Goal: Task Accomplishment & Management: Use online tool/utility

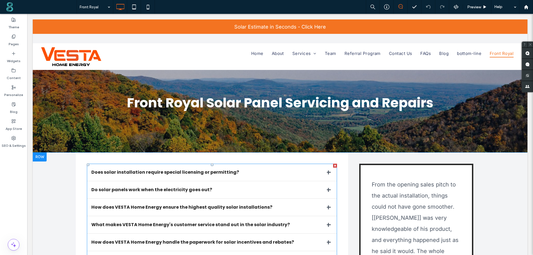
scroll to position [111, 0]
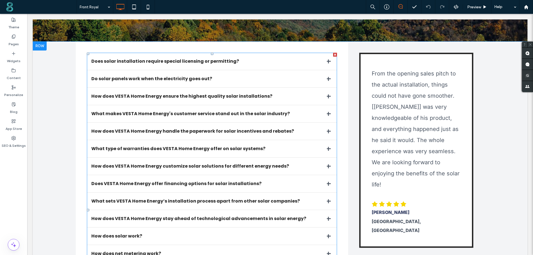
click at [334, 55] on div at bounding box center [335, 55] width 4 height 4
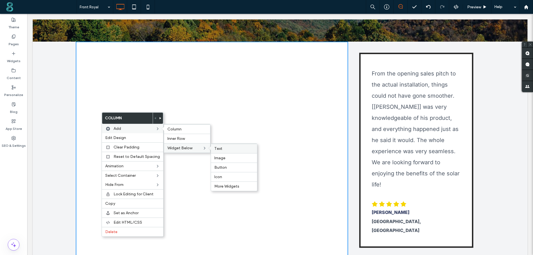
click at [225, 148] on label "Text" at bounding box center [234, 148] width 39 height 5
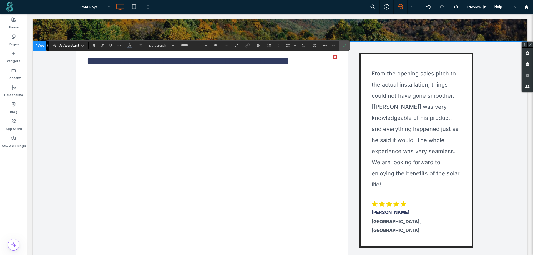
type input "*******"
type input "**"
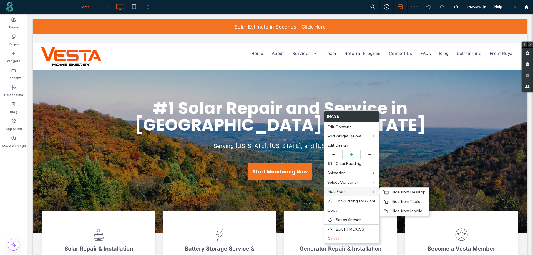
scroll to position [445, 0]
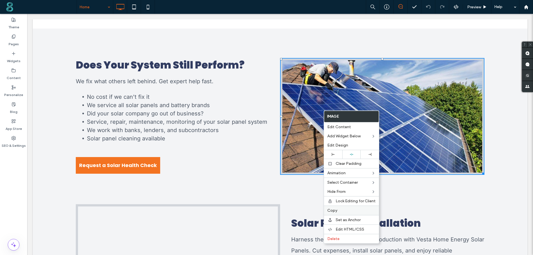
click at [337, 210] on span "Copy" at bounding box center [333, 210] width 10 height 5
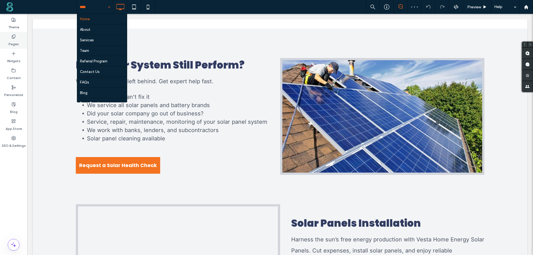
click at [9, 43] on label "Pages" at bounding box center [14, 43] width 10 height 8
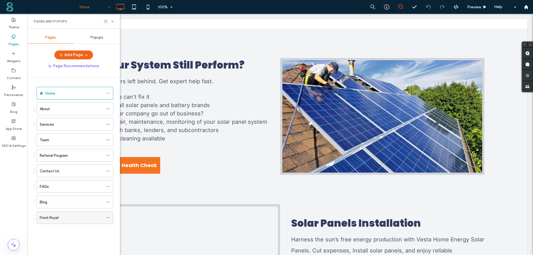
click at [54, 215] on div "Front Royal" at bounding box center [72, 218] width 64 height 12
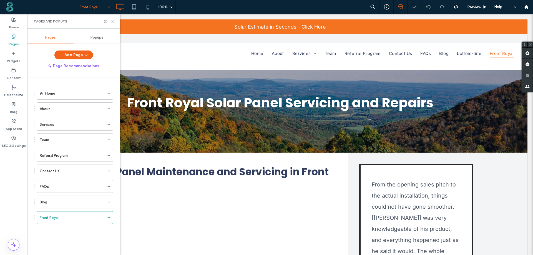
click at [112, 23] on icon at bounding box center [113, 21] width 4 height 4
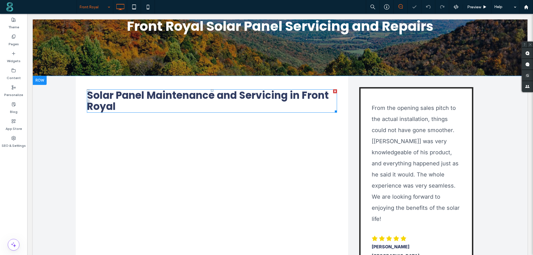
scroll to position [111, 0]
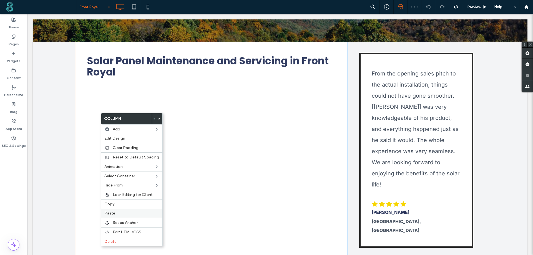
click at [113, 214] on span "Paste" at bounding box center [109, 213] width 11 height 5
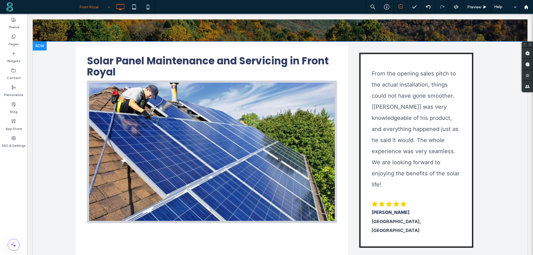
click at [43, 56] on div "Solar Panel Maintenance and Servicing in Front Royal Click To Paste From the op…" at bounding box center [280, 184] width 495 height 285
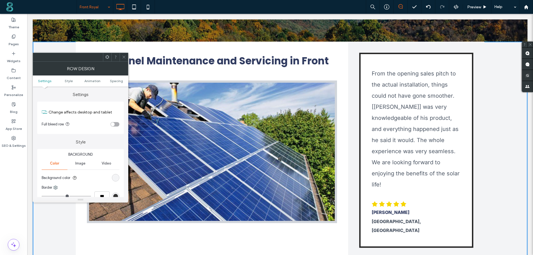
click at [106, 55] on span at bounding box center [107, 57] width 4 height 8
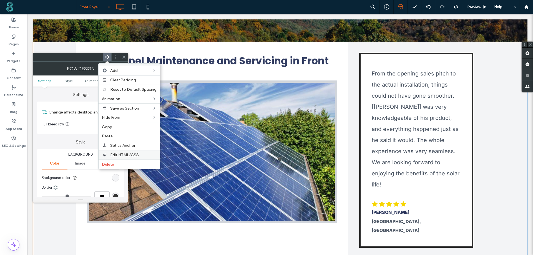
click at [116, 155] on span "Edit HTML/CSS" at bounding box center [124, 155] width 29 height 5
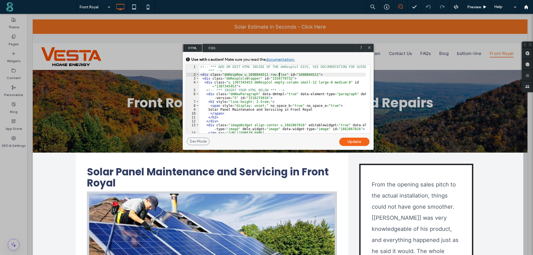
click at [346, 142] on div "Update" at bounding box center [355, 142] width 30 height 8
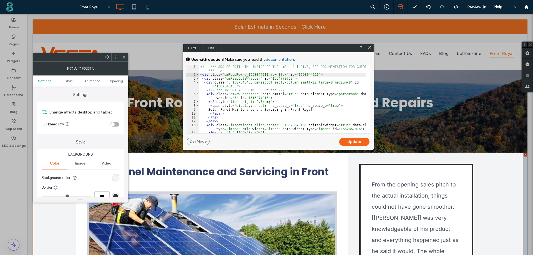
click at [123, 57] on icon at bounding box center [124, 57] width 4 height 4
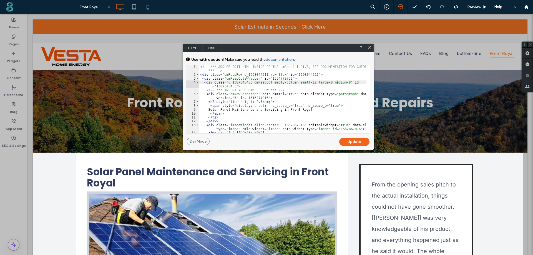
click at [338, 83] on div "<!-- *** ADD OR EDIT HTML INSIDE OF THE dmRespCol DIVS, SEE DOCUMENTATION FOR G…" at bounding box center [283, 113] width 167 height 96
click at [349, 143] on div "Update" at bounding box center [355, 142] width 30 height 8
drag, startPoint x: 369, startPoint y: 49, endPoint x: 342, endPoint y: 37, distance: 29.2
click at [369, 49] on icon at bounding box center [370, 48] width 4 height 4
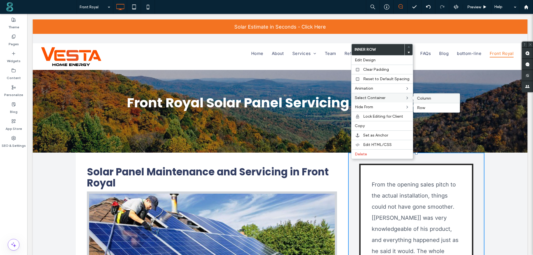
click at [423, 99] on span "Column" at bounding box center [424, 98] width 14 height 5
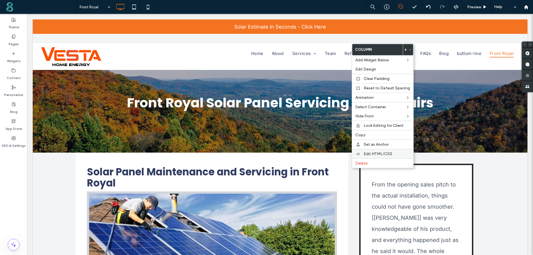
click at [368, 154] on span "Edit HTML/CSS" at bounding box center [378, 154] width 29 height 5
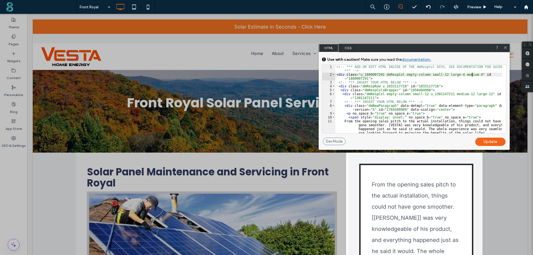
click at [472, 74] on div "<!-- *** ADD OR EDIT HTML INSIDE OF THE dmRespCol DIVS, SEE DOCUMENTATION FOR G…" at bounding box center [419, 105] width 167 height 80
click at [471, 74] on div "<!-- *** ADD OR EDIT HTML INSIDE OF THE dmRespCol DIVS, SEE DOCUMENTATION FOR G…" at bounding box center [419, 105] width 167 height 80
type textarea "**"
click at [492, 141] on div "Update" at bounding box center [491, 142] width 30 height 8
click at [505, 47] on use at bounding box center [506, 47] width 3 height 3
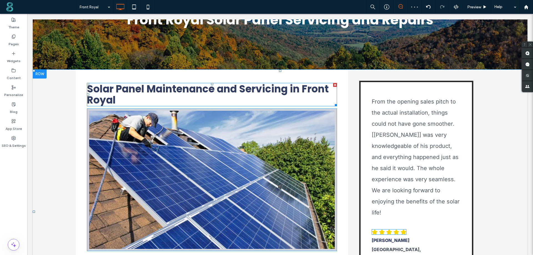
scroll to position [83, 0]
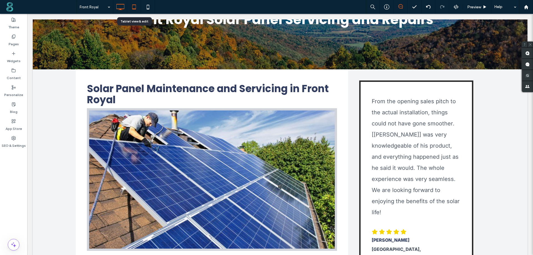
click at [133, 4] on icon at bounding box center [134, 6] width 11 height 11
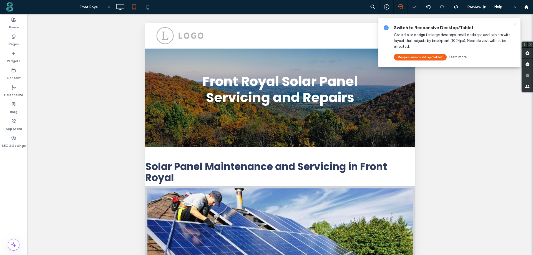
scroll to position [0, 0]
click at [514, 24] on icon at bounding box center [515, 24] width 4 height 4
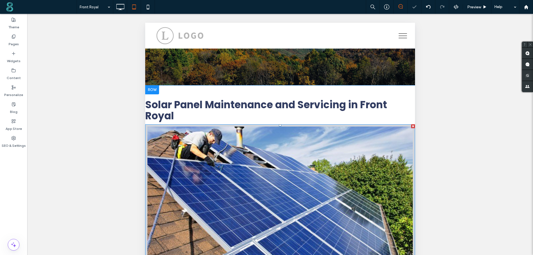
scroll to position [83, 0]
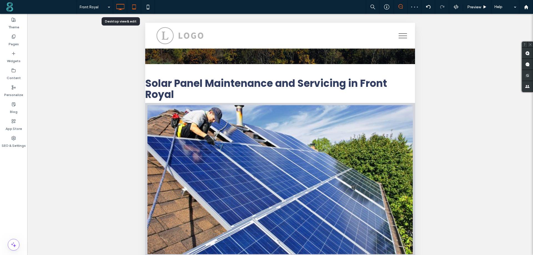
click at [119, 5] on icon at bounding box center [120, 6] width 11 height 11
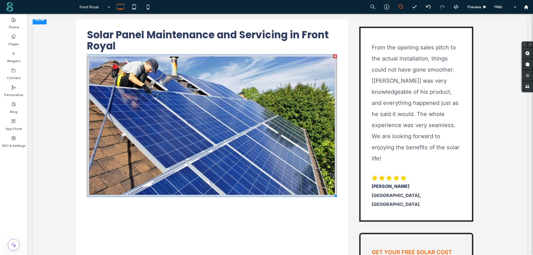
scroll to position [195, 0]
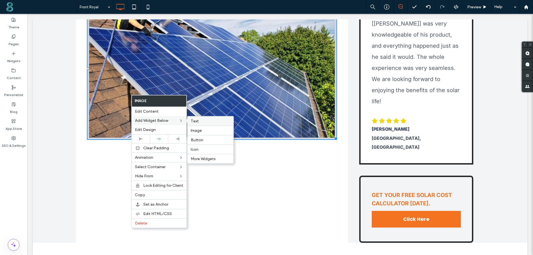
click at [197, 122] on span "Text" at bounding box center [195, 121] width 8 height 5
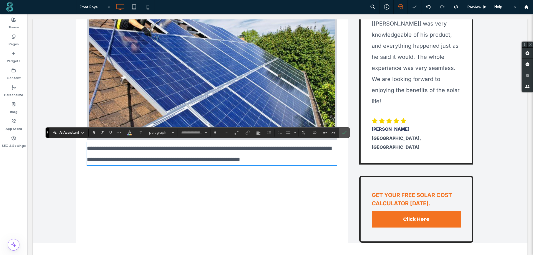
type input "*****"
type input "**"
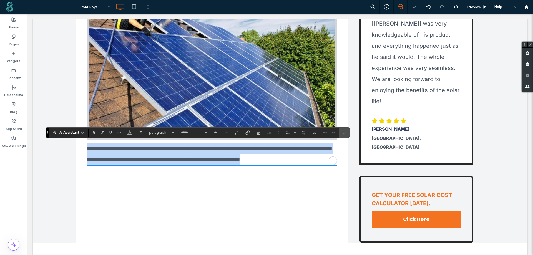
paste div
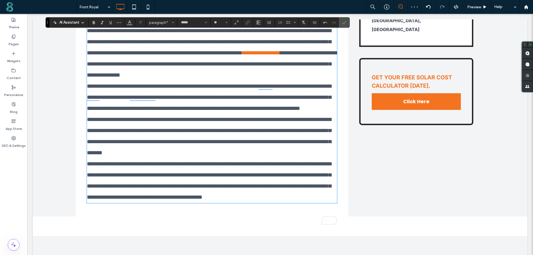
scroll to position [278, 0]
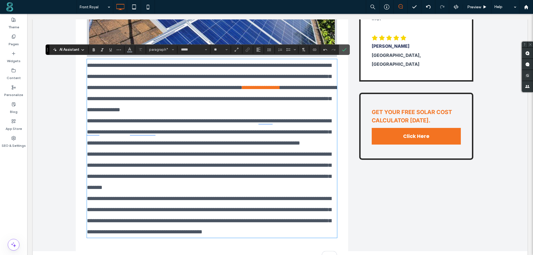
click at [332, 110] on span "**********" at bounding box center [212, 99] width 251 height 28
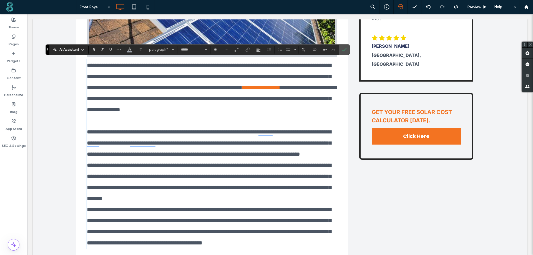
click at [182, 160] on p "**********" at bounding box center [212, 142] width 250 height 33
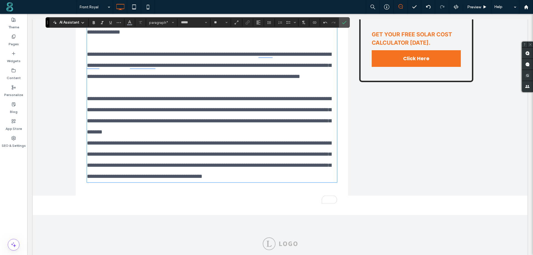
scroll to position [361, 0]
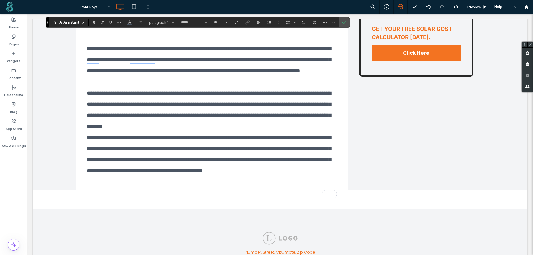
click at [254, 132] on p "**********" at bounding box center [212, 110] width 250 height 44
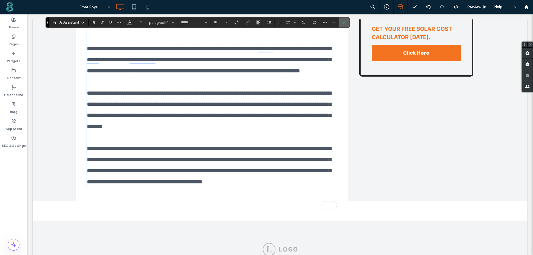
click at [345, 22] on icon "Confirm" at bounding box center [344, 22] width 4 height 4
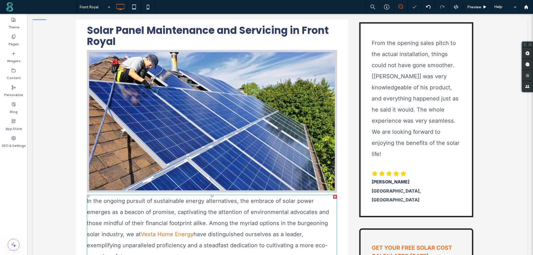
scroll to position [139, 0]
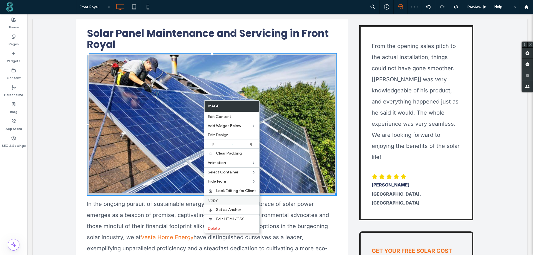
click at [214, 201] on span "Copy" at bounding box center [213, 200] width 10 height 5
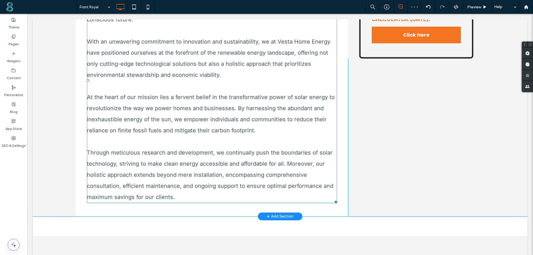
scroll to position [417, 0]
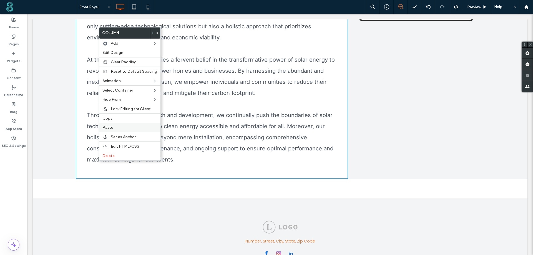
click at [112, 128] on span "Paste" at bounding box center [108, 127] width 11 height 5
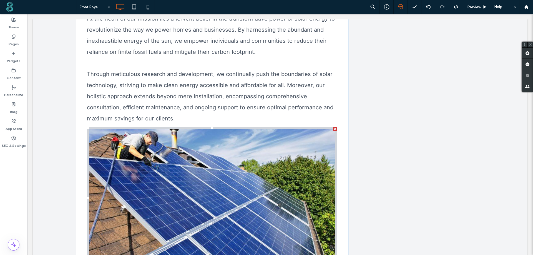
scroll to position [528, 0]
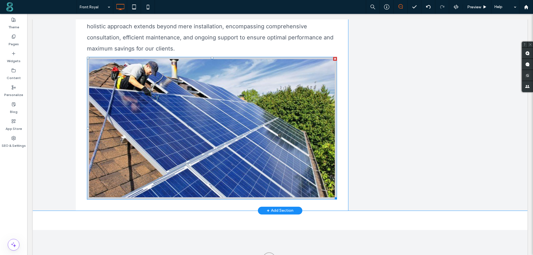
click at [207, 133] on img at bounding box center [212, 128] width 250 height 143
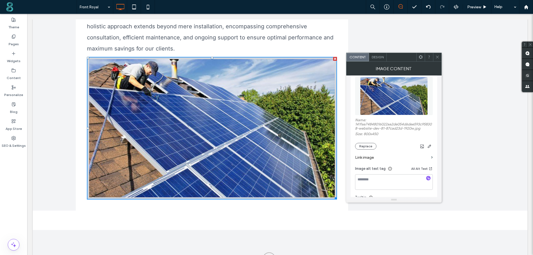
scroll to position [83, 0]
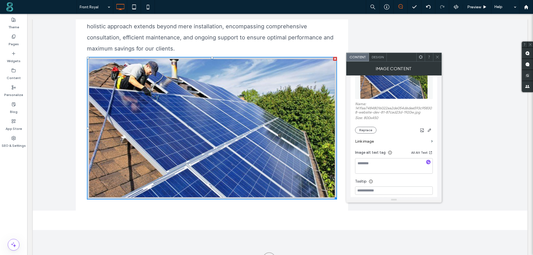
click at [366, 134] on section "Link image" at bounding box center [394, 142] width 78 height 16
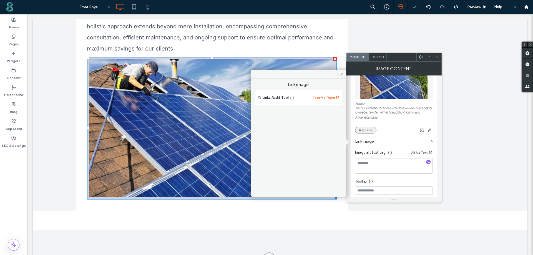
click at [366, 130] on body ".wqwq-1{fill:#231f20;} .cls-1q, .cls-2q { fill-rule: evenodd; } .cls-2q { fill:…" at bounding box center [266, 127] width 533 height 255
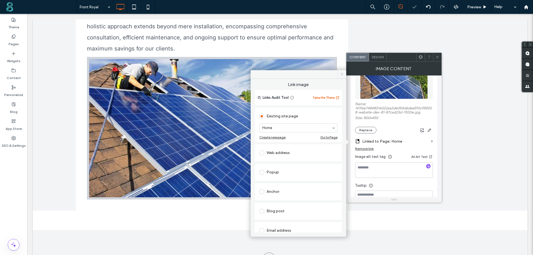
click at [342, 73] on icon at bounding box center [342, 74] width 4 height 4
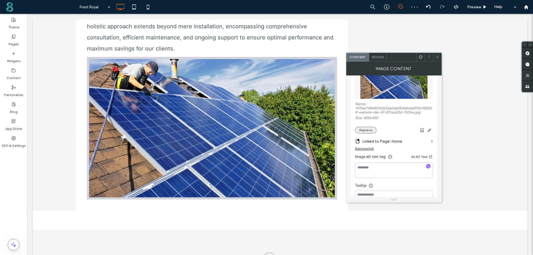
click at [365, 127] on button "Replace" at bounding box center [365, 130] width 21 height 7
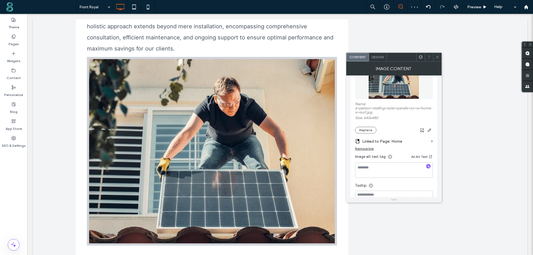
click at [375, 58] on span "Design" at bounding box center [378, 57] width 12 height 4
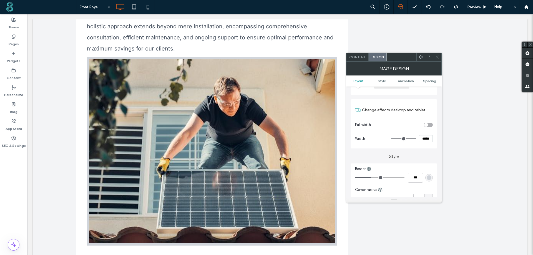
scroll to position [56, 0]
click at [429, 138] on input "*****" at bounding box center [426, 137] width 14 height 7
type input "*****"
type input "***"
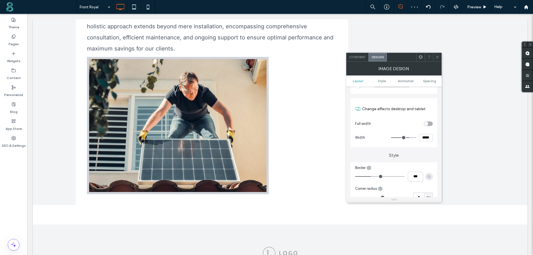
click at [436, 57] on icon at bounding box center [438, 57] width 4 height 4
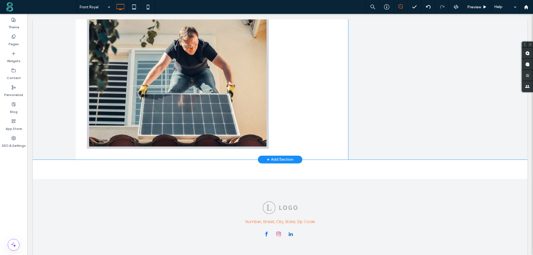
scroll to position [583, 0]
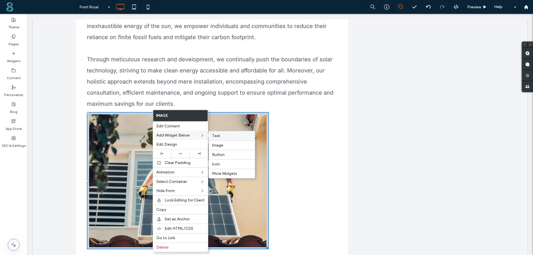
click at [225, 134] on label "Text" at bounding box center [231, 136] width 39 height 5
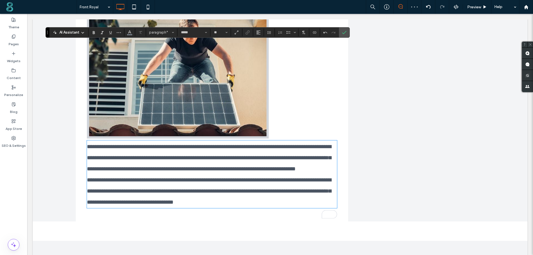
click at [238, 171] on p "**********" at bounding box center [212, 157] width 250 height 33
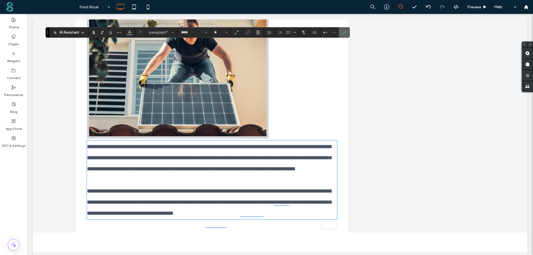
click at [343, 32] on icon "Confirm" at bounding box center [344, 32] width 4 height 4
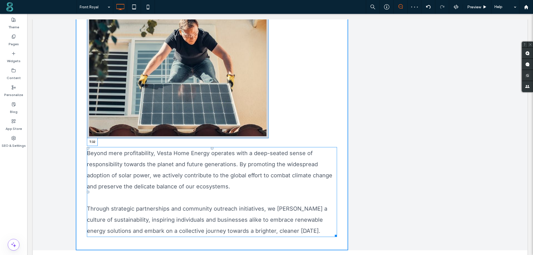
drag, startPoint x: 209, startPoint y: 131, endPoint x: 204, endPoint y: 137, distance: 8.7
click at [204, 147] on div "Beyond mere profitability, Vesta Home Energy operates with a deep-seated sense …" at bounding box center [212, 192] width 250 height 90
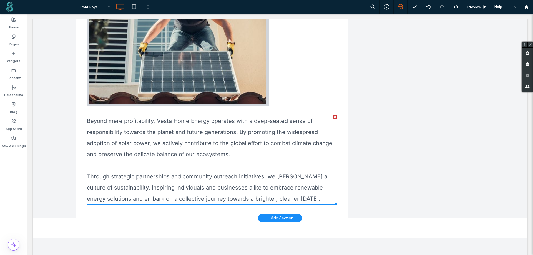
scroll to position [667, 0]
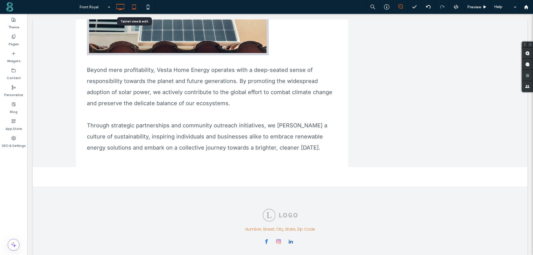
click at [132, 6] on icon at bounding box center [134, 6] width 11 height 11
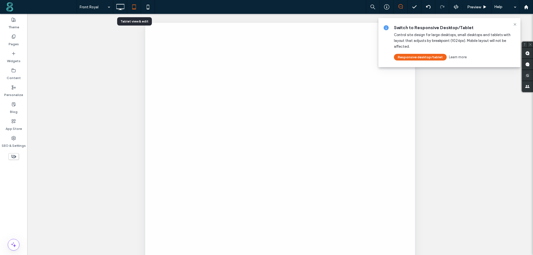
scroll to position [0, 0]
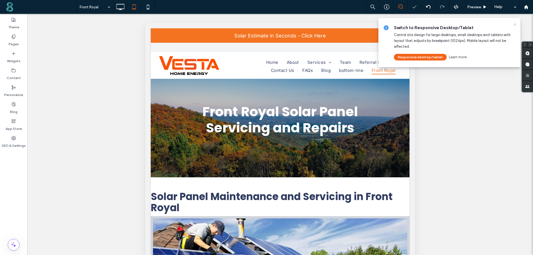
click at [514, 26] on use at bounding box center [515, 24] width 3 height 3
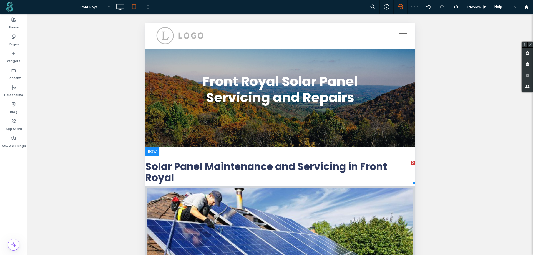
scroll to position [83, 0]
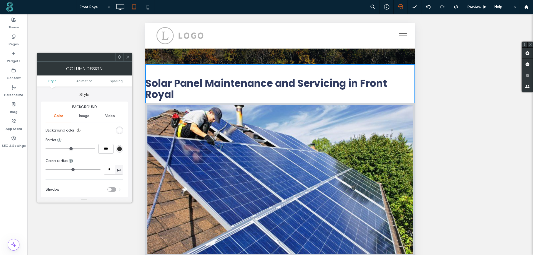
click at [119, 56] on icon at bounding box center [120, 57] width 4 height 4
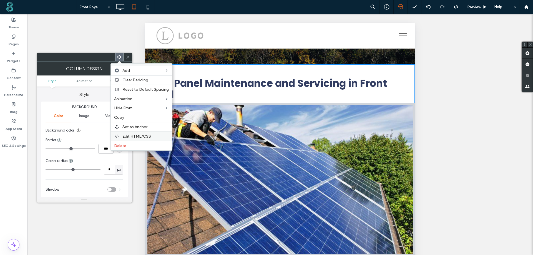
click at [129, 135] on span "Edit HTML/CSS" at bounding box center [137, 136] width 29 height 5
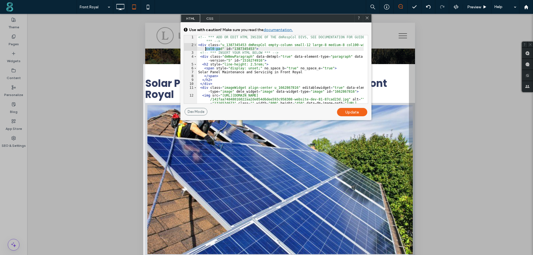
drag, startPoint x: 220, startPoint y: 50, endPoint x: 206, endPoint y: 49, distance: 14.5
click at [206, 49] on div "<!-- *** ADD OR EDIT HTML INSIDE OF THE dmRespCol DIVS, SEE DOCUMENTATION FOR G…" at bounding box center [280, 83] width 167 height 96
click at [352, 110] on div "Update" at bounding box center [352, 112] width 30 height 8
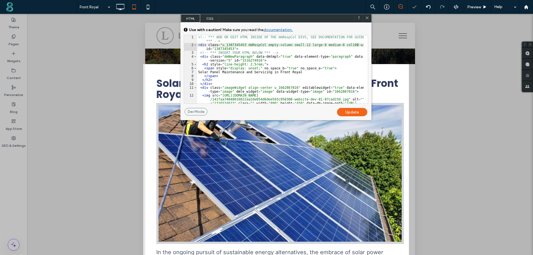
click at [367, 18] on icon at bounding box center [367, 18] width 4 height 4
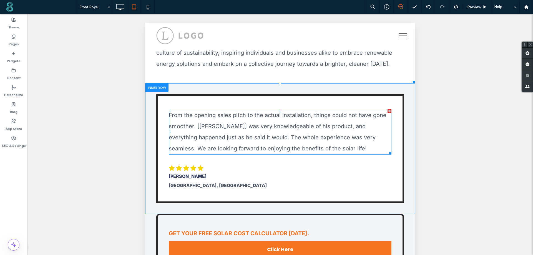
scroll to position [758, 0]
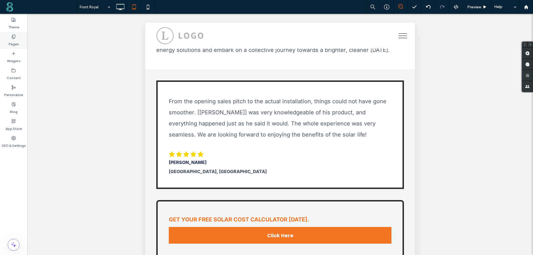
click at [18, 37] on div "Pages" at bounding box center [13, 40] width 27 height 17
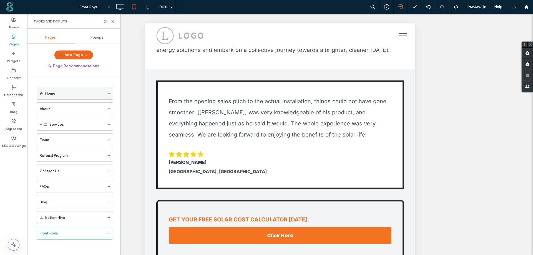
click at [106, 94] on icon at bounding box center [108, 93] width 4 height 4
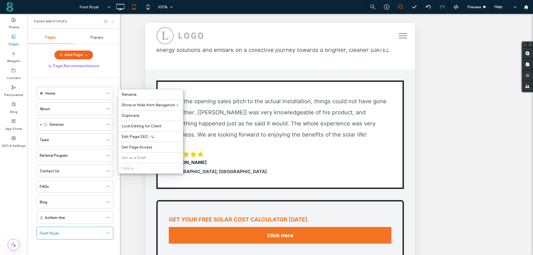
click at [114, 21] on icon at bounding box center [113, 21] width 4 height 4
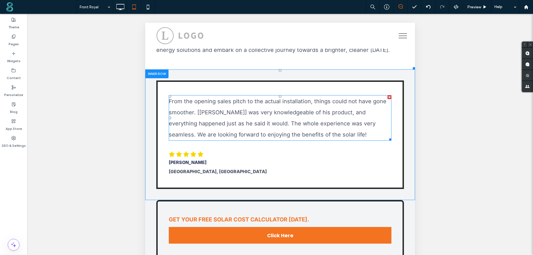
scroll to position [619, 0]
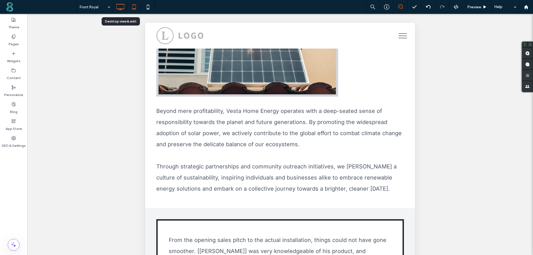
click at [124, 6] on use at bounding box center [120, 7] width 8 height 6
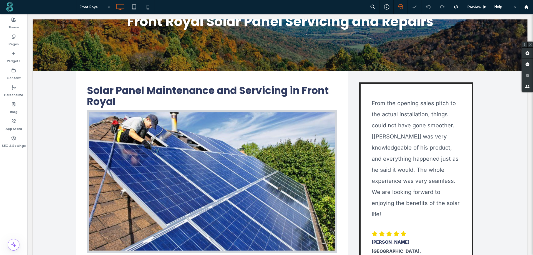
scroll to position [83, 0]
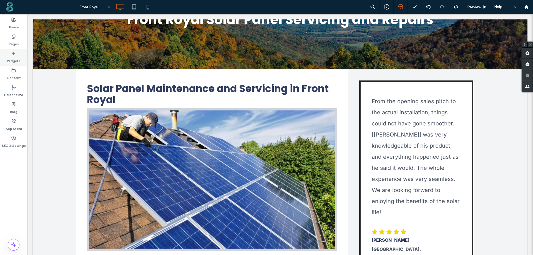
click at [14, 55] on use at bounding box center [13, 53] width 3 height 3
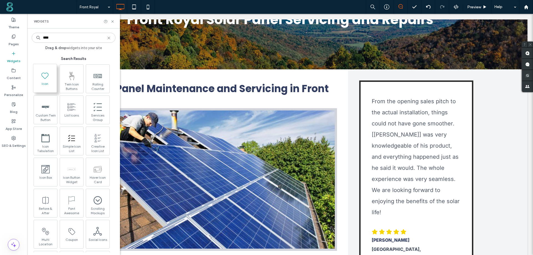
type input "****"
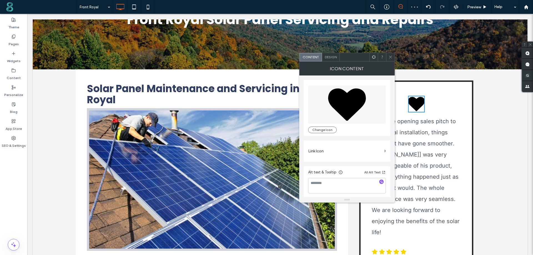
scroll to position [1, 0]
click at [320, 180] on textarea at bounding box center [347, 185] width 78 height 16
type textarea "****"
click at [323, 129] on button "Change Icon" at bounding box center [322, 128] width 29 height 7
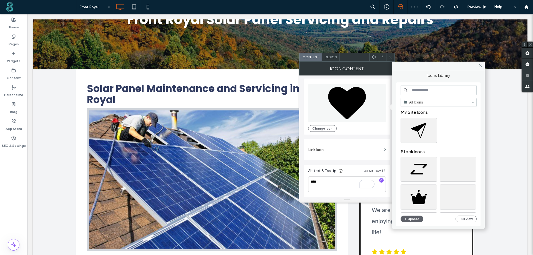
click at [428, 91] on input at bounding box center [439, 90] width 76 height 10
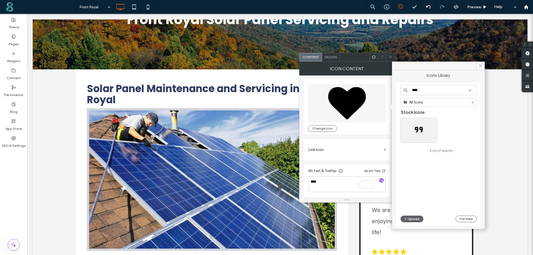
type input "****"
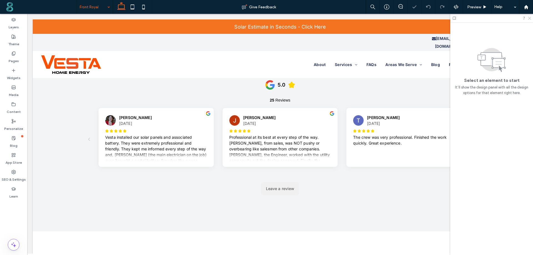
click at [331, 18] on icon at bounding box center [530, 18] width 4 height 4
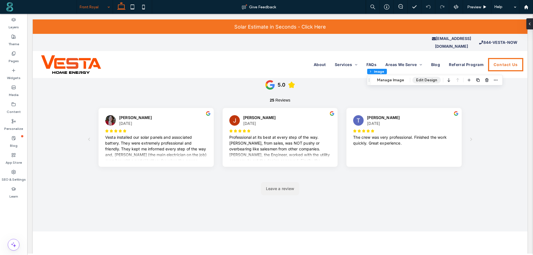
click at [331, 81] on button "Edit Design" at bounding box center [427, 80] width 28 height 7
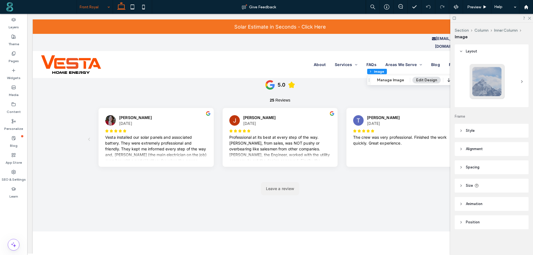
click at [331, 130] on span "Style" at bounding box center [470, 131] width 9 height 6
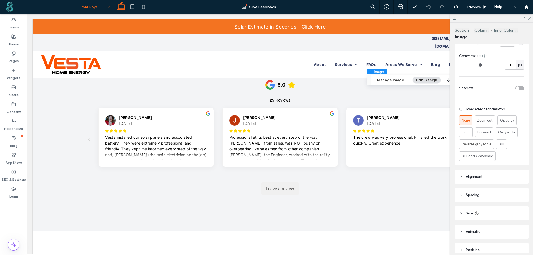
scroll to position [195, 0]
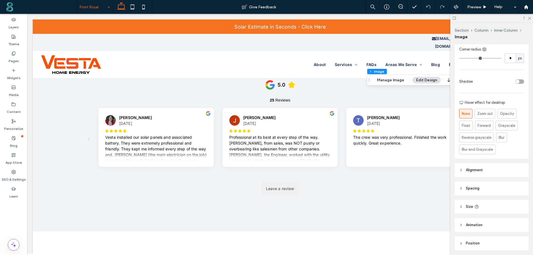
click at [331, 207] on icon at bounding box center [462, 207] width 4 height 4
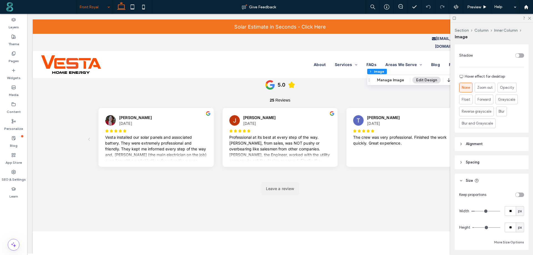
scroll to position [250, 0]
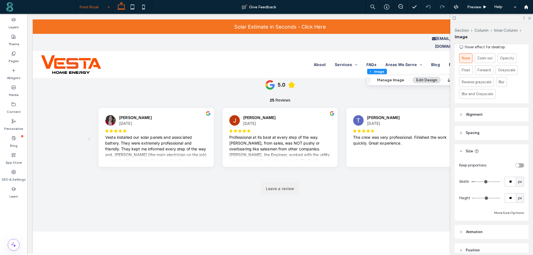
click at [331, 20] on div at bounding box center [492, 18] width 83 height 9
click at [331, 19] on icon at bounding box center [530, 18] width 4 height 4
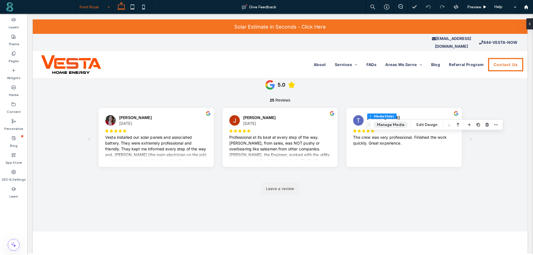
click at [331, 128] on button "Manage Media" at bounding box center [391, 125] width 35 height 7
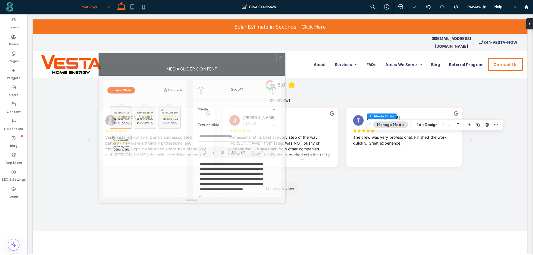
drag, startPoint x: 408, startPoint y: 61, endPoint x: 157, endPoint y: 61, distance: 250.9
click at [157, 61] on div at bounding box center [188, 57] width 178 height 8
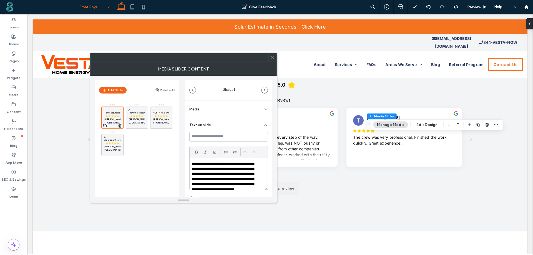
click at [112, 119] on strong "[PERSON_NAME]" at bounding box center [113, 119] width 18 height 3
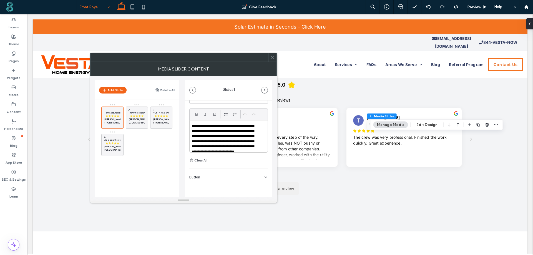
scroll to position [0, 0]
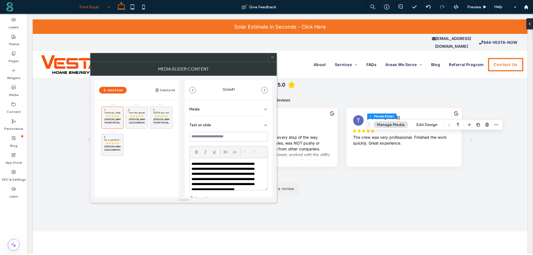
click at [260, 107] on div "Media" at bounding box center [229, 109] width 79 height 16
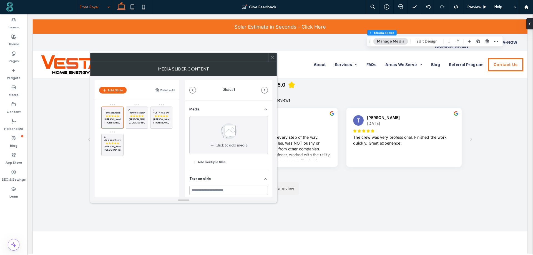
click at [273, 58] on icon at bounding box center [273, 57] width 4 height 4
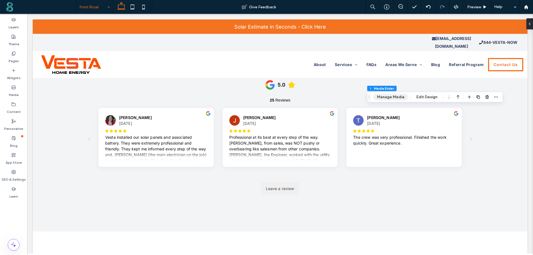
click at [331, 100] on button "Manage Media" at bounding box center [391, 97] width 35 height 7
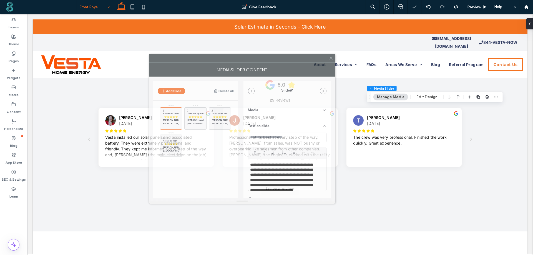
drag, startPoint x: 427, startPoint y: 58, endPoint x: 234, endPoint y: 59, distance: 192.3
click at [234, 59] on div at bounding box center [238, 58] width 178 height 8
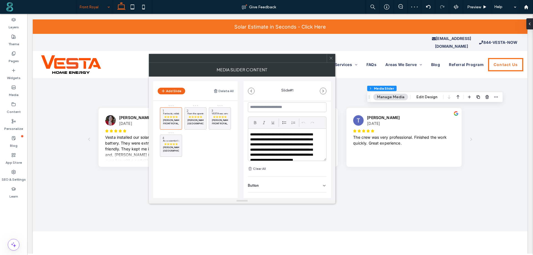
scroll to position [38, 0]
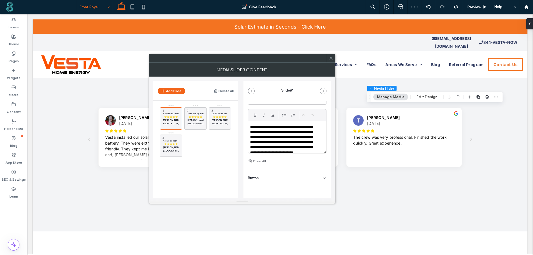
click at [273, 142] on p "**********" at bounding box center [283, 143] width 67 height 36
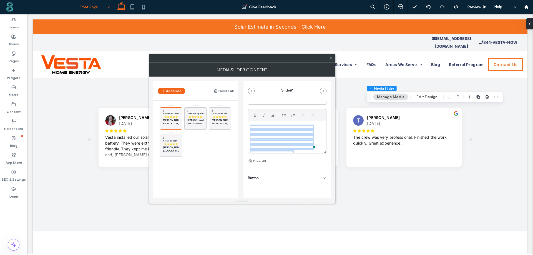
copy div "**********"
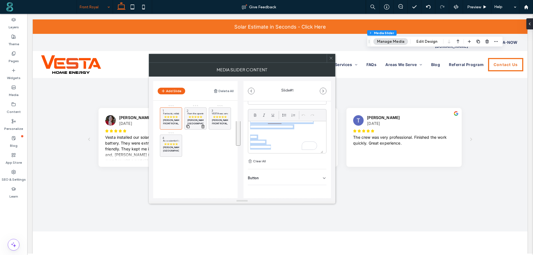
click at [195, 117] on p "⭐⭐⭐⭐⭐" at bounding box center [196, 116] width 16 height 3
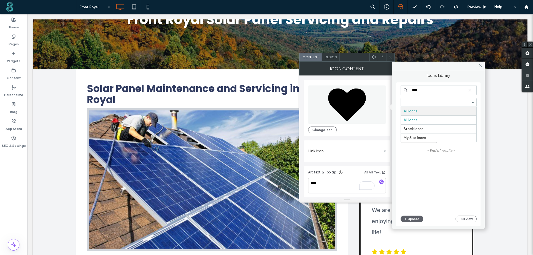
scroll to position [1, 0]
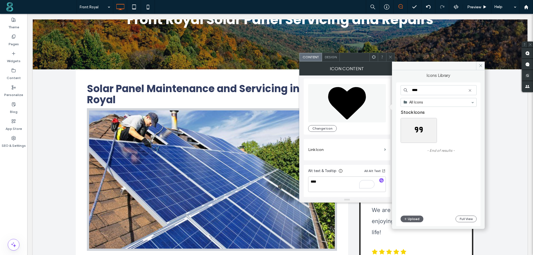
click at [470, 91] on icon at bounding box center [470, 90] width 4 height 4
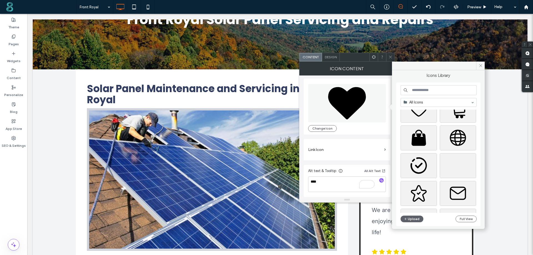
scroll to position [1311, 0]
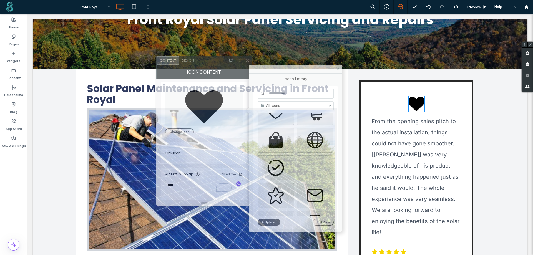
drag, startPoint x: 356, startPoint y: 58, endPoint x: 213, endPoint y: 62, distance: 143.1
click at [213, 62] on div at bounding box center [212, 60] width 30 height 8
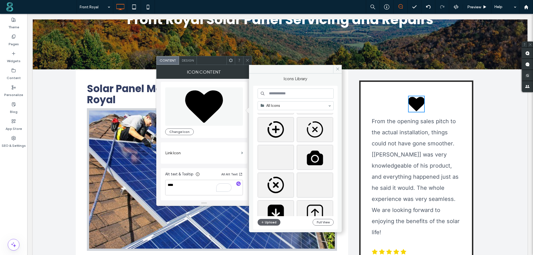
scroll to position [694, 0]
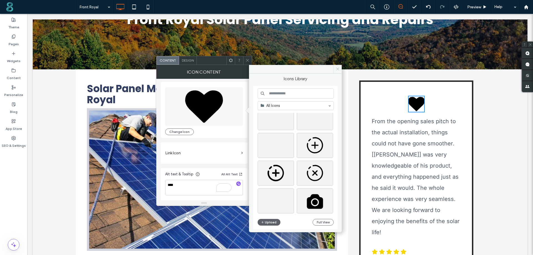
click at [338, 67] on icon at bounding box center [338, 69] width 4 height 4
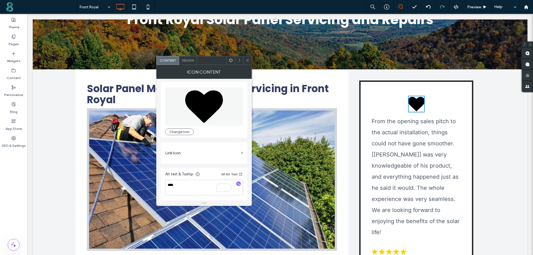
click at [249, 62] on icon at bounding box center [248, 60] width 4 height 4
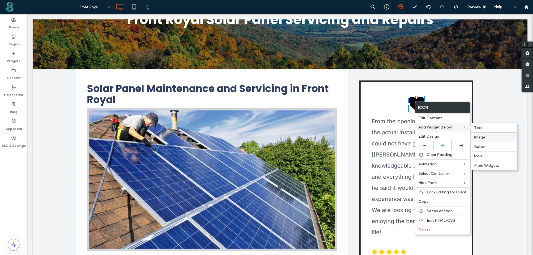
click at [484, 136] on span "Image" at bounding box center [480, 137] width 11 height 5
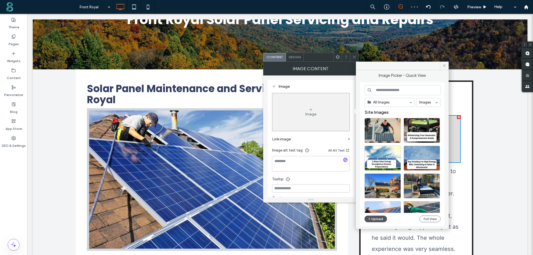
click at [380, 220] on button "Upload" at bounding box center [376, 219] width 23 height 7
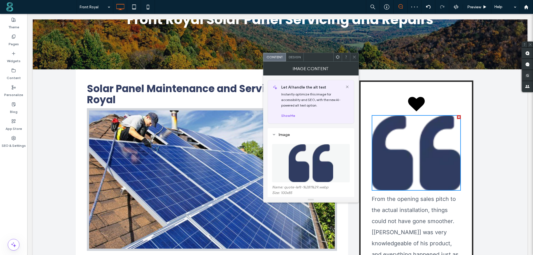
click at [294, 58] on span "Design" at bounding box center [295, 57] width 12 height 4
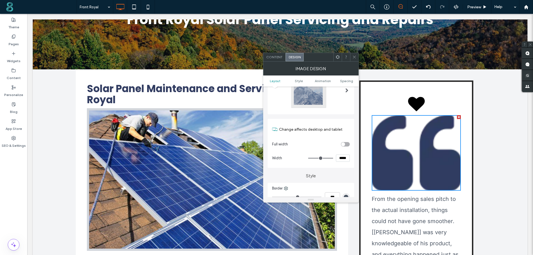
scroll to position [56, 0]
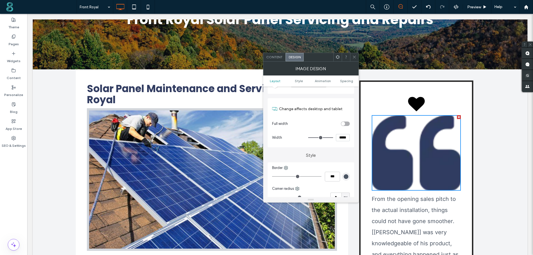
click at [346, 138] on input "*****" at bounding box center [343, 137] width 14 height 7
type input "****"
type input "**"
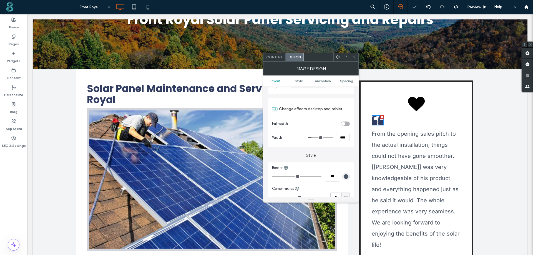
click at [354, 58] on use at bounding box center [354, 57] width 3 height 3
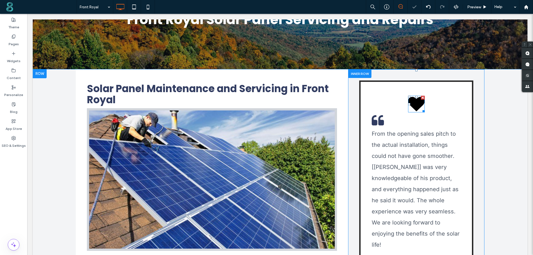
click at [421, 98] on div at bounding box center [423, 98] width 4 height 4
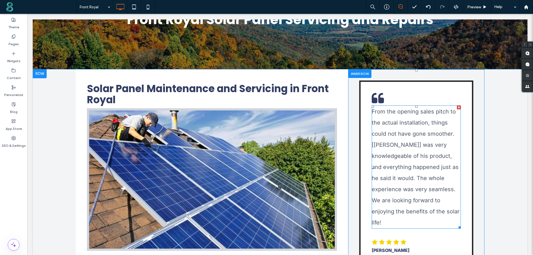
click at [454, 108] on p "From the opening sales pitch to the actual installation, things could not have …" at bounding box center [416, 167] width 89 height 122
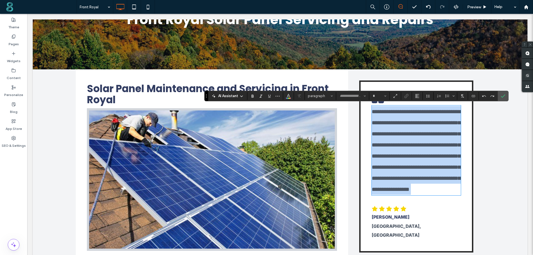
type input "*****"
type input "**"
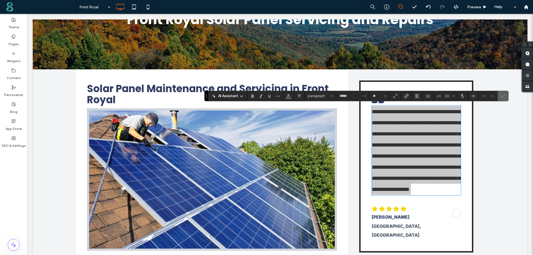
click at [504, 94] on icon "Confirm" at bounding box center [503, 96] width 4 height 4
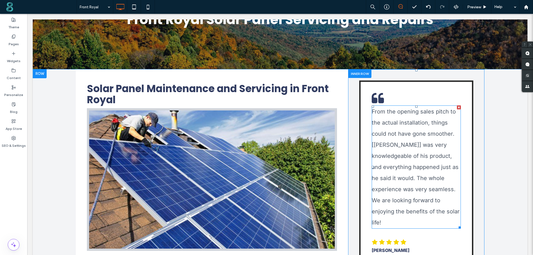
click at [457, 107] on div at bounding box center [459, 108] width 4 height 4
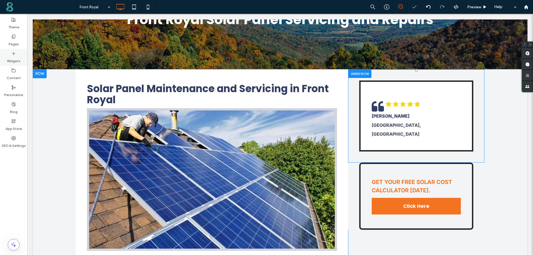
click at [6, 56] on div "Widgets" at bounding box center [13, 57] width 27 height 17
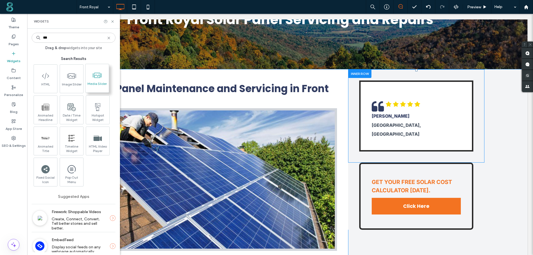
type input "***"
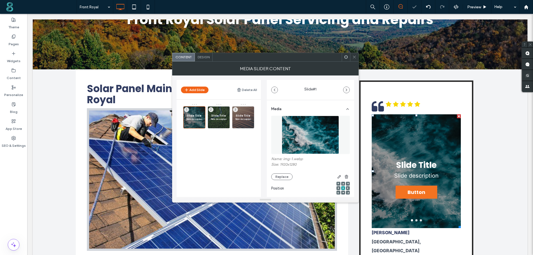
click at [402, 105] on img at bounding box center [403, 104] width 35 height 6
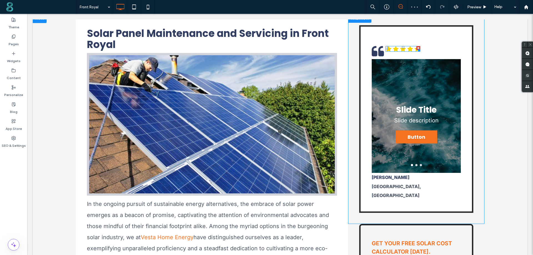
scroll to position [139, 0]
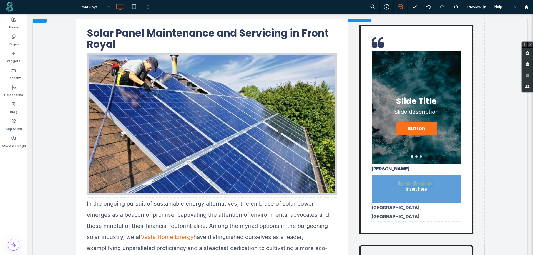
drag, startPoint x: 402, startPoint y: 48, endPoint x: 415, endPoint y: 184, distance: 136.1
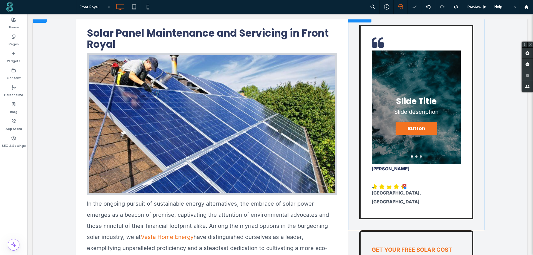
click at [377, 176] on div "Slide Title Slide description Button Button Slide Title Slide description Butto…" at bounding box center [417, 122] width 114 height 195
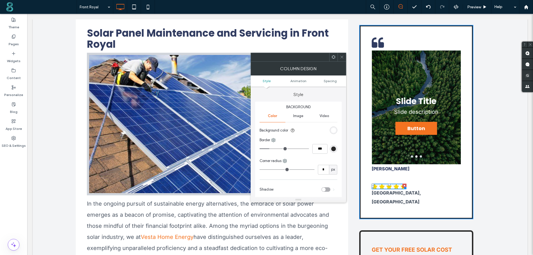
click at [345, 57] on div at bounding box center [342, 57] width 8 height 8
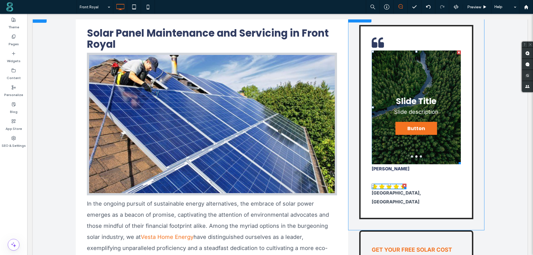
click at [382, 66] on div at bounding box center [416, 108] width 89 height 114
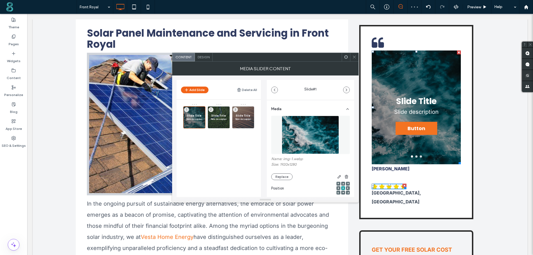
scroll to position [28, 0]
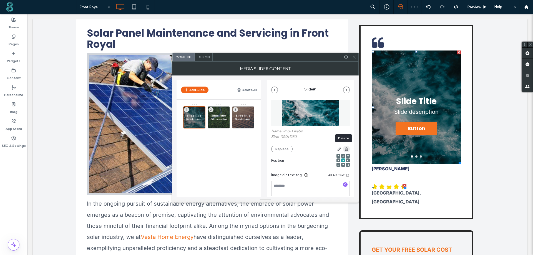
click at [346, 148] on icon "button" at bounding box center [347, 149] width 4 height 4
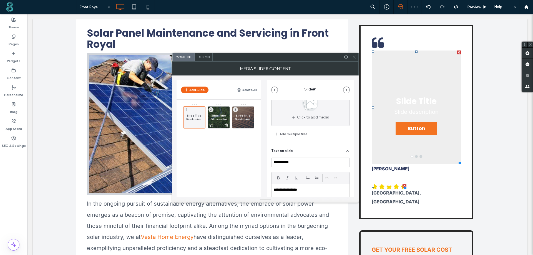
click at [218, 117] on span "Slide Title" at bounding box center [219, 116] width 16 height 4
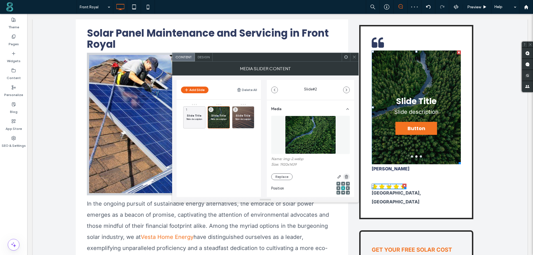
click at [345, 176] on use "button" at bounding box center [346, 177] width 3 height 4
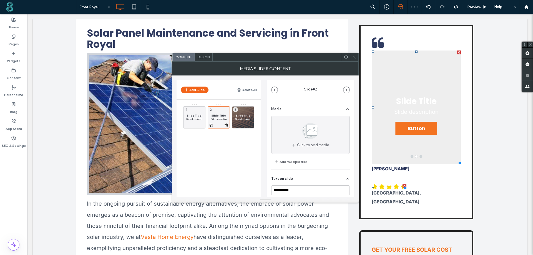
click at [225, 127] on icon at bounding box center [226, 125] width 4 height 5
click at [249, 124] on icon at bounding box center [251, 125] width 4 height 5
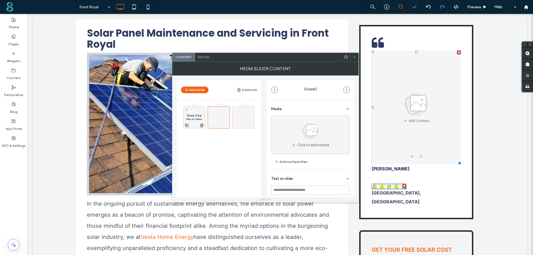
click at [199, 117] on span "Slide Title" at bounding box center [194, 116] width 16 height 4
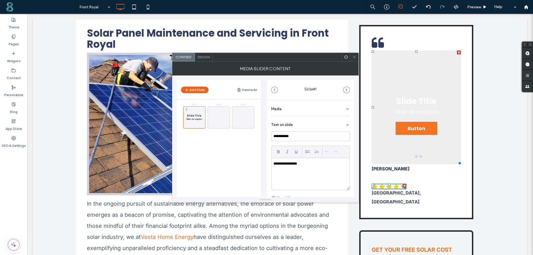
click at [296, 167] on div "**********" at bounding box center [311, 174] width 78 height 32
paste div
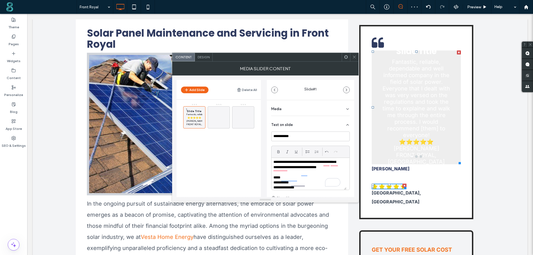
scroll to position [22, 0]
click at [221, 124] on span at bounding box center [219, 117] width 7 height 16
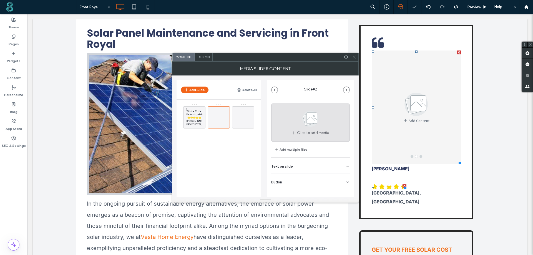
scroll to position [18, 0]
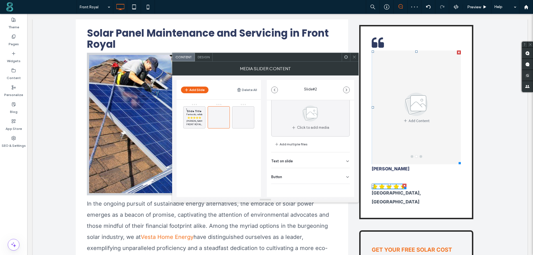
click at [294, 159] on div "Text on slide" at bounding box center [310, 161] width 79 height 16
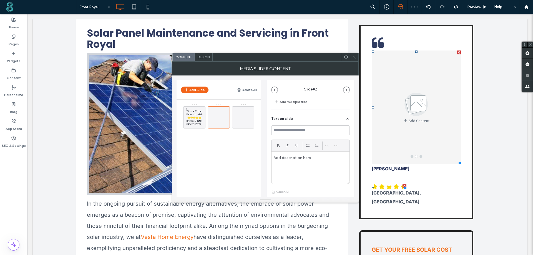
scroll to position [73, 0]
click at [293, 150] on div at bounding box center [311, 155] width 78 height 32
paste div
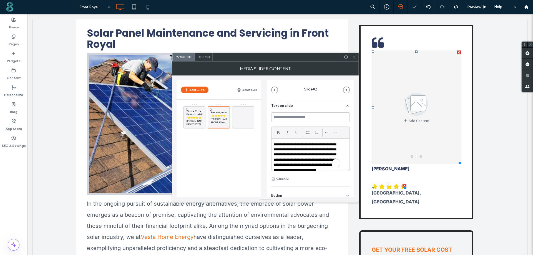
scroll to position [22, 0]
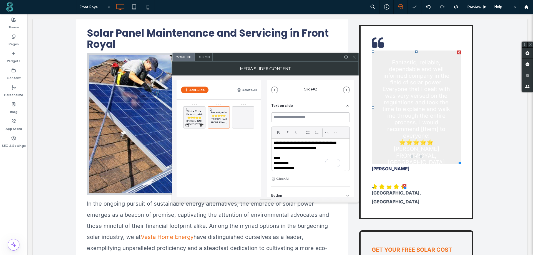
click at [185, 115] on div "Slide Title Fantastic, reliable, dependable and well informed company in the fi…" at bounding box center [194, 117] width 22 height 22
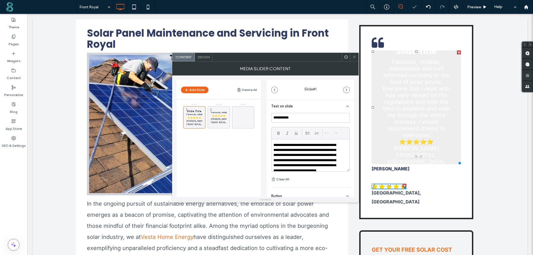
scroll to position [0, 0]
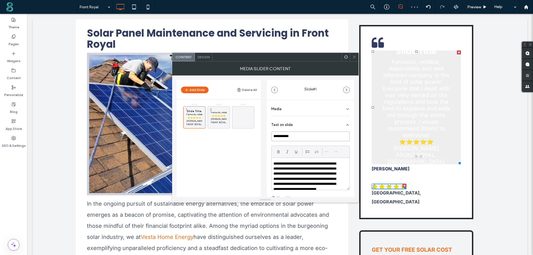
drag, startPoint x: 283, startPoint y: 138, endPoint x: 272, endPoint y: 139, distance: 11.2
click at [272, 139] on input "**********" at bounding box center [310, 137] width 79 height 10
click at [238, 116] on div at bounding box center [243, 117] width 22 height 22
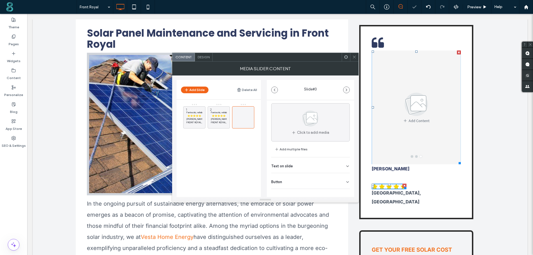
scroll to position [18, 0]
click at [342, 158] on div "Text on slide" at bounding box center [310, 161] width 79 height 16
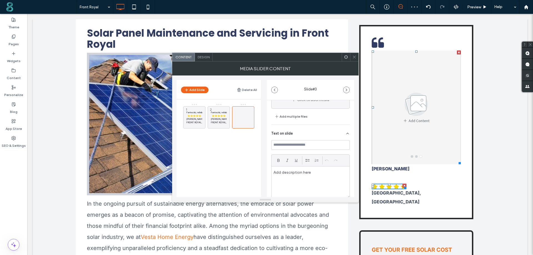
click at [298, 179] on div at bounding box center [311, 183] width 78 height 32
paste div
click at [237, 125] on use at bounding box center [235, 125] width 3 height 3
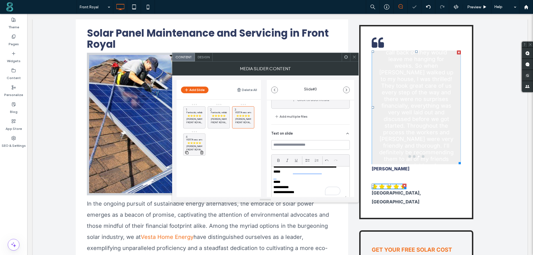
click at [194, 142] on p "⭐⭐⭐⭐⭐" at bounding box center [194, 142] width 16 height 3
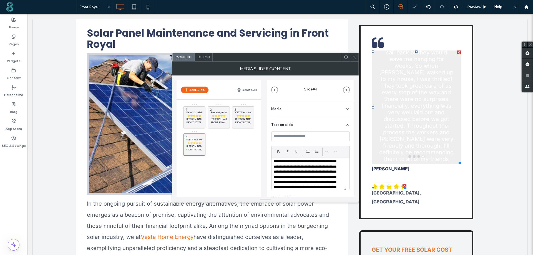
scroll to position [28, 0]
click at [305, 164] on p "**********" at bounding box center [307, 167] width 67 height 67
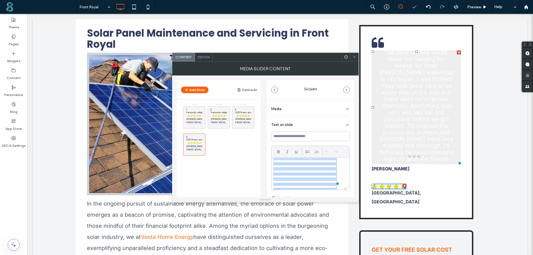
paste div
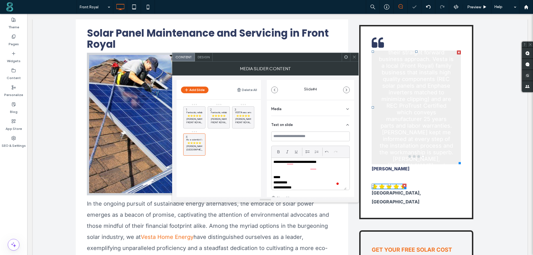
scroll to position [63, 0]
click at [203, 58] on span "Design" at bounding box center [204, 57] width 12 height 4
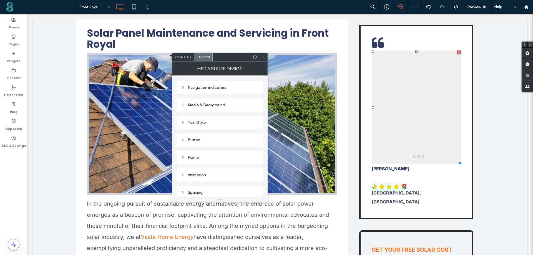
scroll to position [0, 0]
click at [200, 119] on div "Text Style" at bounding box center [220, 121] width 78 height 5
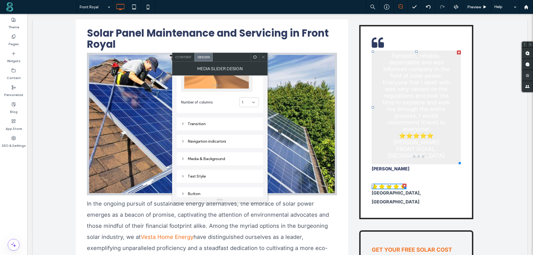
click at [203, 159] on div "Media & Background" at bounding box center [220, 159] width 78 height 5
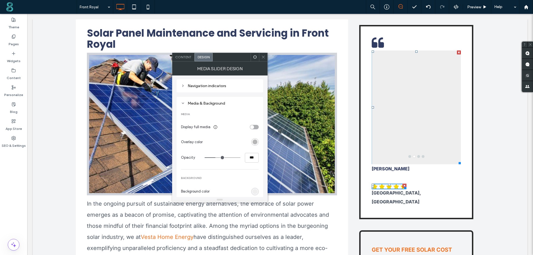
click at [255, 141] on div "rgba(0, 0, 0, 0.3)" at bounding box center [255, 142] width 5 height 5
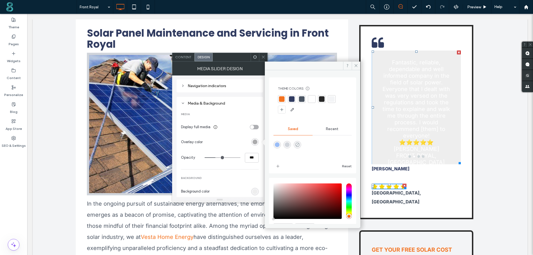
click at [298, 143] on icon "rgba(0,0,0,0)" at bounding box center [297, 145] width 5 height 5
type input "*"
type input "**"
type input "*"
type input "**"
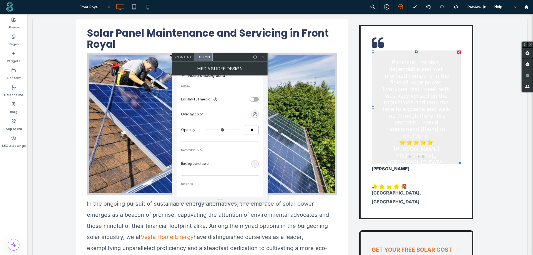
click at [254, 163] on div "rgb(238, 238, 238)" at bounding box center [255, 164] width 5 height 5
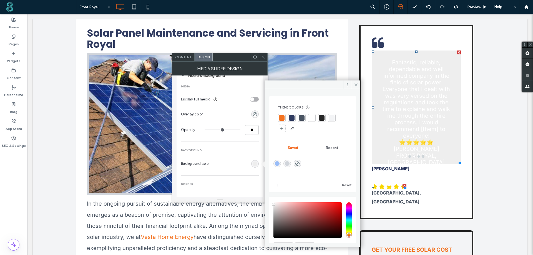
click at [300, 161] on div "rgba(0,0,0,0)" at bounding box center [298, 164] width 8 height 8
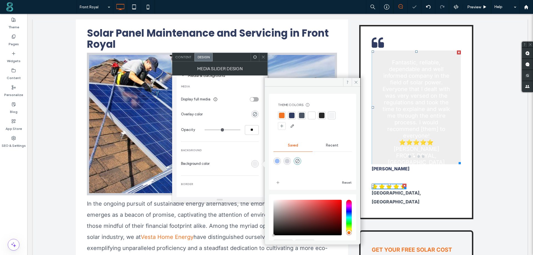
type input "*******"
type input "*"
type input "**"
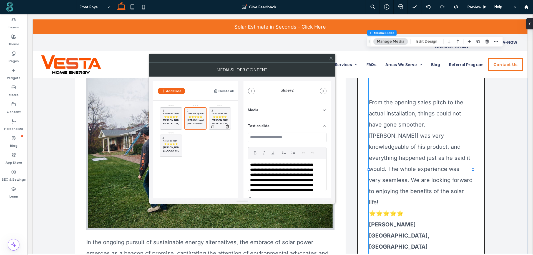
click at [221, 119] on strong "[PERSON_NAME]" at bounding box center [221, 120] width 18 height 3
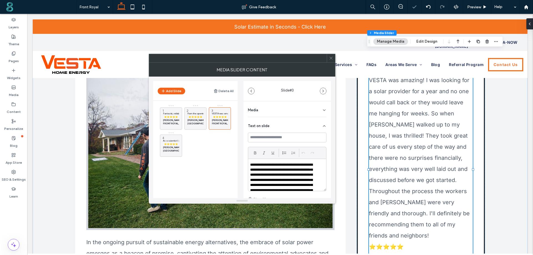
click at [274, 167] on p "**********" at bounding box center [283, 196] width 67 height 67
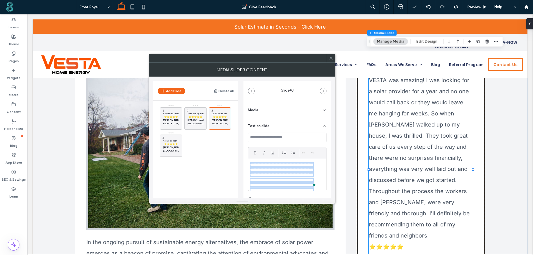
copy div "**********"
click at [173, 139] on p "As a scientist I am detail oriented and need to understand. Researching solar i…" at bounding box center [171, 140] width 16 height 3
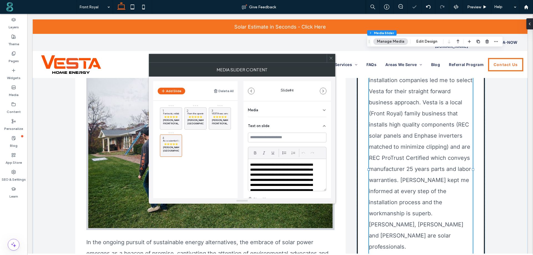
click at [280, 176] on p "**********" at bounding box center [283, 201] width 67 height 77
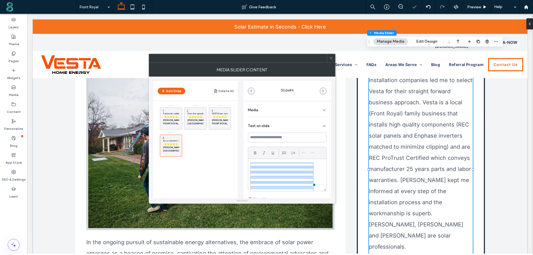
copy div "**********"
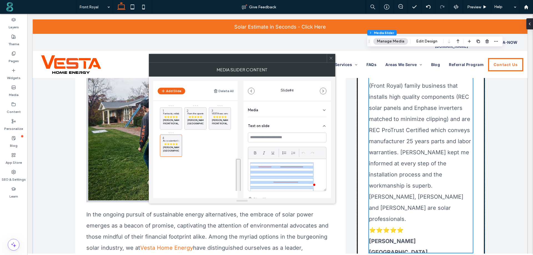
scroll to position [111, 0]
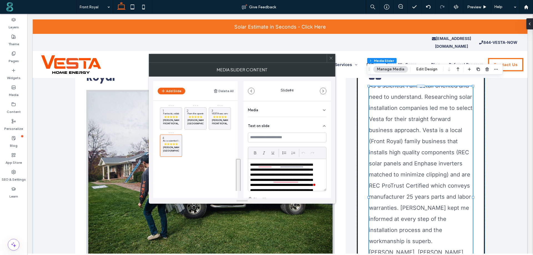
click at [331, 60] on span at bounding box center [331, 58] width 4 height 8
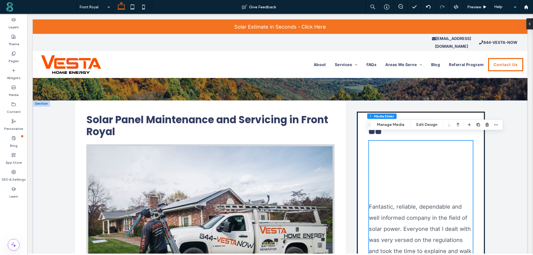
scroll to position [56, 0]
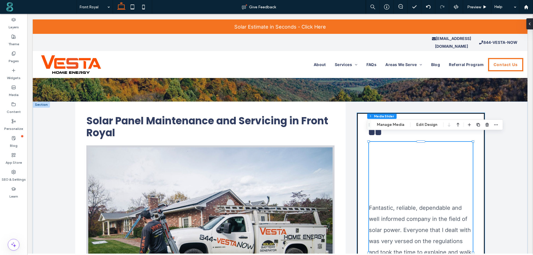
click at [360, 124] on div "Fantastic, reliable, dependable and well informed company in the field of solar…" at bounding box center [421, 245] width 128 height 264
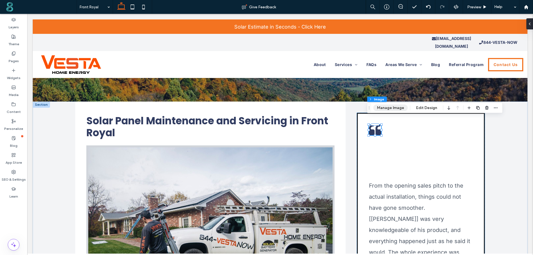
click at [394, 106] on button "Manage Image" at bounding box center [391, 108] width 34 height 7
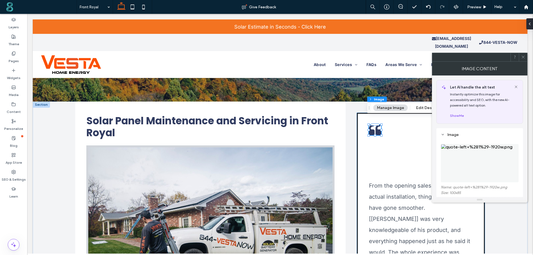
click at [523, 58] on icon at bounding box center [524, 57] width 4 height 4
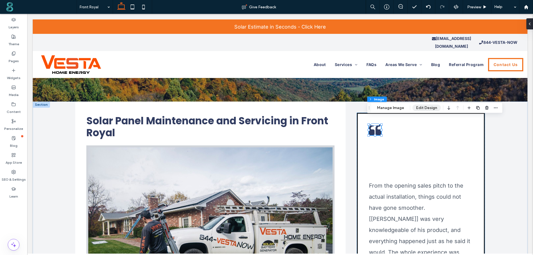
click at [423, 107] on button "Edit Design" at bounding box center [427, 108] width 28 height 7
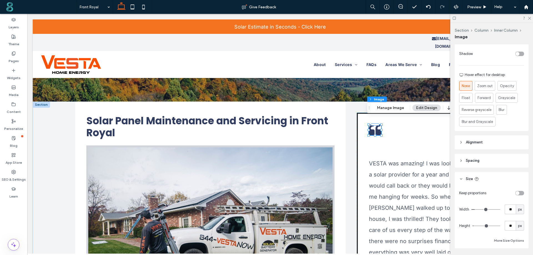
scroll to position [250, 0]
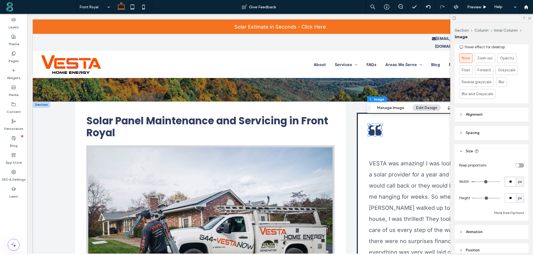
click at [505, 180] on input "**" at bounding box center [510, 182] width 11 height 10
type input "**"
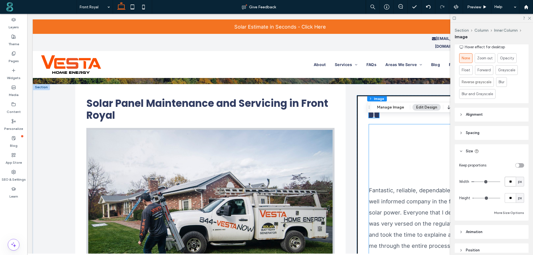
scroll to position [139, 0]
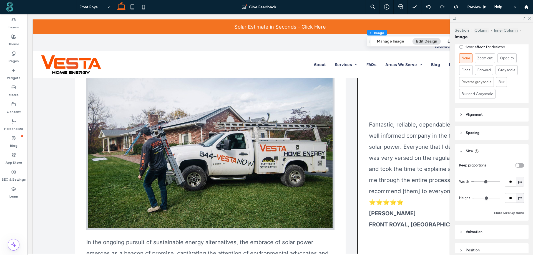
click at [416, 148] on p "Fantastic, reliable, dependable and well informed company in the field of solar…" at bounding box center [421, 158] width 104 height 78
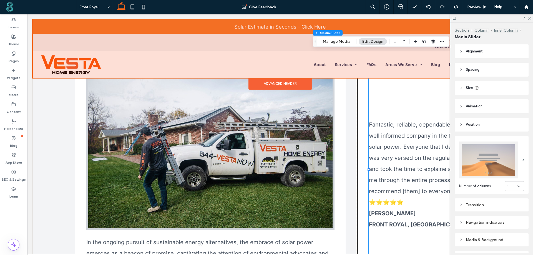
drag, startPoint x: 526, startPoint y: 34, endPoint x: 444, endPoint y: 27, distance: 82.8
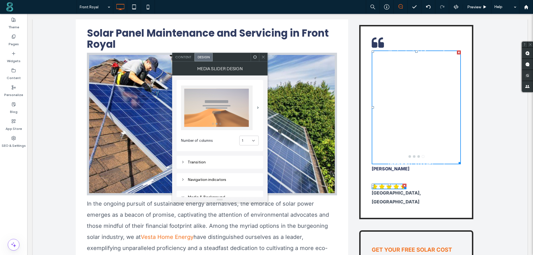
scroll to position [28, 0]
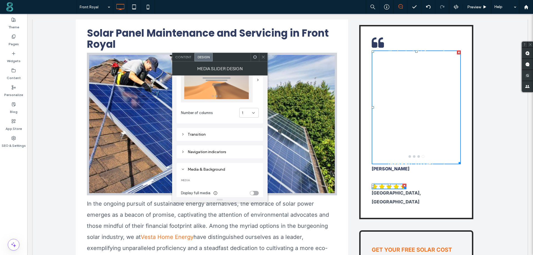
click at [198, 135] on div "Transition" at bounding box center [220, 134] width 78 height 5
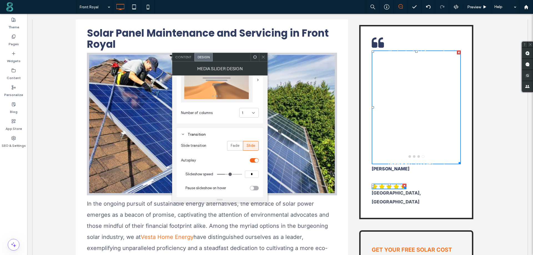
scroll to position [56, 0]
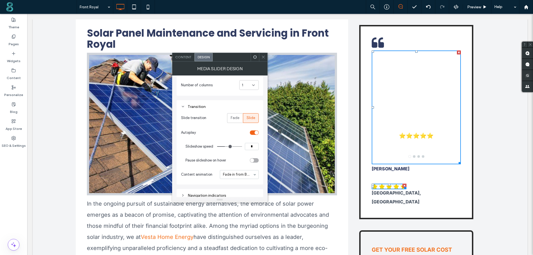
click at [252, 132] on div "toggle" at bounding box center [254, 133] width 9 height 4
click at [255, 133] on div "toggle" at bounding box center [254, 133] width 9 height 4
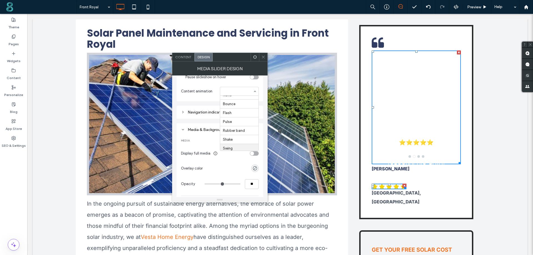
scroll to position [0, 0]
click at [210, 112] on div "Navigation indicators" at bounding box center [220, 112] width 78 height 5
click at [200, 126] on span "Type" at bounding box center [198, 126] width 34 height 6
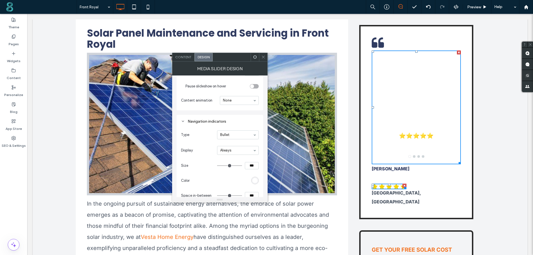
scroll to position [139, 0]
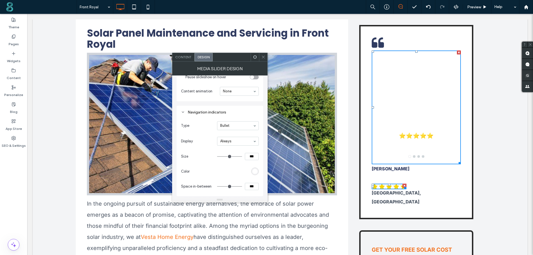
click at [205, 135] on div "Type Bullet Display Always Size *** Color Space in-between ***" at bounding box center [220, 155] width 78 height 69
click at [206, 156] on span "Size" at bounding box center [198, 157] width 34 height 6
click at [255, 155] on input "***" at bounding box center [252, 156] width 14 height 7
type input "****"
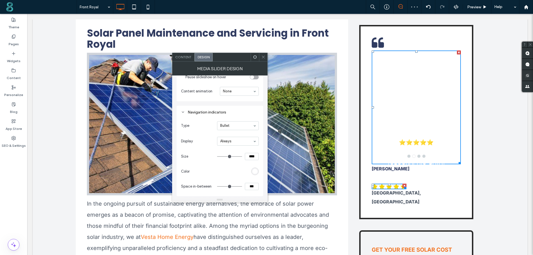
click at [255, 170] on div "rgb(255, 255, 255)" at bounding box center [255, 171] width 5 height 5
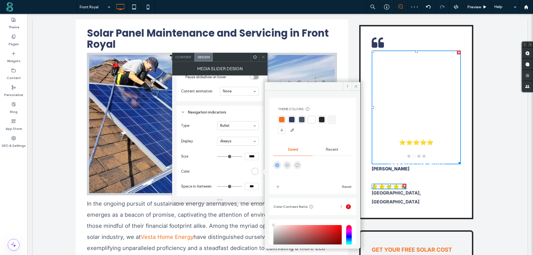
click at [300, 165] on use "rgba(0,0,0,0)" at bounding box center [297, 165] width 4 height 4
type input "*******"
type input "*"
type input "**"
click at [216, 166] on div "Type Bullet Display Always Size **** Color Space in-between ***" at bounding box center [220, 155] width 78 height 69
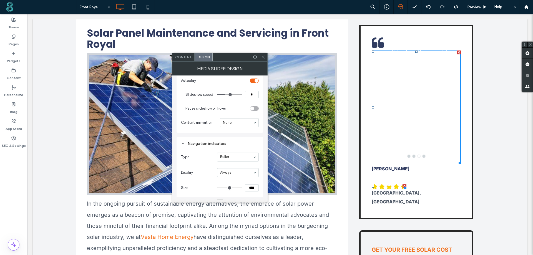
scroll to position [135, 0]
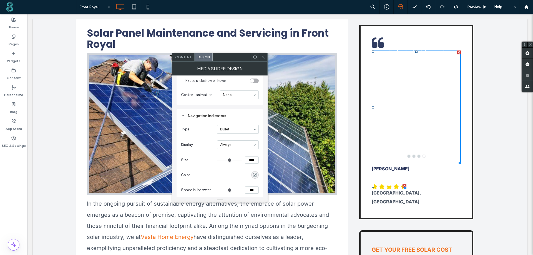
click at [200, 141] on section "Display Always" at bounding box center [220, 145] width 78 height 9
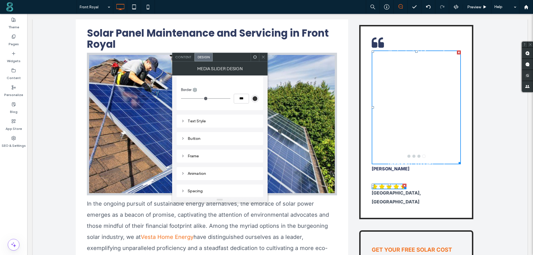
scroll to position [413, 0]
click at [201, 119] on div "Text Style" at bounding box center [220, 121] width 78 height 5
click at [255, 133] on span at bounding box center [256, 131] width 2 height 3
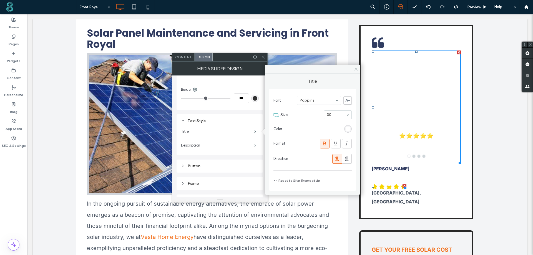
click at [255, 145] on span at bounding box center [256, 145] width 2 height 3
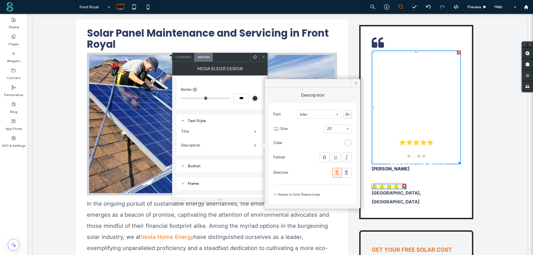
click at [350, 142] on div "rgb(255, 255, 255)" at bounding box center [348, 143] width 5 height 5
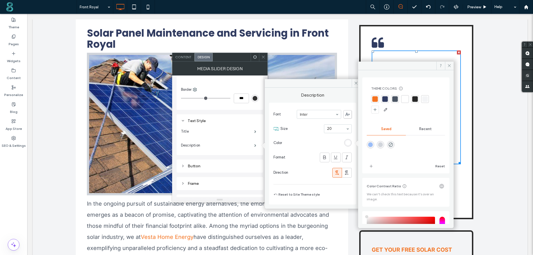
click at [394, 98] on div at bounding box center [396, 99] width 6 height 6
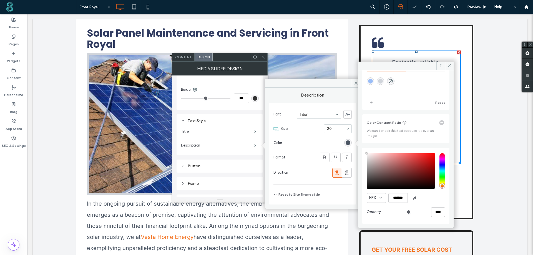
scroll to position [0, 0]
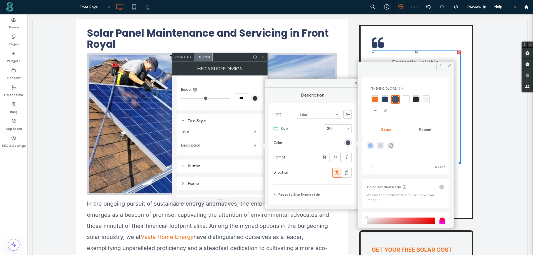
click at [396, 98] on div at bounding box center [396, 99] width 6 height 6
click at [421, 129] on span "Recent" at bounding box center [426, 130] width 13 height 4
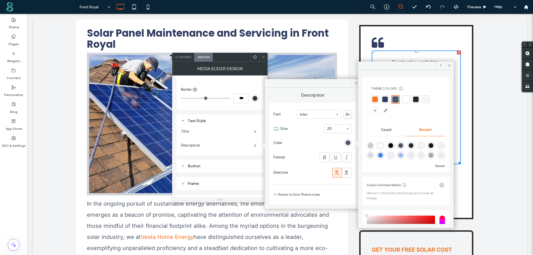
click at [402, 145] on div "rgba(75, 85, 99, 1)" at bounding box center [401, 145] width 5 height 5
type input "*******"
click at [384, 127] on span "Saved" at bounding box center [387, 129] width 10 height 4
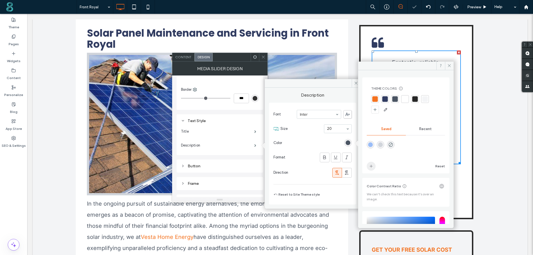
click at [373, 165] on icon "add color" at bounding box center [371, 166] width 4 height 4
click at [395, 101] on div at bounding box center [396, 99] width 6 height 6
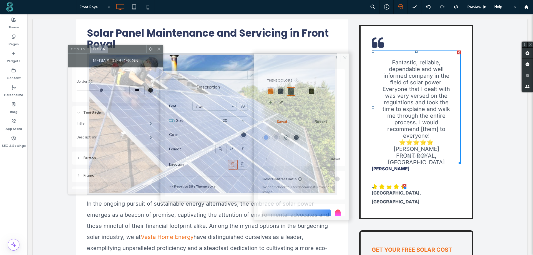
drag, startPoint x: 236, startPoint y: 60, endPoint x: 133, endPoint y: 52, distance: 103.4
click at [133, 52] on div at bounding box center [127, 49] width 38 height 8
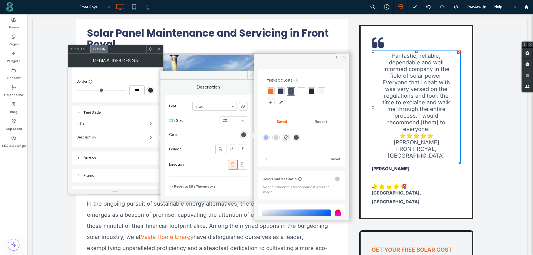
click at [76, 50] on span "Content" at bounding box center [79, 49] width 16 height 4
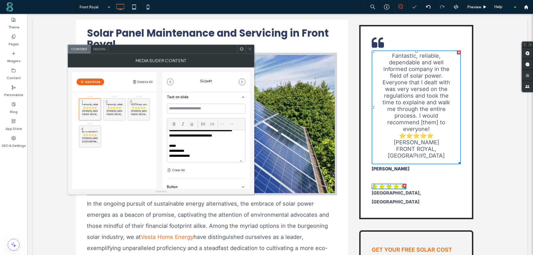
scroll to position [38, 0]
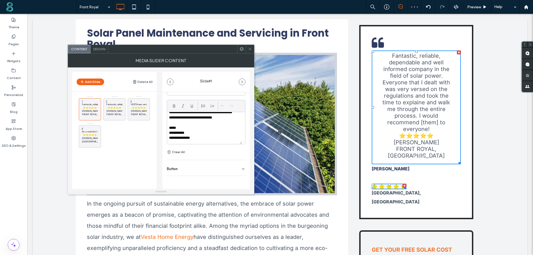
click at [100, 46] on div "Design" at bounding box center [100, 49] width 18 height 8
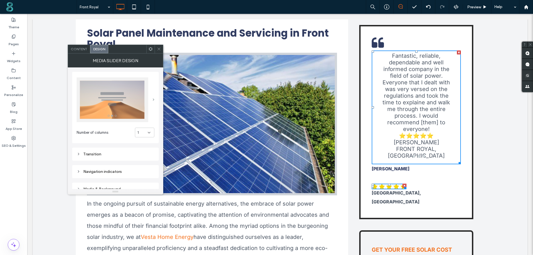
click at [153, 99] on span at bounding box center [154, 100] width 2 height 3
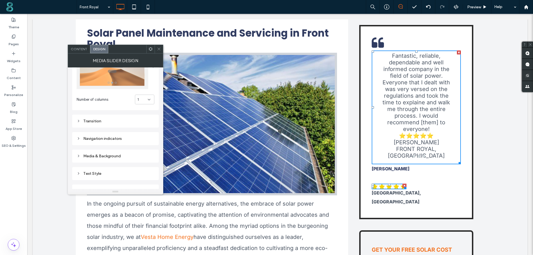
scroll to position [56, 0]
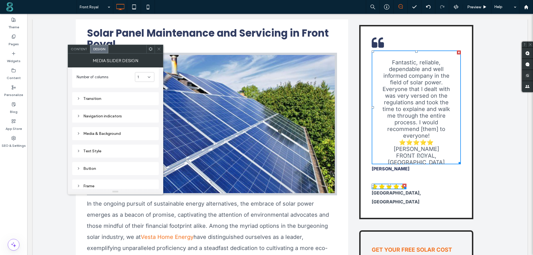
click at [90, 152] on div "Text Style" at bounding box center [116, 151] width 78 height 5
click at [151, 105] on span at bounding box center [151, 106] width 2 height 3
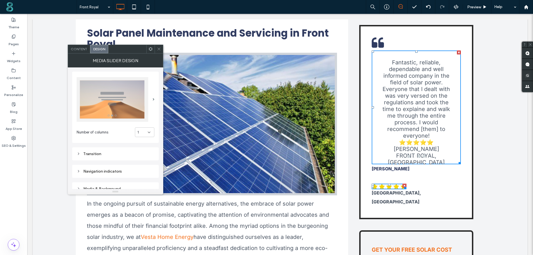
scroll to position [0, 0]
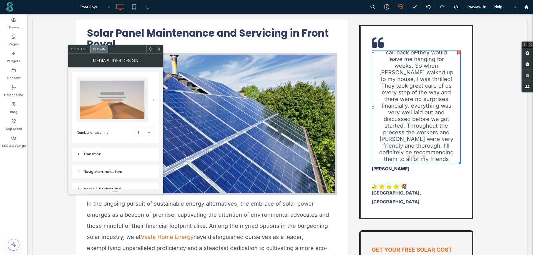
click at [153, 99] on span at bounding box center [154, 100] width 2 height 3
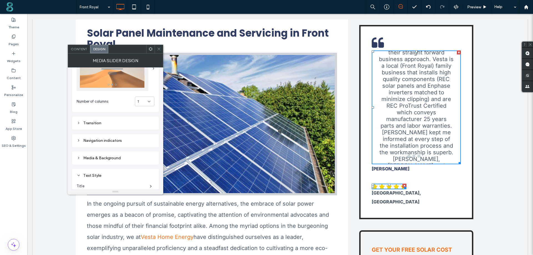
scroll to position [56, 0]
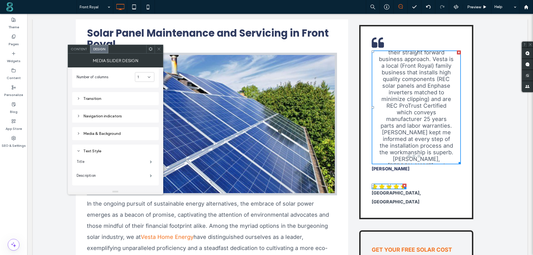
click at [98, 102] on div "Transition" at bounding box center [116, 99] width 78 height 8
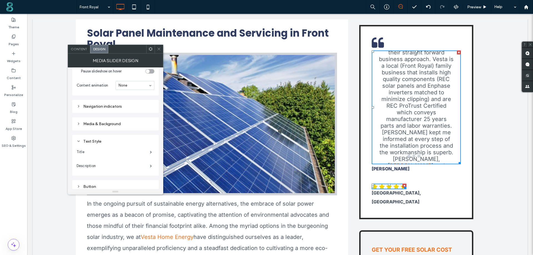
scroll to position [139, 0]
click at [105, 104] on div "Navigation indicators" at bounding box center [116, 104] width 78 height 5
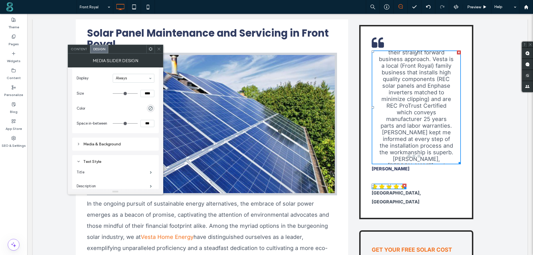
scroll to position [195, 0]
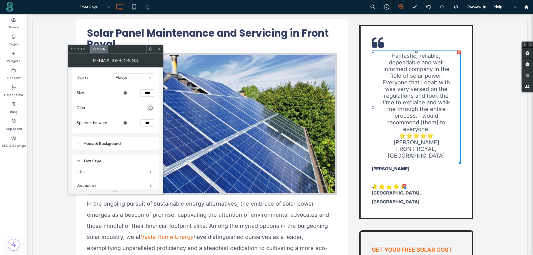
click at [105, 141] on div "Media & Background" at bounding box center [116, 143] width 78 height 5
click at [150, 119] on span at bounding box center [151, 120] width 2 height 3
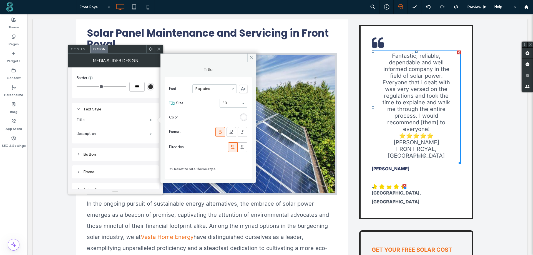
click at [150, 133] on span at bounding box center [151, 134] width 2 height 3
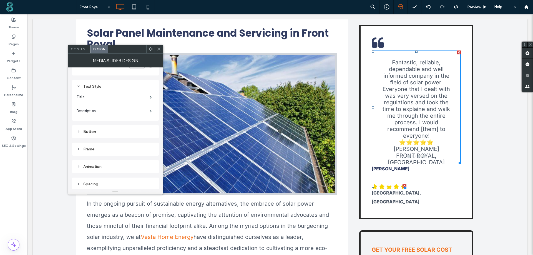
scroll to position [441, 0]
click at [89, 146] on div "Frame" at bounding box center [116, 148] width 78 height 5
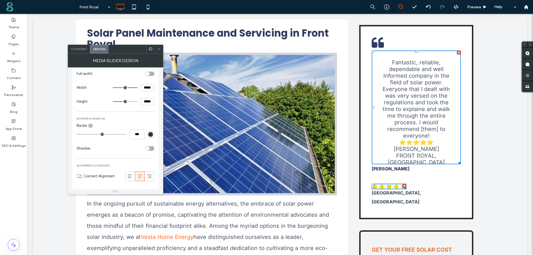
scroll to position [552, 0]
click at [130, 176] on icon at bounding box center [130, 176] width 6 height 6
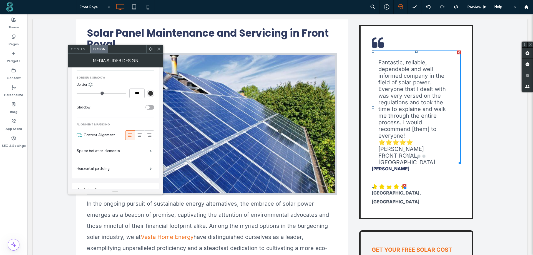
scroll to position [608, 0]
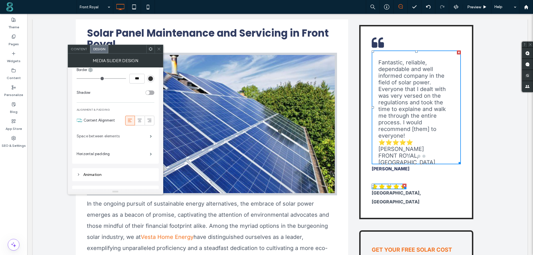
click at [130, 138] on label "Space between elements" at bounding box center [113, 136] width 73 height 11
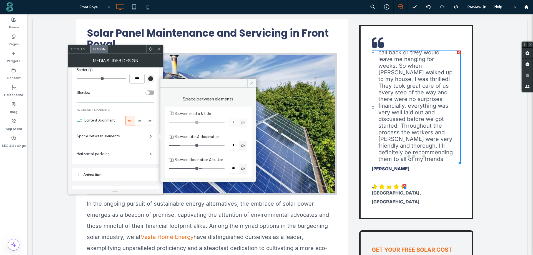
click at [231, 143] on input "*" at bounding box center [233, 146] width 11 height 10
type input "*"
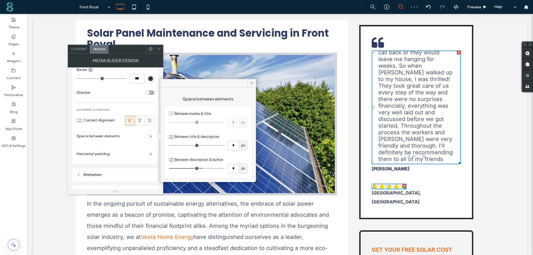
type input "*"
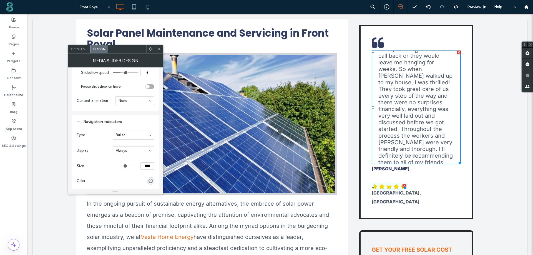
scroll to position [177, 0]
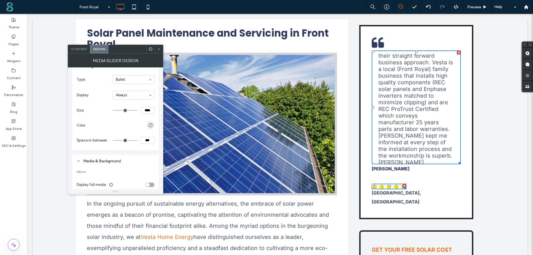
drag, startPoint x: 115, startPoint y: 141, endPoint x: 106, endPoint y: 141, distance: 9.5
click at [113, 141] on input "range" at bounding box center [125, 140] width 25 height 1
click at [144, 143] on input "***" at bounding box center [148, 140] width 14 height 7
type input "*"
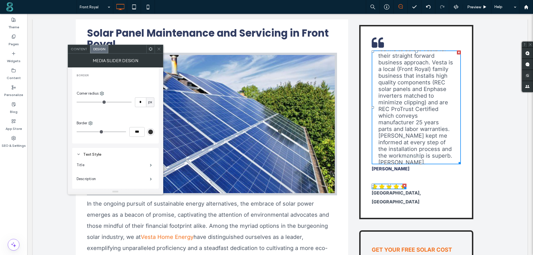
scroll to position [399, 0]
click at [150, 136] on span at bounding box center [151, 137] width 2 height 3
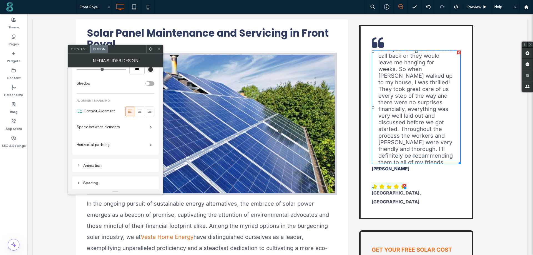
scroll to position [617, 0]
click at [139, 127] on label "Space between elements" at bounding box center [113, 126] width 73 height 11
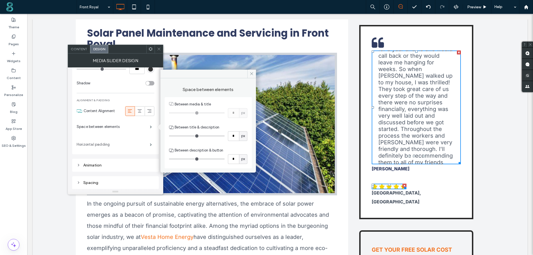
click at [146, 145] on label "Horizontal padding" at bounding box center [113, 144] width 73 height 11
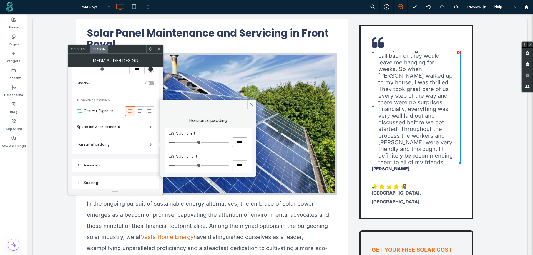
click at [236, 142] on input "****" at bounding box center [239, 143] width 15 height 10
type input "*"
type input "***"
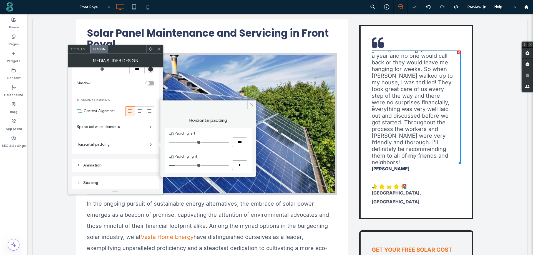
type input "*"
type input "***"
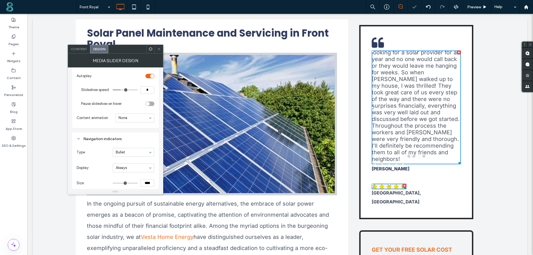
scroll to position [121, 0]
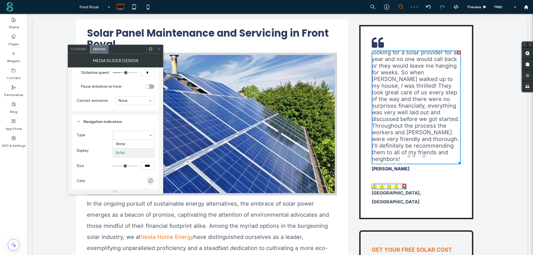
click at [136, 121] on div "Navigation indicators" at bounding box center [116, 121] width 78 height 5
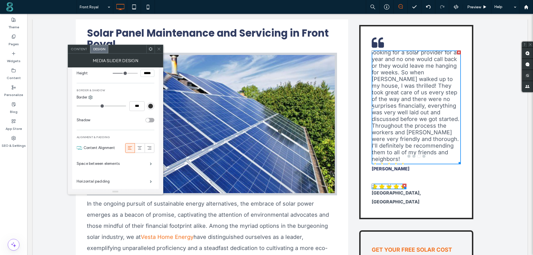
scroll to position [540, 0]
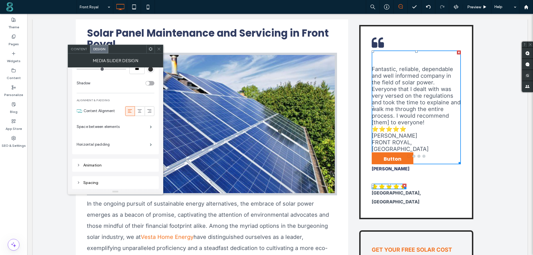
click at [77, 49] on span "Content" at bounding box center [79, 49] width 16 height 4
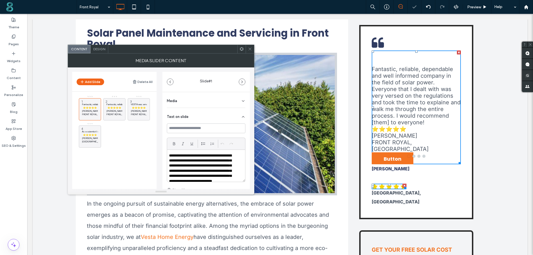
click at [251, 48] on icon at bounding box center [250, 49] width 4 height 4
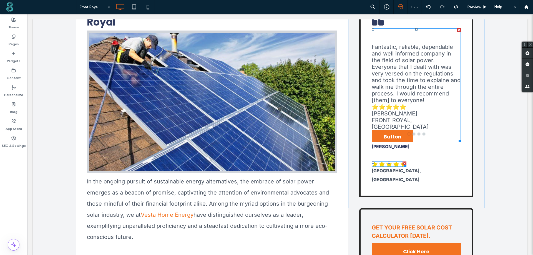
scroll to position [195, 0]
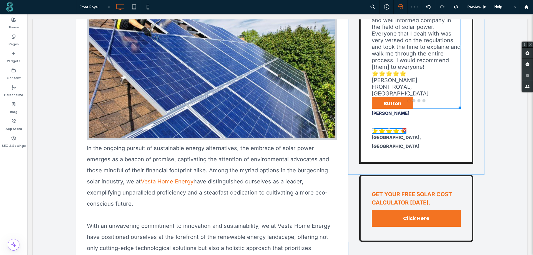
click at [429, 77] on p "⭐⭐⭐⭐⭐" at bounding box center [416, 73] width 89 height 7
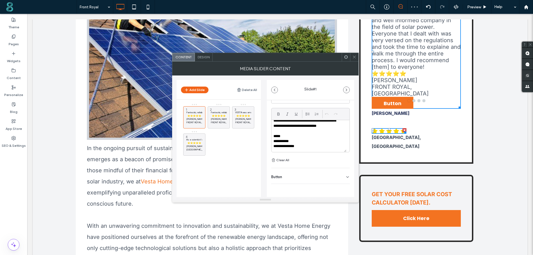
scroll to position [26, 0]
click at [346, 176] on icon at bounding box center [348, 177] width 4 height 4
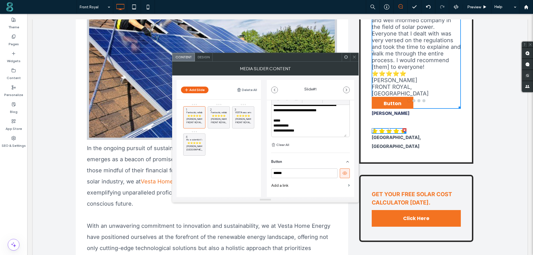
scroll to position [64, 0]
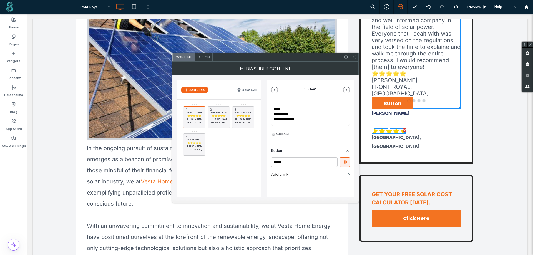
click at [341, 159] on button at bounding box center [345, 163] width 10 height 10
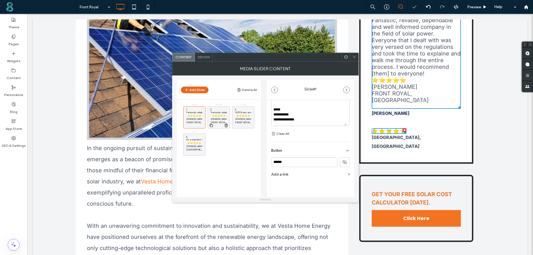
click at [221, 114] on p "⭐⭐⭐⭐⭐" at bounding box center [219, 115] width 16 height 3
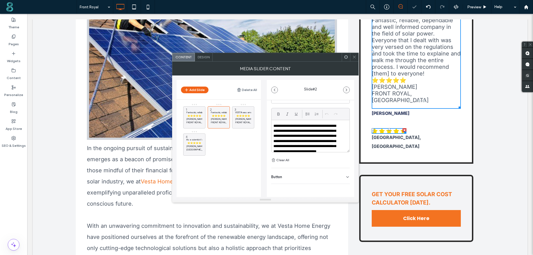
click at [342, 175] on div "Button" at bounding box center [310, 176] width 79 height 16
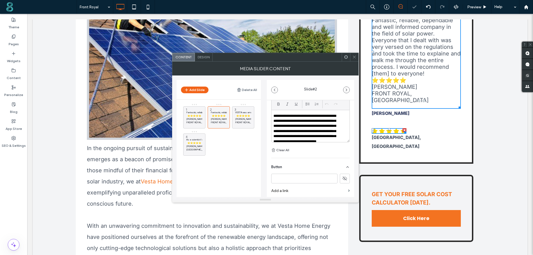
scroll to position [63, 0]
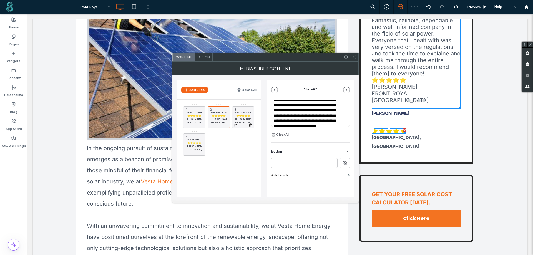
click at [247, 118] on p "[PERSON_NAME]" at bounding box center [243, 119] width 16 height 3
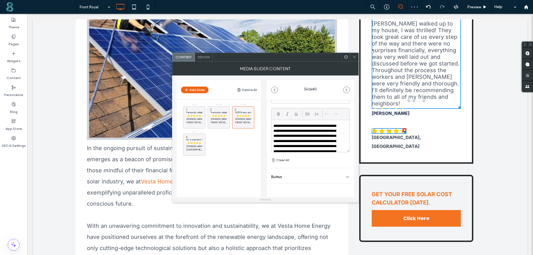
click at [346, 176] on icon at bounding box center [348, 177] width 4 height 4
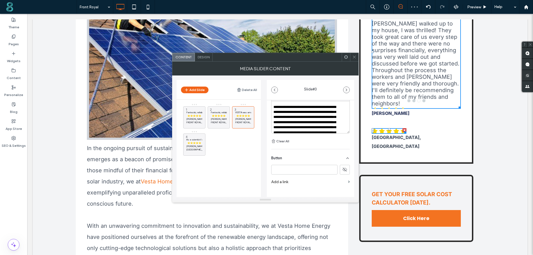
scroll to position [64, 0]
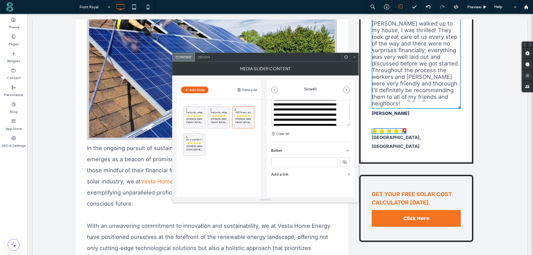
click at [355, 56] on icon at bounding box center [355, 57] width 4 height 4
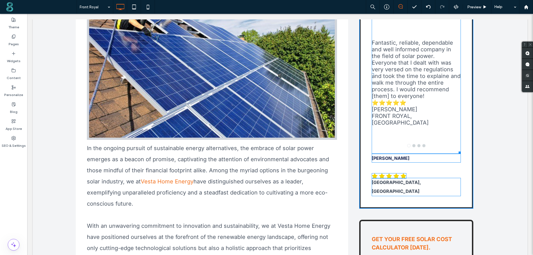
drag, startPoint x: 458, startPoint y: 108, endPoint x: 458, endPoint y: 153, distance: 45.0
click at [458, 153] on div at bounding box center [459, 152] width 4 height 4
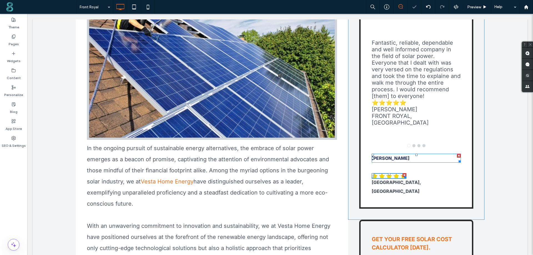
click at [457, 157] on div at bounding box center [459, 156] width 4 height 4
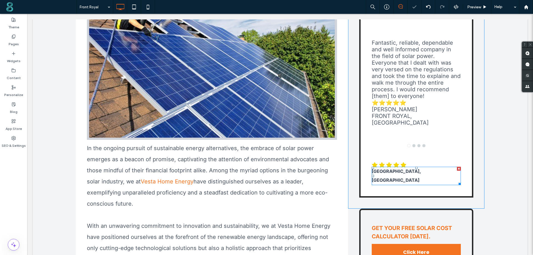
click at [457, 168] on div at bounding box center [459, 169] width 4 height 4
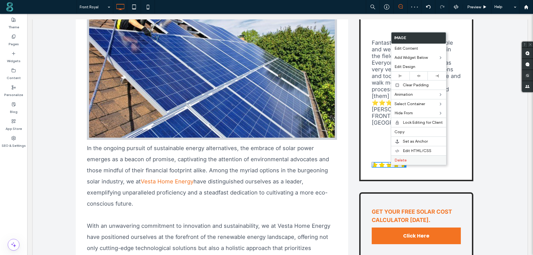
click at [402, 161] on span "Delete" at bounding box center [401, 160] width 12 height 5
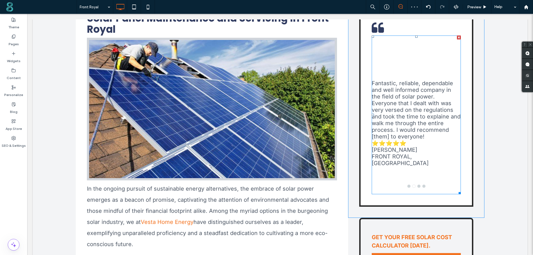
scroll to position [111, 0]
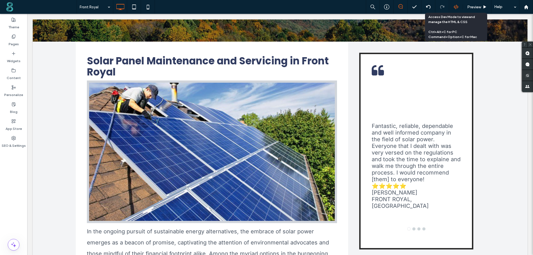
click at [457, 7] on icon at bounding box center [456, 6] width 5 height 5
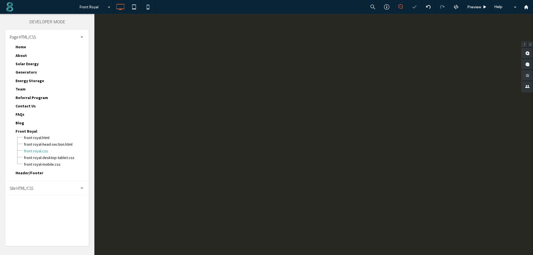
scroll to position [0, 0]
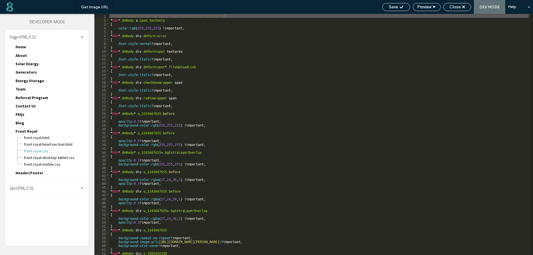
click at [39, 188] on div "Site HTML/CSS" at bounding box center [47, 188] width 83 height 14
click at [31, 212] on span "site.css" at bounding box center [57, 213] width 63 height 6
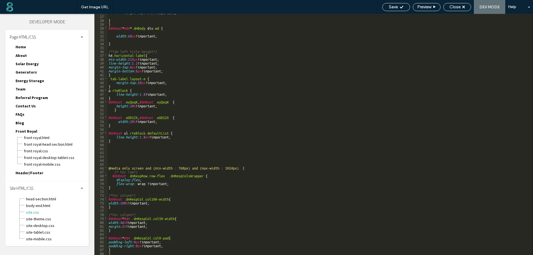
scroll to position [101, 0]
click at [113, 148] on div "margin-top : -80 px !important; } } #dmRoot * #dm * .dmBody div .wd { width : 6…" at bounding box center [319, 134] width 422 height 249
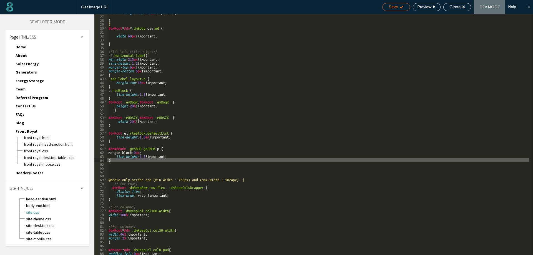
click at [397, 7] on span "Save" at bounding box center [393, 6] width 9 height 5
click at [402, 9] on icon at bounding box center [402, 7] width 4 height 4
click at [460, 9] on span "Close" at bounding box center [455, 6] width 11 height 5
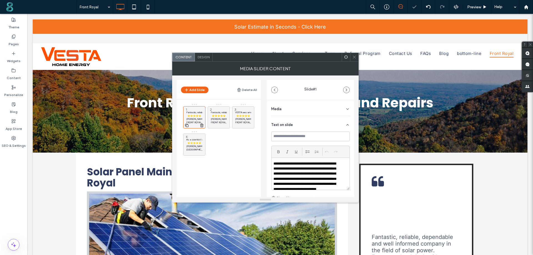
click at [191, 112] on p "Fantastic, reliable, dependable and well informed company in the field of solar…" at bounding box center [194, 112] width 16 height 3
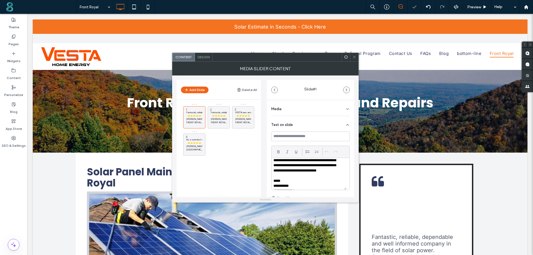
scroll to position [26, 0]
click at [308, 168] on p "**********" at bounding box center [307, 154] width 67 height 36
drag, startPoint x: 296, startPoint y: 183, endPoint x: 273, endPoint y: 183, distance: 23.3
click at [273, 183] on div "**********" at bounding box center [309, 174] width 75 height 32
click at [278, 151] on use at bounding box center [279, 151] width 2 height 3
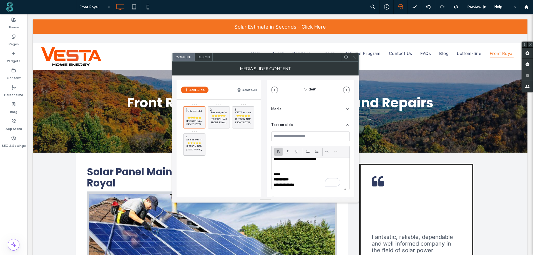
scroll to position [31, 0]
drag, startPoint x: 295, startPoint y: 182, endPoint x: 275, endPoint y: 182, distance: 20.0
click at [275, 182] on p "**********" at bounding box center [307, 184] width 67 height 5
click at [220, 114] on p "Fantastic, reliable, dependable and well informed company in the field of solar…" at bounding box center [219, 112] width 16 height 3
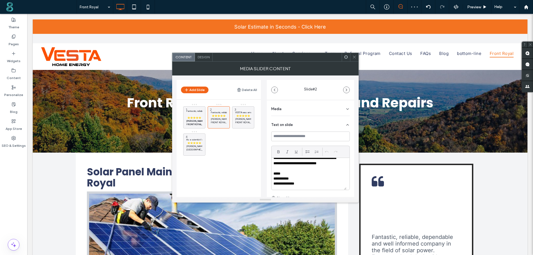
click at [310, 170] on p "**********" at bounding box center [307, 154] width 67 height 36
drag, startPoint x: 307, startPoint y: 183, endPoint x: 270, endPoint y: 177, distance: 37.4
click at [270, 177] on div "**********" at bounding box center [311, 177] width 88 height 155
click at [279, 151] on icon at bounding box center [278, 152] width 4 height 4
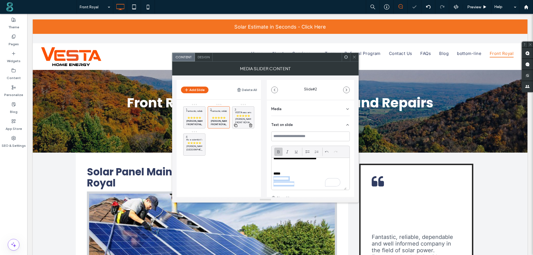
click at [247, 122] on p "FRONT ROYAL, [GEOGRAPHIC_DATA]" at bounding box center [243, 122] width 16 height 3
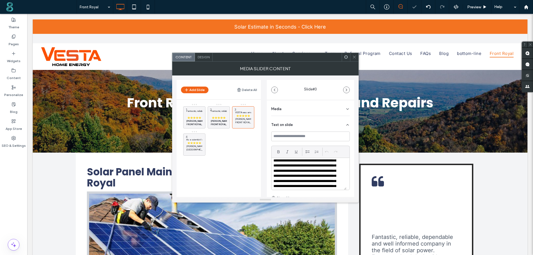
scroll to position [57, 0]
click at [326, 167] on p "**********" at bounding box center [307, 138] width 67 height 67
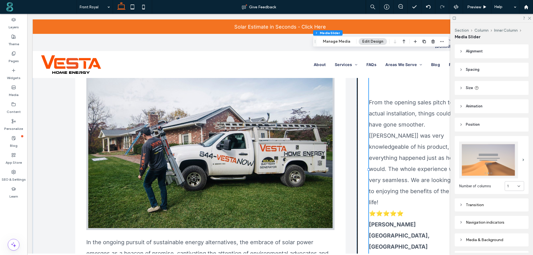
scroll to position [139, 0]
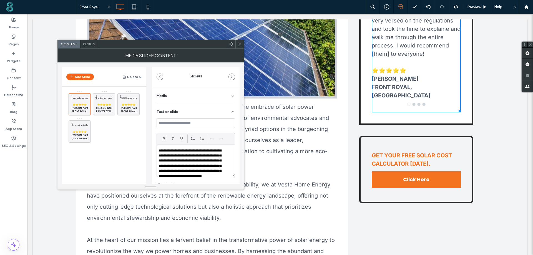
scroll to position [278, 0]
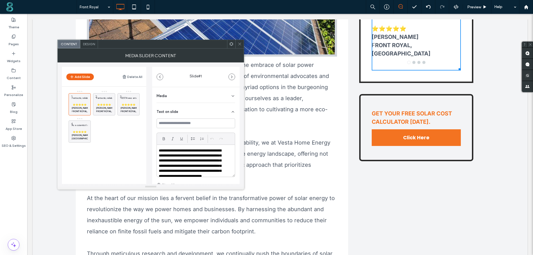
click at [413, 133] on link "Click Here" at bounding box center [416, 137] width 89 height 17
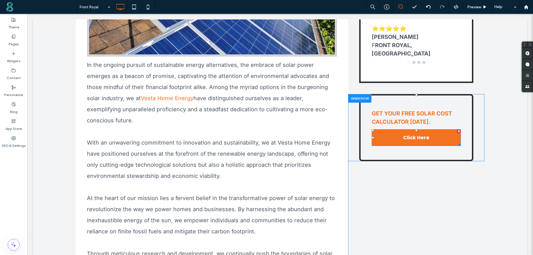
click at [393, 134] on link "Click Here" at bounding box center [416, 137] width 89 height 17
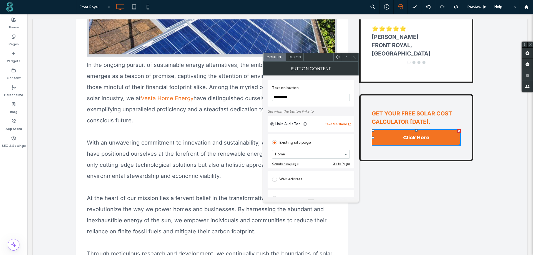
click at [293, 59] on span "Design" at bounding box center [295, 57] width 12 height 4
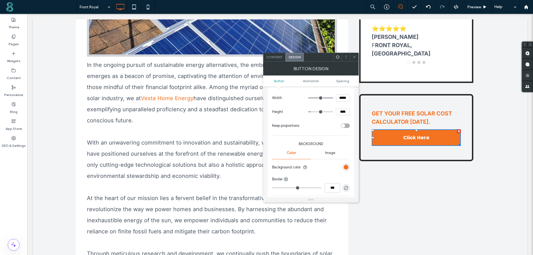
scroll to position [56, 0]
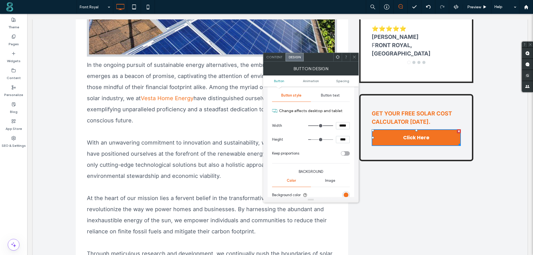
click at [330, 97] on span "Button text" at bounding box center [330, 95] width 19 height 4
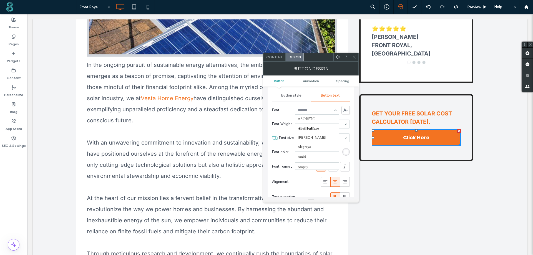
scroll to position [406, 0]
click at [355, 55] on icon at bounding box center [355, 57] width 4 height 4
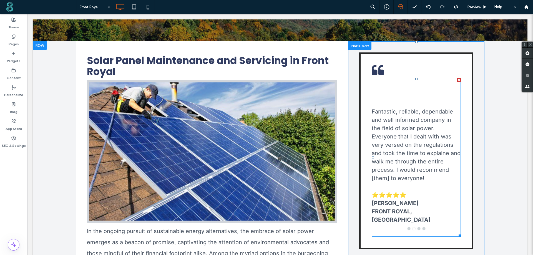
scroll to position [111, 0]
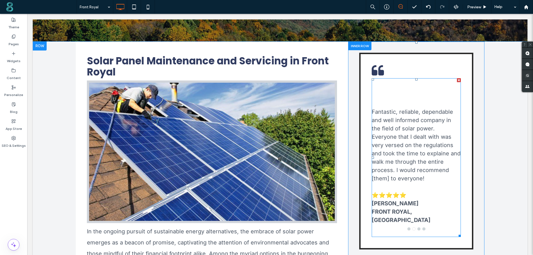
click at [412, 122] on p "Fantastic, reliable, dependable and well informed company in the field of solar…" at bounding box center [416, 145] width 89 height 75
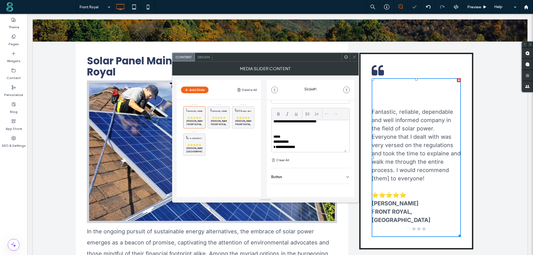
scroll to position [31, 0]
click at [206, 55] on span "Design" at bounding box center [204, 57] width 12 height 4
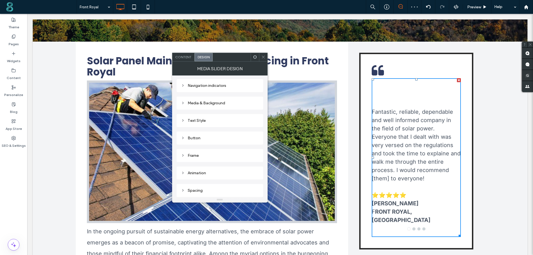
scroll to position [94, 0]
click at [201, 156] on div "Frame" at bounding box center [220, 156] width 78 height 5
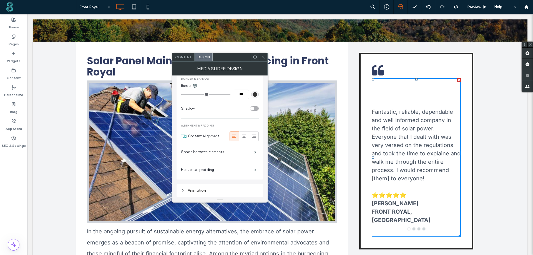
scroll to position [261, 0]
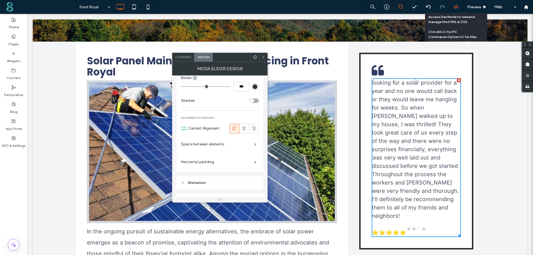
click at [454, 6] on icon at bounding box center [456, 6] width 5 height 5
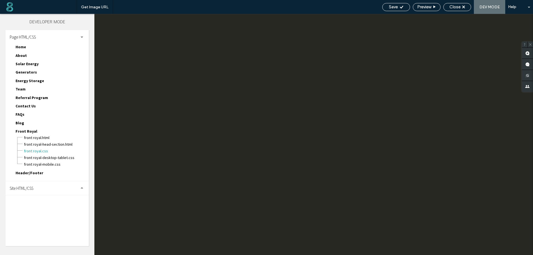
scroll to position [0, 0]
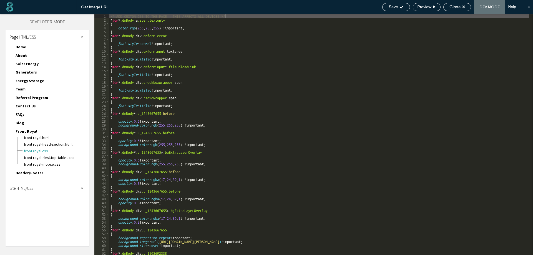
click at [42, 193] on div "Site HTML/CSS" at bounding box center [47, 188] width 83 height 14
click at [35, 214] on span "site.css" at bounding box center [57, 213] width 63 height 6
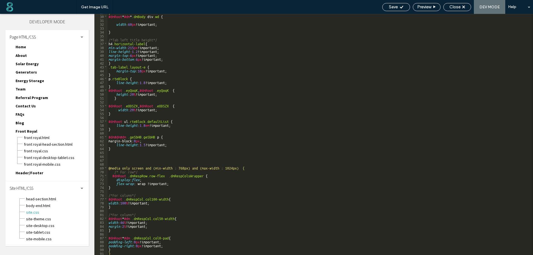
scroll to position [113, 0]
click at [117, 157] on div "} #dmRoot * #dm * .dmBody div .wd { width : 60 px !important; } /*Tab left titl…" at bounding box center [319, 134] width 422 height 249
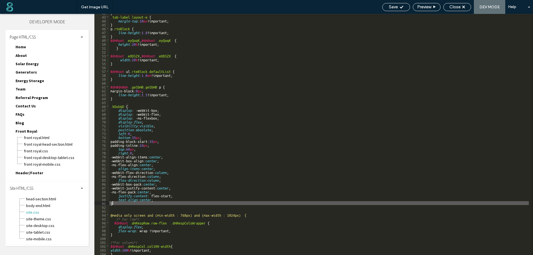
scroll to position [179, 0]
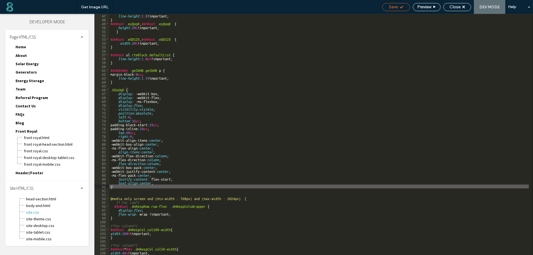
click at [396, 4] on span "Save" at bounding box center [393, 6] width 9 height 5
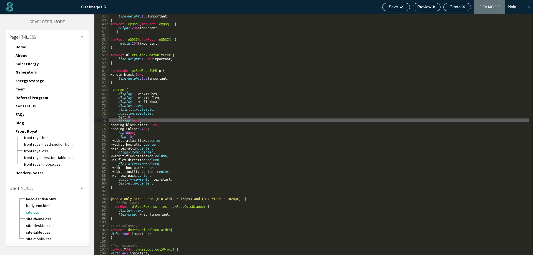
drag, startPoint x: 138, startPoint y: 122, endPoint x: 134, endPoint y: 122, distance: 4.4
click at [134, 122] on div "line-height : 1.8 !important; } #dmRoot .eyQoqK , #dmRoot .eyQoqK { height : 20…" at bounding box center [319, 138] width 420 height 249
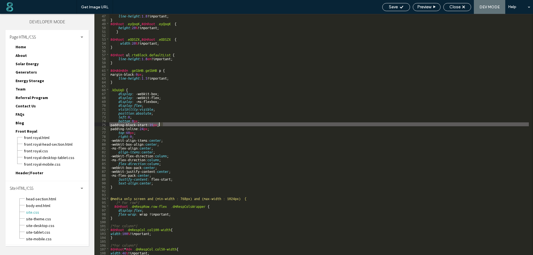
drag, startPoint x: 163, startPoint y: 124, endPoint x: 159, endPoint y: 124, distance: 3.9
click at [159, 124] on div "line-height : 1.8 !important; } #dmRoot .eyQoqK , #dmRoot .eyQoqK { height : 20…" at bounding box center [319, 138] width 420 height 249
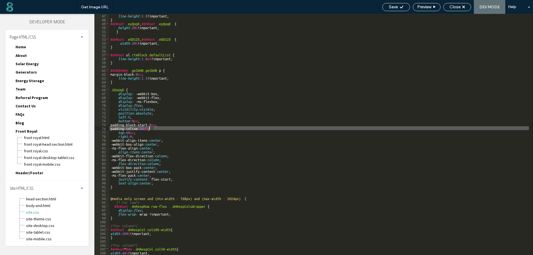
drag, startPoint x: 153, startPoint y: 129, endPoint x: 150, endPoint y: 129, distance: 2.8
click at [150, 129] on div "line-height : 1.8 !important; } #dmRoot .eyQoqK , #dmRoot .eyQoqK { height : 20…" at bounding box center [319, 138] width 420 height 249
click at [398, 8] on div "Save" at bounding box center [396, 6] width 27 height 5
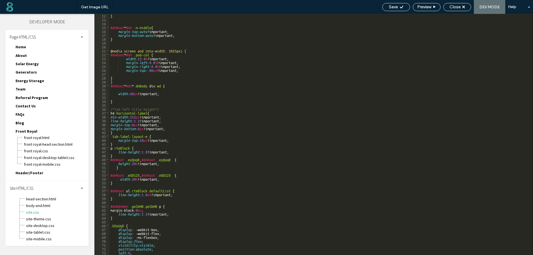
scroll to position [26, 0]
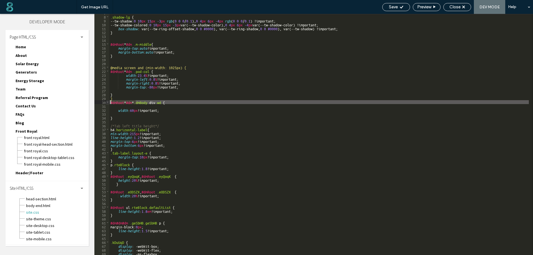
drag, startPoint x: 136, startPoint y: 103, endPoint x: 108, endPoint y: 103, distance: 28.3
click at [108, 103] on div "** 7 8 9 10 11 12 13 14 15 16 17 18 19 20 21 22 23 24 25 26 27 28 29 30 31 32 3…" at bounding box center [313, 134] width 439 height 241
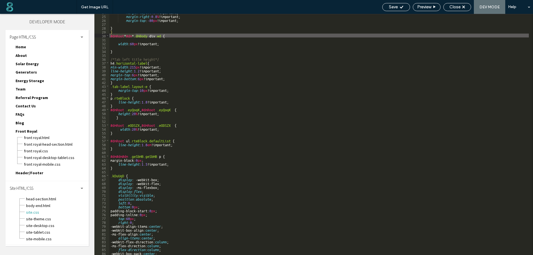
click at [110, 176] on div "margin-left : 0.8 % !important; margin-right : 0.8 % !important; margin-top : -…" at bounding box center [319, 134] width 420 height 249
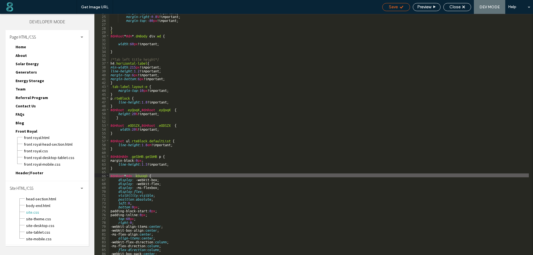
click at [396, 8] on span "Save" at bounding box center [393, 6] width 9 height 5
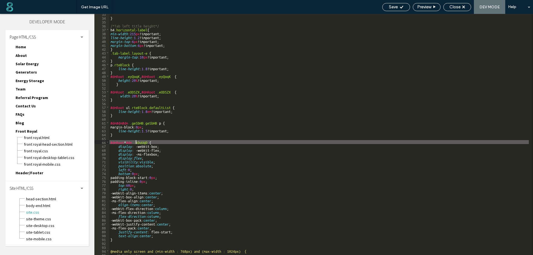
scroll to position [126, 0]
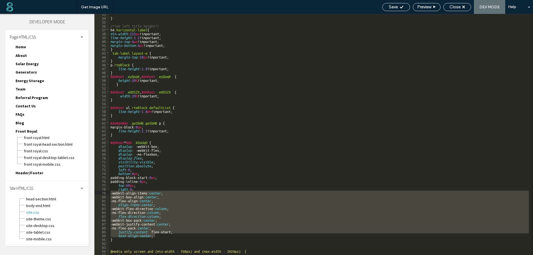
drag, startPoint x: 160, startPoint y: 236, endPoint x: 107, endPoint y: 193, distance: 68.3
click at [107, 193] on div "** 33 34 35 36 37 38 39 40 41 42 43 44 45 46 47 48 49 50 51 52 53 54 55 56 57 5…" at bounding box center [313, 134] width 439 height 241
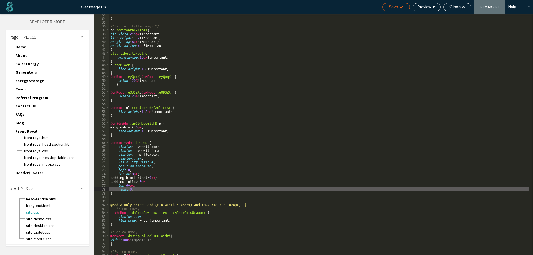
click at [394, 6] on span "Save" at bounding box center [393, 6] width 9 height 5
click at [149, 158] on div "} /*Tab left title height*/ h4 .horizontal-label { min-width : 215 px !importan…" at bounding box center [319, 136] width 420 height 249
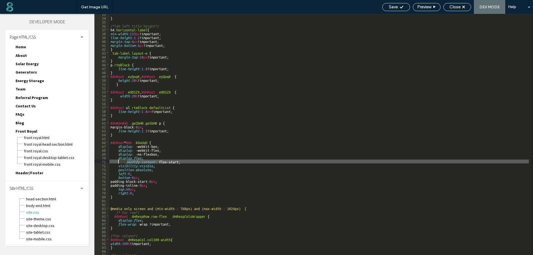
drag, startPoint x: 128, startPoint y: 163, endPoint x: 119, endPoint y: 163, distance: 8.9
click at [119, 163] on div "} /*Tab left title height*/ h4 .horizontal-label { min-width : 215 px !importan…" at bounding box center [319, 136] width 420 height 249
click at [399, 10] on div "Save" at bounding box center [397, 7] width 28 height 8
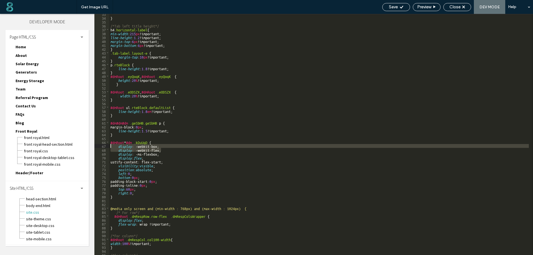
drag, startPoint x: 160, startPoint y: 149, endPoint x: 107, endPoint y: 145, distance: 53.2
click at [107, 145] on div "** 33 34 35 36 37 38 39 40 41 42 43 44 45 46 47 48 49 50 51 52 53 54 55 56 57 5…" at bounding box center [313, 134] width 439 height 241
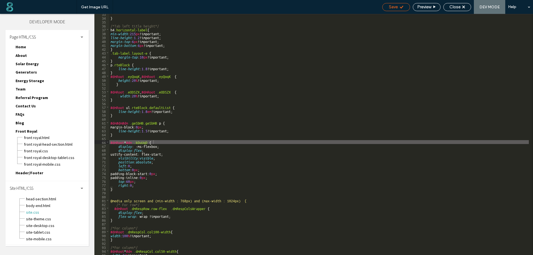
click at [395, 8] on span "Save" at bounding box center [393, 6] width 9 height 5
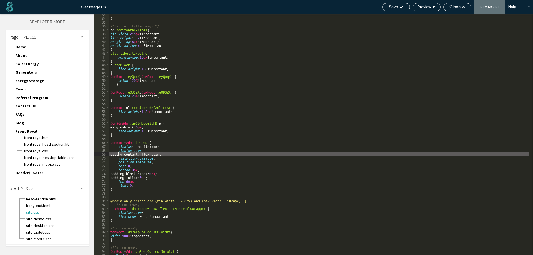
click at [119, 154] on div "} /*Tab left title height*/ h4 .horizontal-label { min-width : 215 px !importan…" at bounding box center [319, 136] width 420 height 249
click at [171, 154] on div "} /*Tab left title height*/ h4 .horizontal-label { min-width : 215 px !importan…" at bounding box center [319, 136] width 420 height 249
type textarea "**"
click at [398, 5] on div "Save" at bounding box center [396, 6] width 27 height 5
click at [394, 8] on span "Save" at bounding box center [393, 6] width 9 height 5
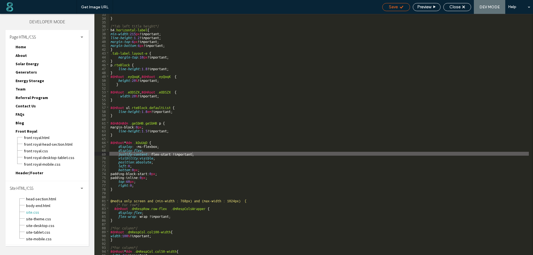
click at [401, 3] on div "Save" at bounding box center [397, 7] width 28 height 8
click at [450, 8] on span "Close" at bounding box center [455, 6] width 11 height 5
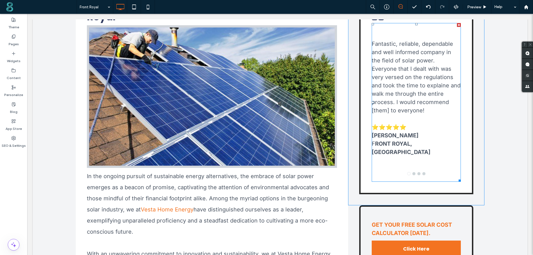
scroll to position [167, 0]
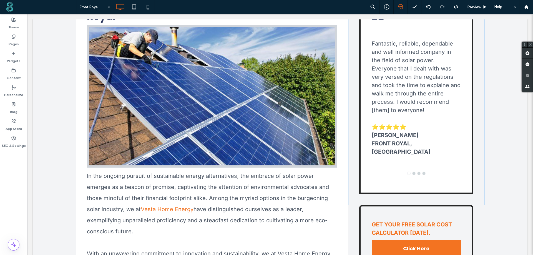
click at [463, 189] on div "Fantastic, reliable, dependable and well informed company in the field of solar…" at bounding box center [417, 95] width 114 height 197
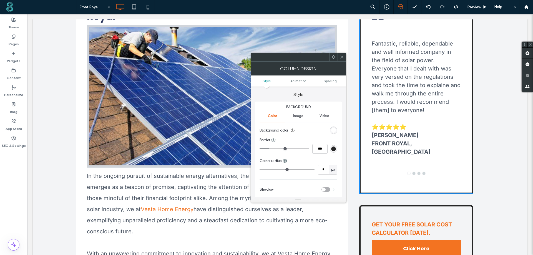
click at [344, 58] on icon at bounding box center [342, 57] width 4 height 4
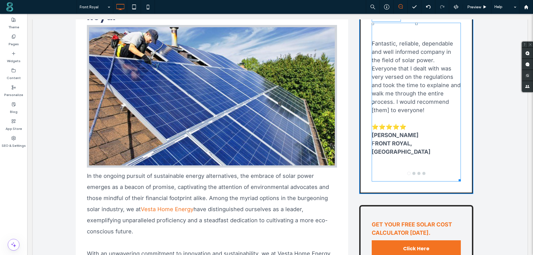
drag, startPoint x: 458, startPoint y: 178, endPoint x: 470, endPoint y: 243, distance: 66.3
click at [470, 194] on div "Fantastic, reliable, dependable and well informed company in the field of solar…" at bounding box center [417, 95] width 114 height 197
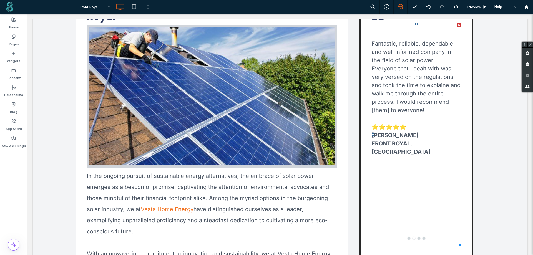
click at [397, 140] on p "FRONT ROYAL, [GEOGRAPHIC_DATA]" at bounding box center [416, 147] width 89 height 17
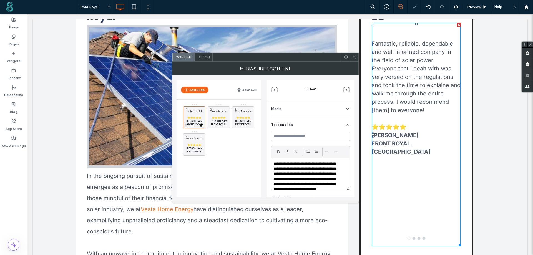
click at [197, 114] on p at bounding box center [194, 114] width 16 height 3
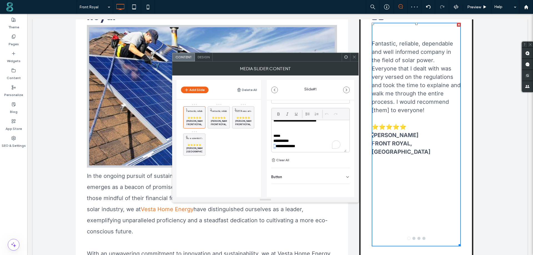
scroll to position [31, 0]
click at [274, 147] on p "**********" at bounding box center [307, 146] width 67 height 5
click at [279, 115] on icon at bounding box center [278, 114] width 4 height 4
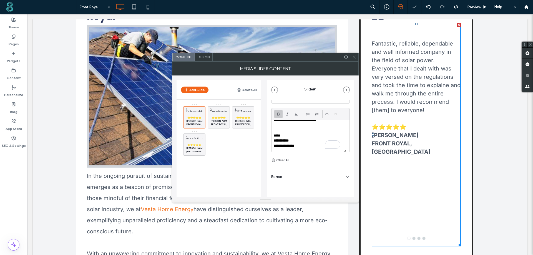
click at [355, 56] on icon at bounding box center [355, 57] width 4 height 4
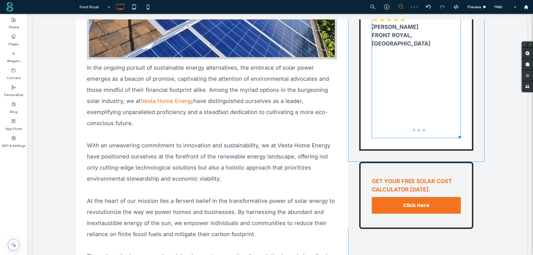
scroll to position [306, 0]
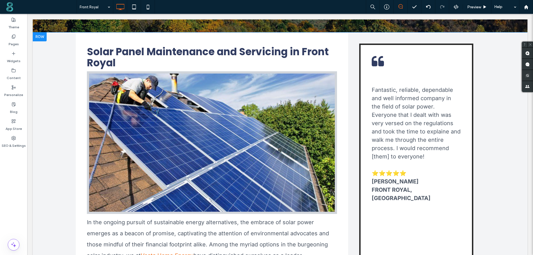
scroll to position [111, 0]
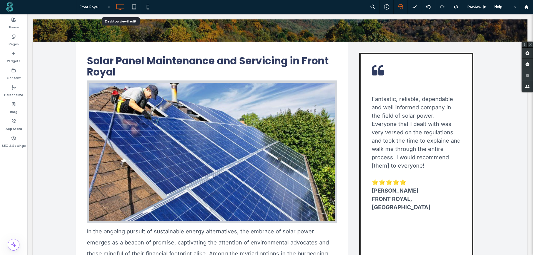
click at [127, 7] on div at bounding box center [120, 6] width 14 height 11
click at [132, 7] on icon at bounding box center [134, 6] width 11 height 11
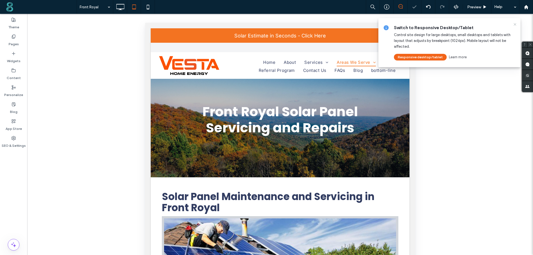
click at [515, 25] on icon at bounding box center [515, 24] width 4 height 4
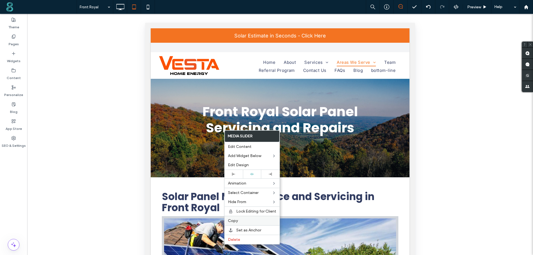
click at [235, 220] on span "Copy" at bounding box center [233, 221] width 10 height 5
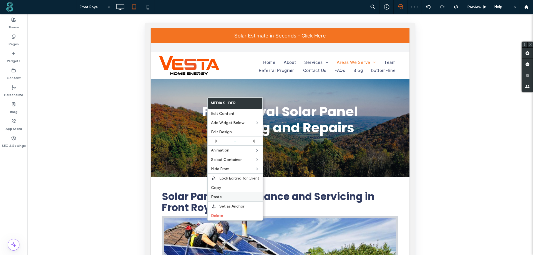
click at [218, 197] on span "Paste" at bounding box center [216, 197] width 11 height 5
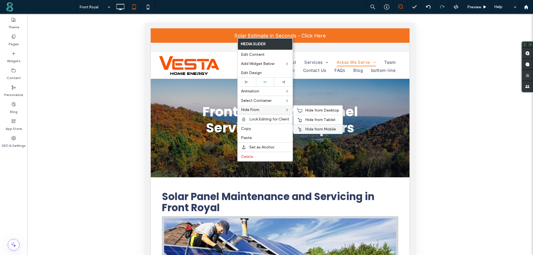
click at [309, 126] on div "Hide from Mobile" at bounding box center [318, 128] width 49 height 9
click at [308, 112] on span "Hide from Desktop" at bounding box center [322, 110] width 34 height 5
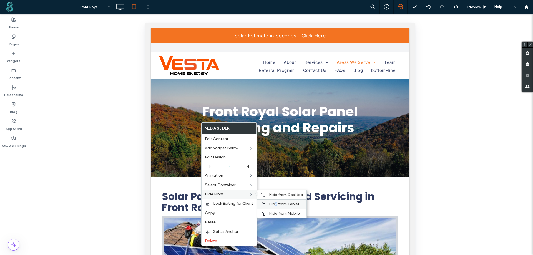
click at [276, 202] on div "Hide from Tablet" at bounding box center [282, 204] width 49 height 9
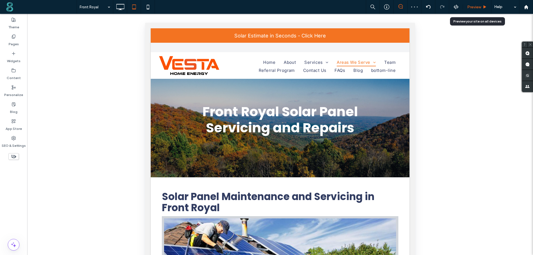
click at [475, 7] on span "Preview" at bounding box center [475, 7] width 14 height 5
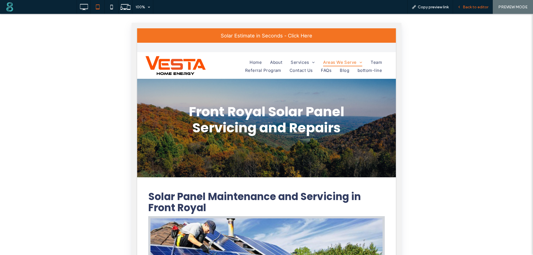
click at [482, 5] on span "Back to editor" at bounding box center [476, 7] width 26 height 5
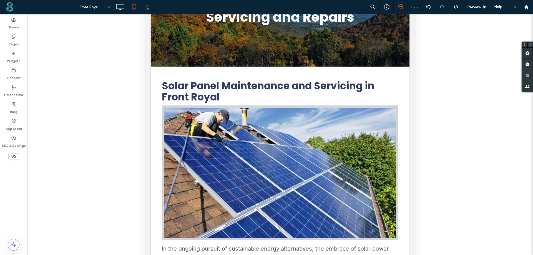
scroll to position [111, 0]
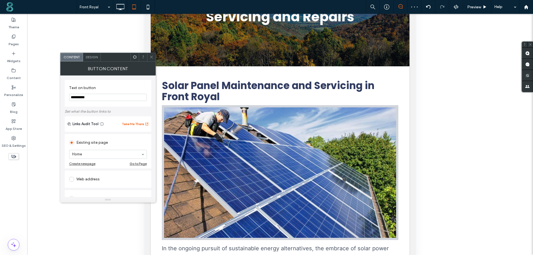
click at [93, 58] on span "Design" at bounding box center [92, 57] width 12 height 4
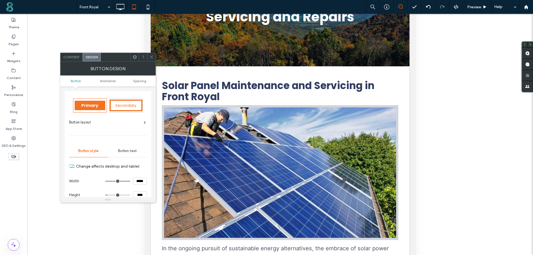
scroll to position [56, 0]
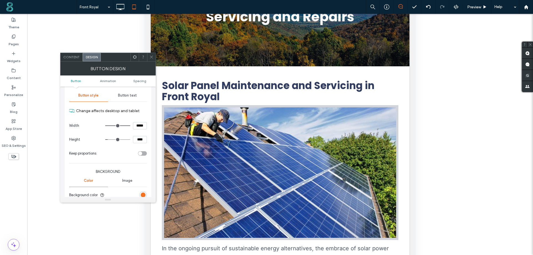
click at [141, 128] on input "*****" at bounding box center [140, 125] width 14 height 7
type input "*****"
type input "***"
click at [141, 128] on input "*****" at bounding box center [140, 125] width 14 height 7
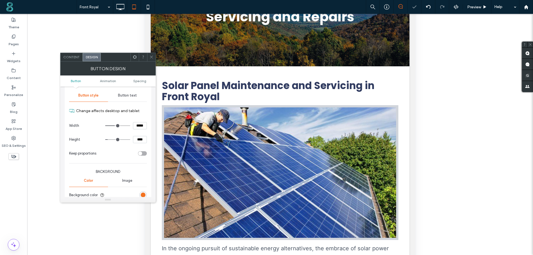
click at [141, 128] on input "*****" at bounding box center [140, 125] width 14 height 7
click at [153, 55] on span at bounding box center [151, 57] width 4 height 8
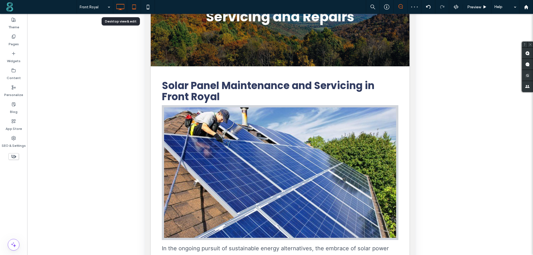
click at [119, 9] on icon at bounding box center [120, 6] width 11 height 11
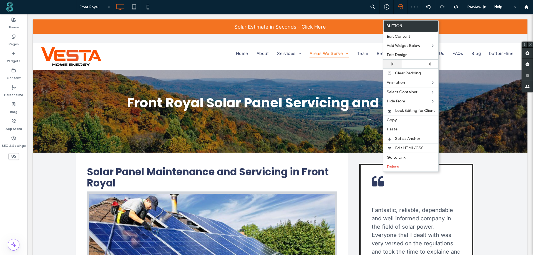
click at [393, 64] on use at bounding box center [393, 64] width 3 height 3
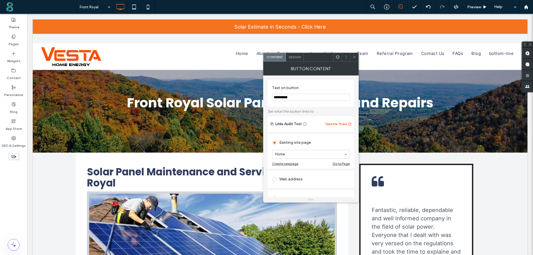
click at [296, 62] on div "Button Content" at bounding box center [311, 69] width 96 height 14
click at [296, 59] on span "Design" at bounding box center [295, 57] width 12 height 4
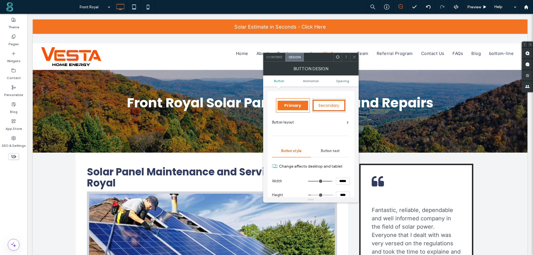
scroll to position [56, 0]
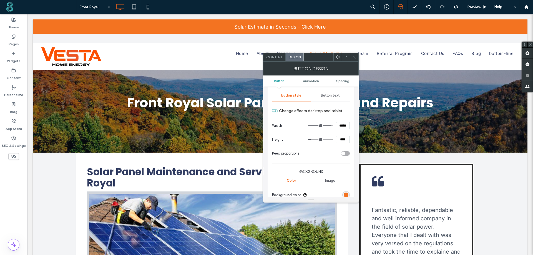
click at [334, 94] on span "Button text" at bounding box center [330, 95] width 19 height 4
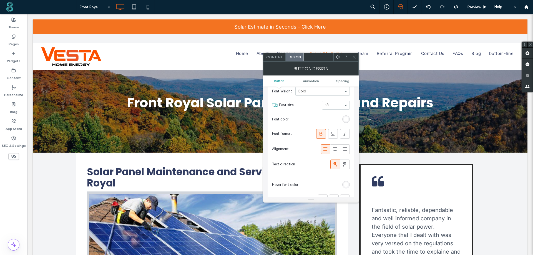
scroll to position [111, 0]
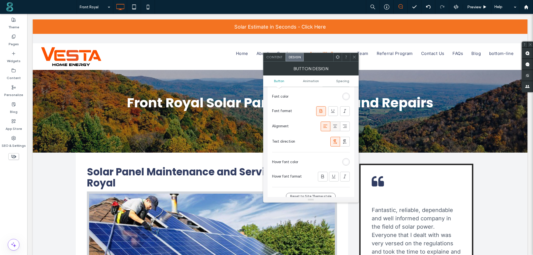
click at [333, 128] on icon at bounding box center [336, 127] width 6 height 6
click at [355, 55] on span at bounding box center [355, 57] width 4 height 8
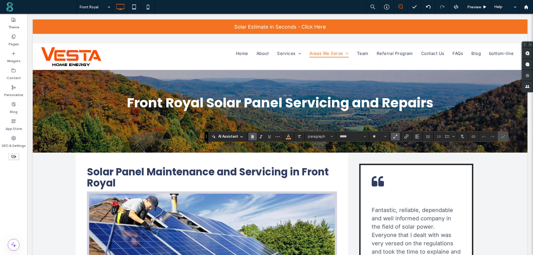
type input "*****"
type input "**"
click at [251, 136] on icon "Bold" at bounding box center [253, 136] width 4 height 4
click at [507, 133] on label "Confirm" at bounding box center [503, 137] width 8 height 10
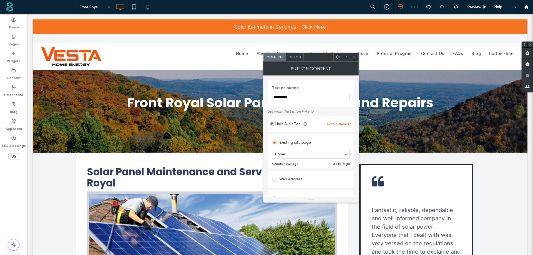
click at [299, 55] on span "Design" at bounding box center [295, 57] width 12 height 4
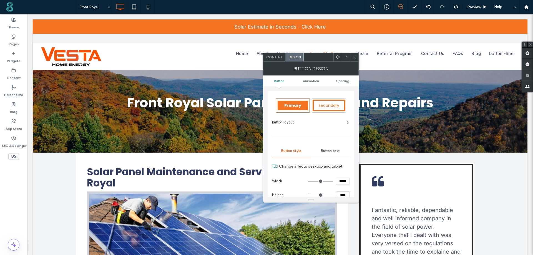
scroll to position [28, 0]
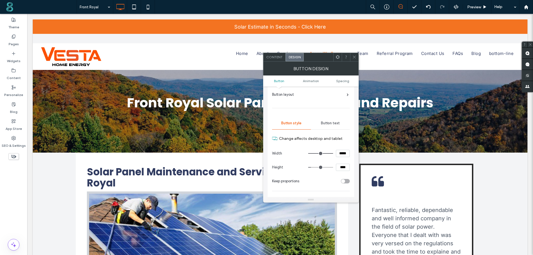
click at [340, 154] on input "*****" at bounding box center [343, 153] width 14 height 7
type input "***"
click at [341, 153] on input "***" at bounding box center [343, 153] width 14 height 7
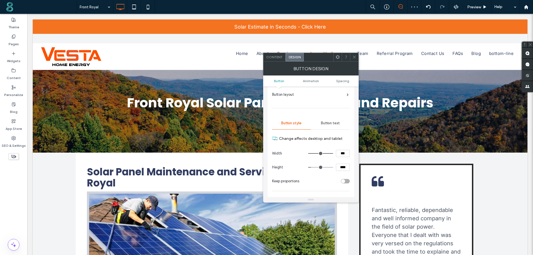
click at [355, 58] on icon at bounding box center [355, 57] width 4 height 4
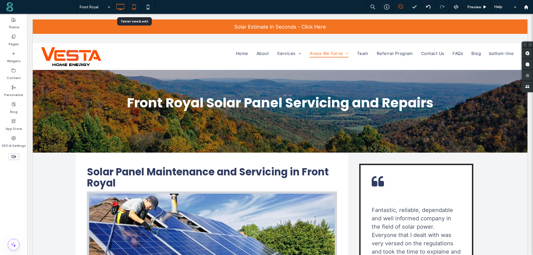
click at [133, 5] on use at bounding box center [134, 6] width 4 height 5
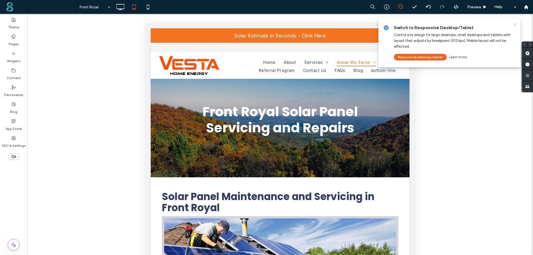
click at [515, 24] on use at bounding box center [515, 24] width 3 height 3
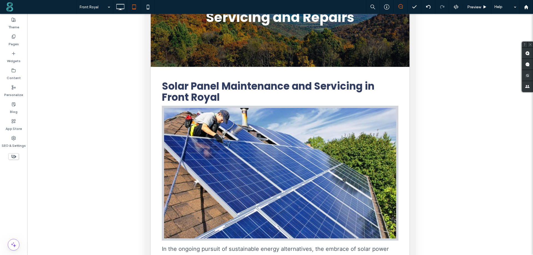
scroll to position [111, 0]
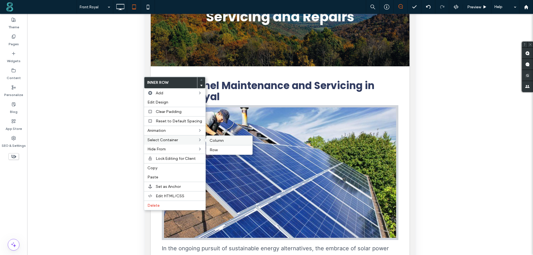
click at [211, 140] on span "Column" at bounding box center [217, 140] width 14 height 5
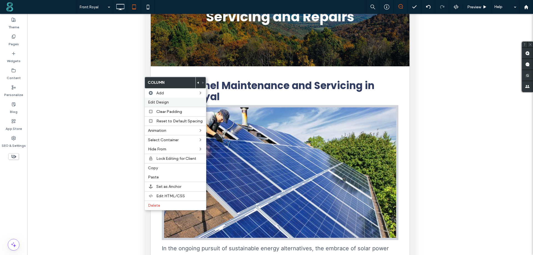
click at [166, 101] on span "Edit Design" at bounding box center [158, 102] width 21 height 5
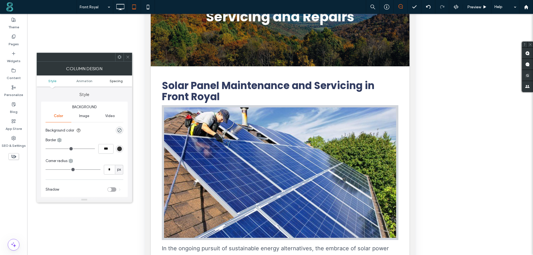
click at [118, 81] on span "Spacing" at bounding box center [116, 81] width 13 height 4
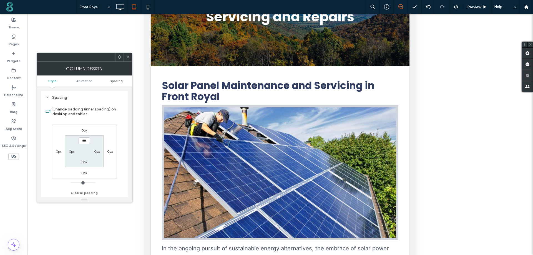
scroll to position [130, 0]
type input "**"
click at [83, 162] on input "****" at bounding box center [84, 162] width 11 height 7
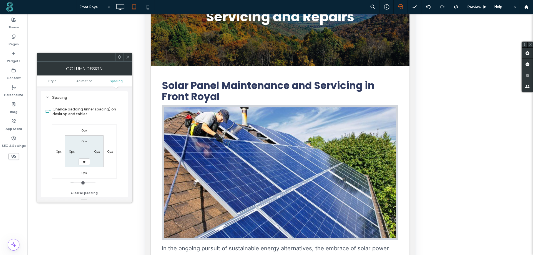
type input "**"
type input "****"
click at [131, 57] on div at bounding box center [128, 57] width 8 height 8
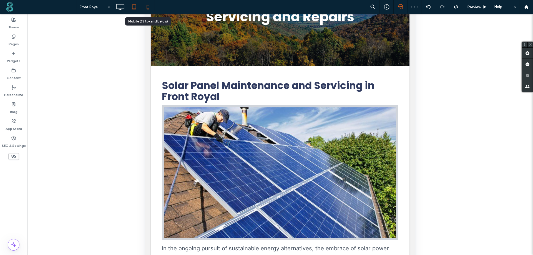
click at [151, 5] on icon at bounding box center [148, 6] width 11 height 11
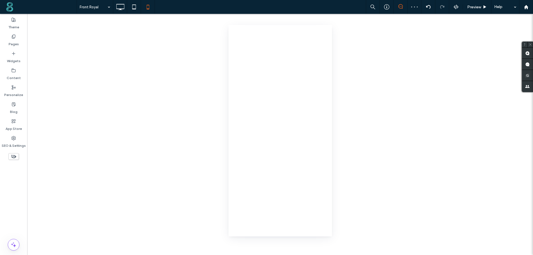
scroll to position [0, 0]
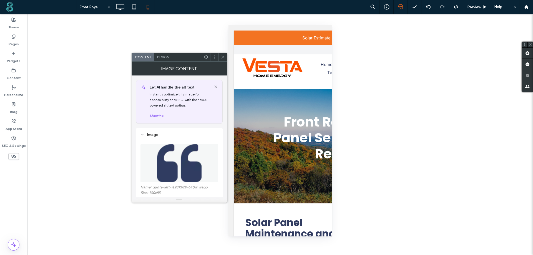
click at [161, 57] on span "Design" at bounding box center [163, 57] width 12 height 4
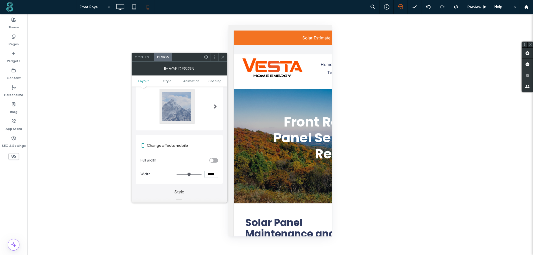
scroll to position [56, 0]
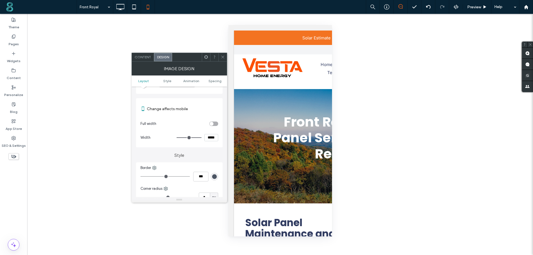
click at [212, 137] on input "*****" at bounding box center [212, 137] width 14 height 7
type input "****"
type input "**"
click at [222, 56] on icon at bounding box center [223, 57] width 4 height 4
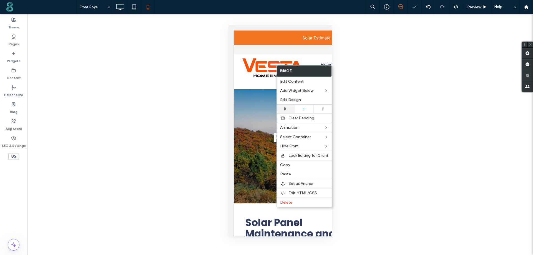
click at [286, 107] on div at bounding box center [286, 109] width 18 height 9
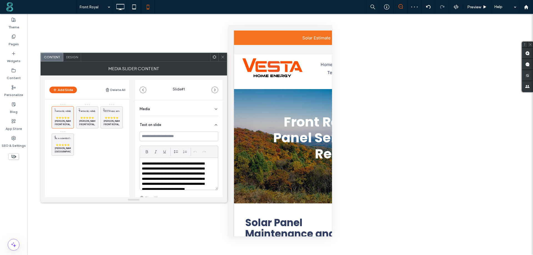
click at [74, 56] on span "Design" at bounding box center [72, 57] width 12 height 4
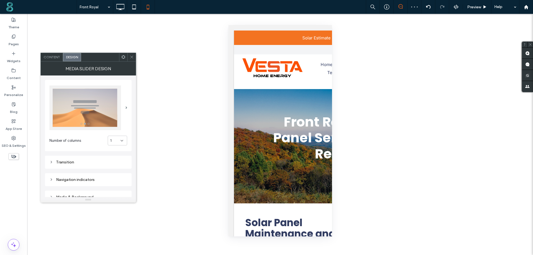
scroll to position [83, 0]
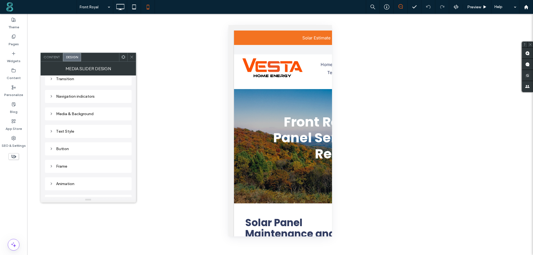
click at [78, 131] on div "Text Style" at bounding box center [88, 131] width 78 height 5
click at [68, 154] on div "Frame" at bounding box center [88, 156] width 78 height 5
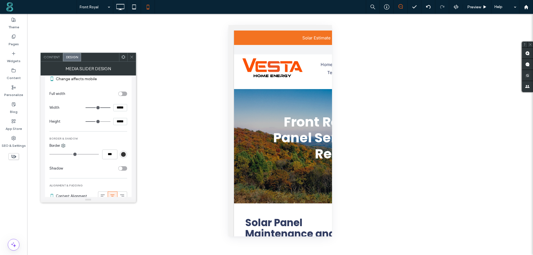
scroll to position [261, 0]
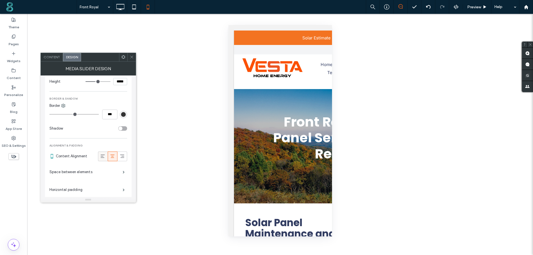
click at [100, 158] on icon at bounding box center [103, 157] width 6 height 6
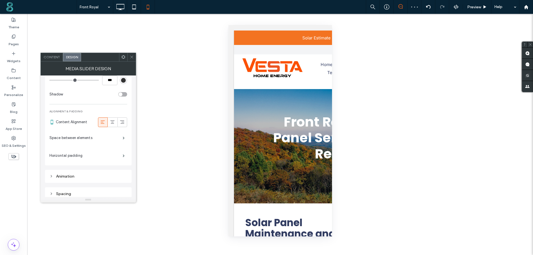
scroll to position [298, 0]
click at [123, 136] on span at bounding box center [124, 135] width 2 height 3
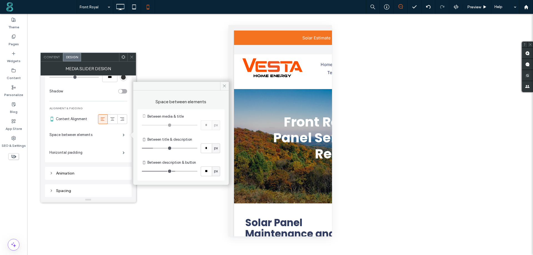
type input "*"
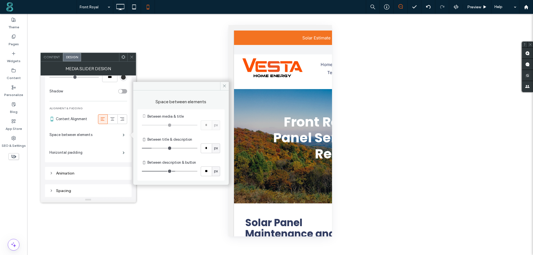
type input "*"
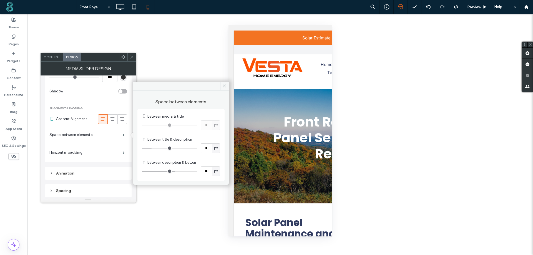
type input "*"
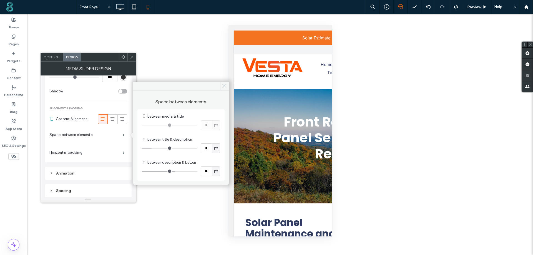
type input "*"
drag, startPoint x: 156, startPoint y: 147, endPoint x: 138, endPoint y: 145, distance: 18.2
type input "*"
click at [142, 148] on input "range" at bounding box center [170, 148] width 56 height 1
type input "**"
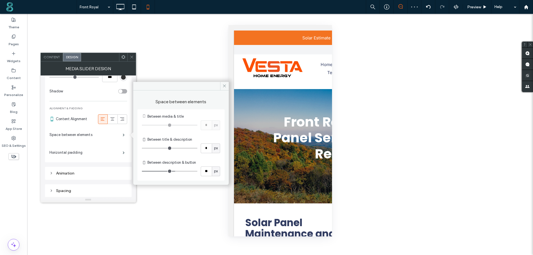
type input "**"
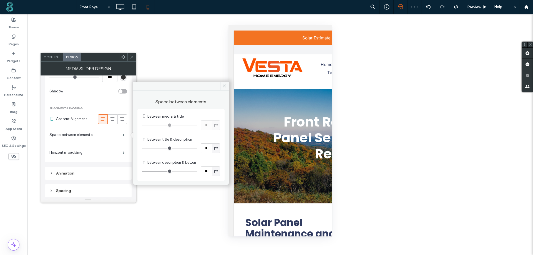
type input "**"
type input "*"
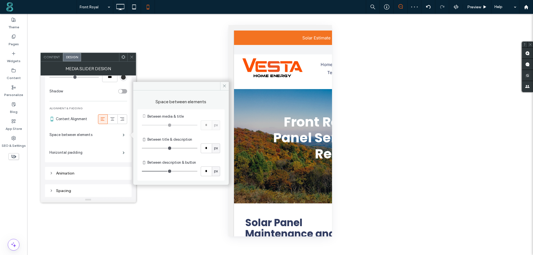
type input "*"
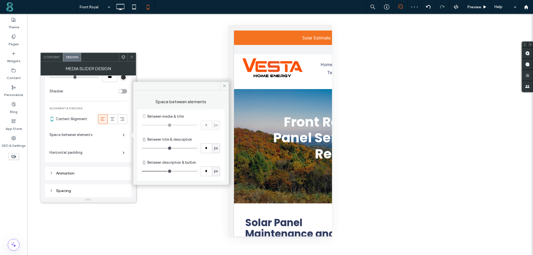
type input "*"
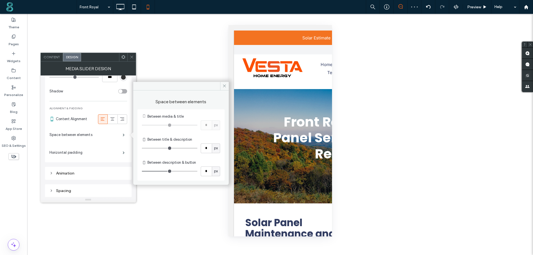
type input "*"
drag, startPoint x: 176, startPoint y: 172, endPoint x: 148, endPoint y: 166, distance: 28.3
click at [148, 171] on input "range" at bounding box center [170, 171] width 56 height 1
type input "*"
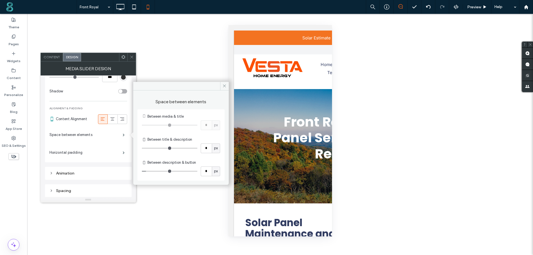
type input "*"
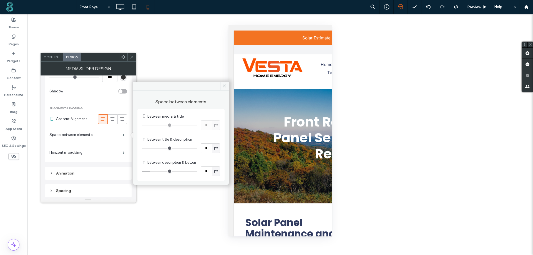
type input "*"
drag, startPoint x: 148, startPoint y: 171, endPoint x: 153, endPoint y: 171, distance: 5.0
click at [153, 171] on input "range" at bounding box center [170, 171] width 56 height 1
type input "*"
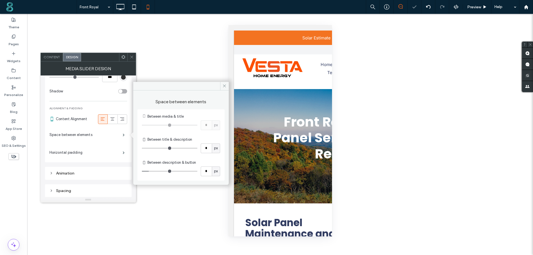
type input "*"
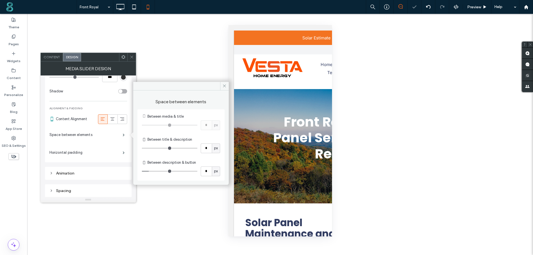
type input "*"
drag, startPoint x: 153, startPoint y: 171, endPoint x: 135, endPoint y: 171, distance: 18.6
type input "*"
click at [142, 171] on input "range" at bounding box center [170, 171] width 56 height 1
click at [123, 151] on span at bounding box center [124, 152] width 2 height 3
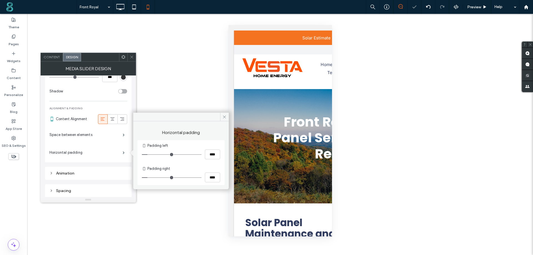
type input "**"
type input "****"
type input "**"
type input "****"
type input "**"
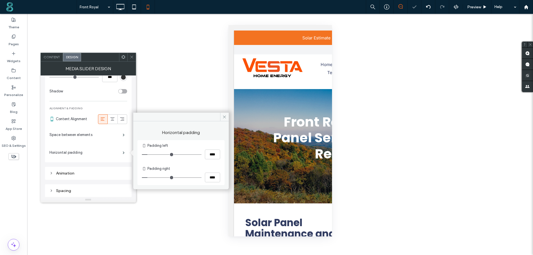
type input "****"
type input "*"
type input "***"
drag, startPoint x: 146, startPoint y: 155, endPoint x: 131, endPoint y: 153, distance: 16.0
type input "*"
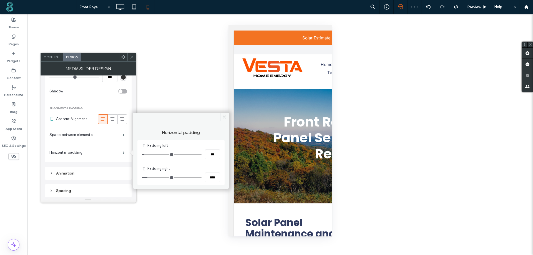
click at [142, 154] on input "range" at bounding box center [172, 154] width 60 height 1
type input "**"
type input "****"
type input "**"
type input "****"
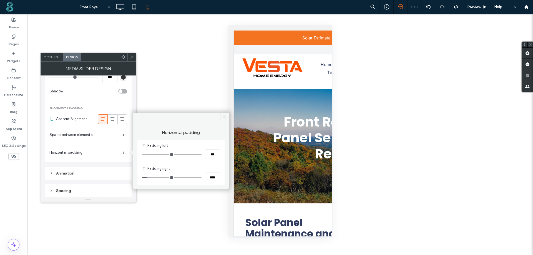
type input "*"
type input "***"
type input "*"
type input "***"
drag, startPoint x: 141, startPoint y: 176, endPoint x: 133, endPoint y: 174, distance: 7.5
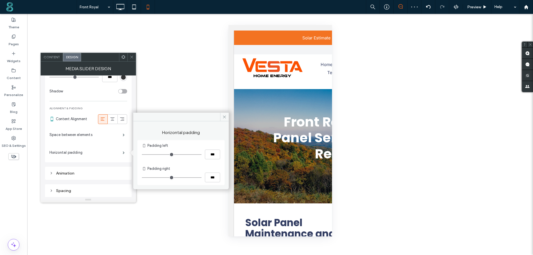
type input "*"
click at [142, 178] on input "range" at bounding box center [172, 178] width 60 height 1
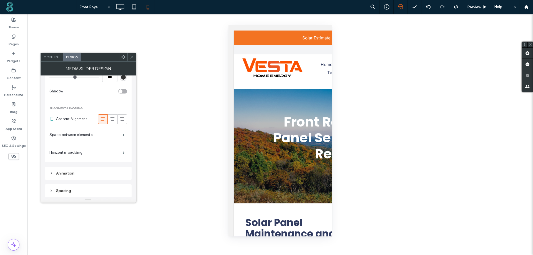
click at [133, 59] on icon at bounding box center [132, 57] width 4 height 4
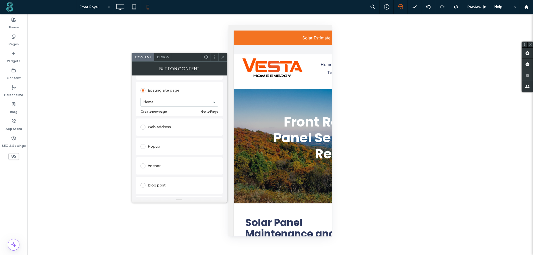
scroll to position [56, 0]
click at [161, 121] on div "Web address" at bounding box center [180, 123] width 78 height 9
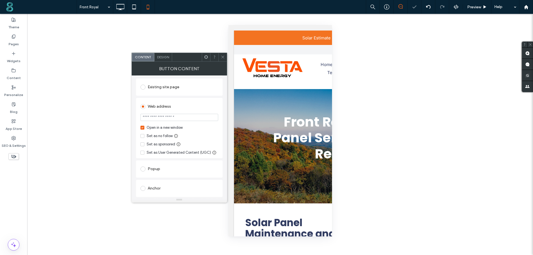
click at [172, 116] on input "url" at bounding box center [180, 117] width 78 height 7
paste input "**********"
type input "**********"
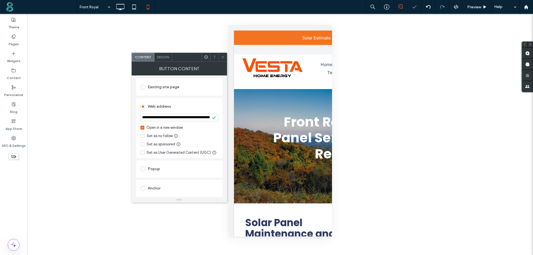
click at [223, 55] on span at bounding box center [223, 57] width 4 height 8
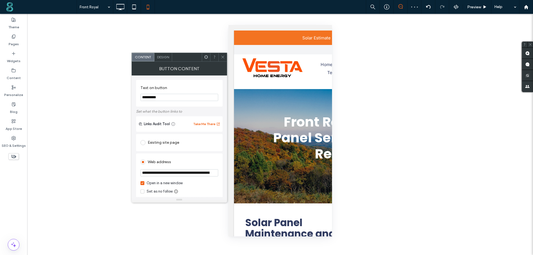
click at [160, 60] on div "Design" at bounding box center [163, 57] width 18 height 8
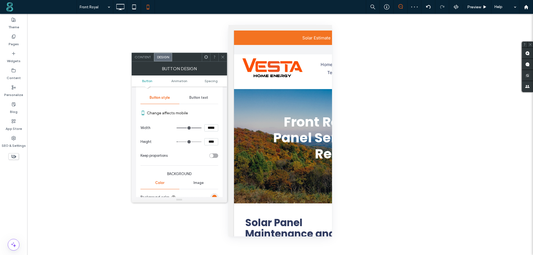
scroll to position [56, 0]
click at [211, 127] on input "*****" at bounding box center [212, 125] width 14 height 7
type input "*****"
type input "***"
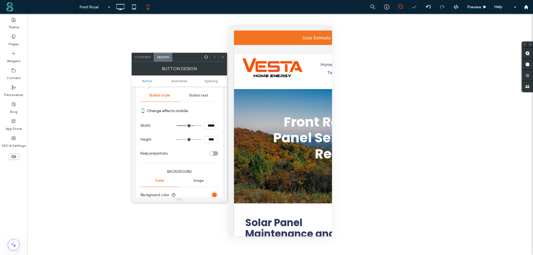
click at [212, 136] on input "****" at bounding box center [212, 139] width 14 height 7
type input "****"
type input "**"
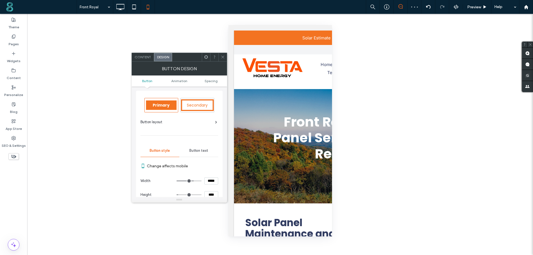
scroll to position [0, 0]
click at [138, 58] on span "Content" at bounding box center [143, 57] width 16 height 4
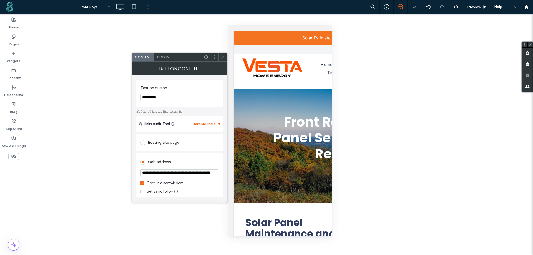
click at [163, 58] on span "Design" at bounding box center [163, 57] width 12 height 4
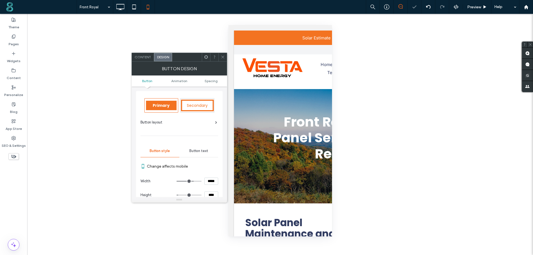
click at [221, 56] on icon at bounding box center [223, 57] width 4 height 4
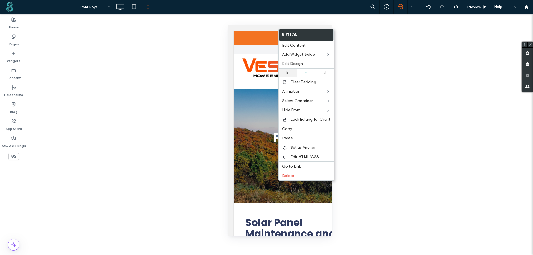
click at [289, 71] on icon at bounding box center [287, 72] width 3 height 3
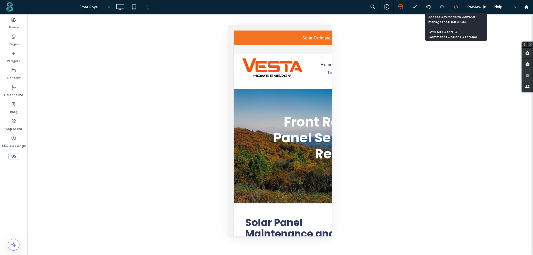
click at [456, 7] on icon at bounding box center [456, 6] width 5 height 5
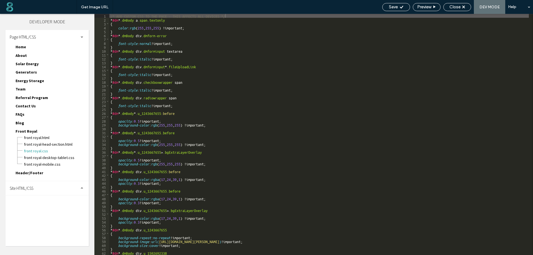
click at [33, 189] on span "Site HTML/CSS" at bounding box center [22, 188] width 24 height 5
click at [34, 214] on span "site.css" at bounding box center [57, 213] width 63 height 6
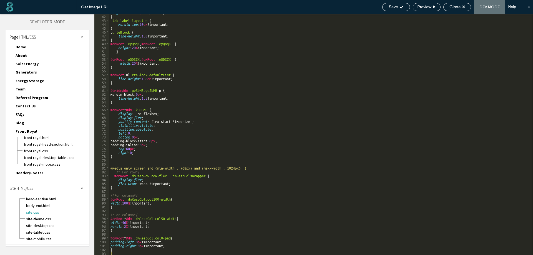
scroll to position [159, 0]
click at [117, 161] on div "margin-bottom : 6 px !important; } .tab-label.layout-e { margin-top : 10 px !im…" at bounding box center [319, 134] width 420 height 249
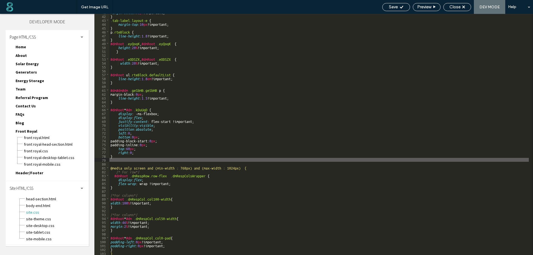
type textarea "**"
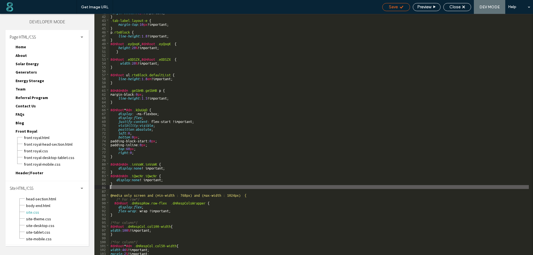
click at [400, 5] on icon at bounding box center [402, 7] width 4 height 4
click at [398, 10] on div "Save" at bounding box center [397, 7] width 28 height 8
click at [466, 6] on div "Close" at bounding box center [457, 6] width 27 height 5
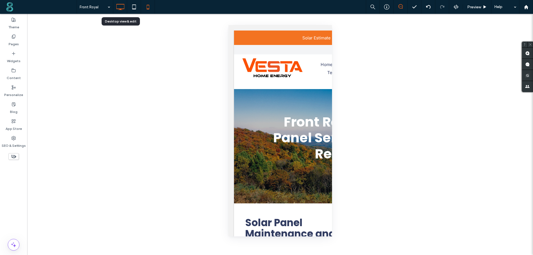
click at [122, 11] on icon at bounding box center [120, 6] width 11 height 11
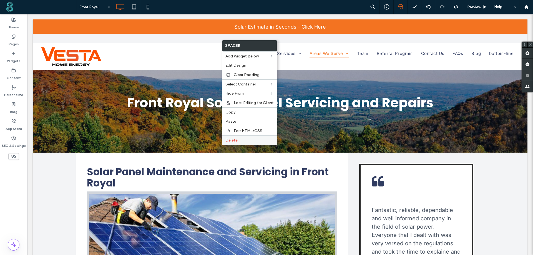
click at [236, 142] on span "Delete" at bounding box center [232, 140] width 12 height 5
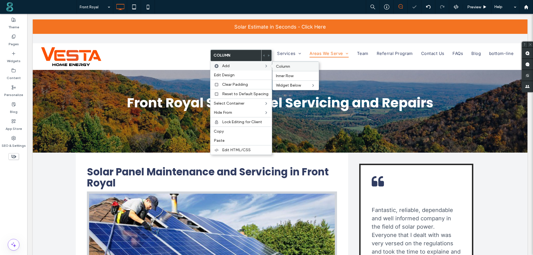
click at [282, 66] on span "Column" at bounding box center [283, 66] width 14 height 5
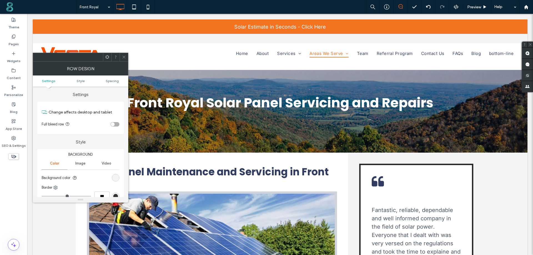
click at [116, 124] on div "toggle" at bounding box center [115, 124] width 9 height 4
click at [109, 80] on span "Spacing" at bounding box center [112, 81] width 13 height 4
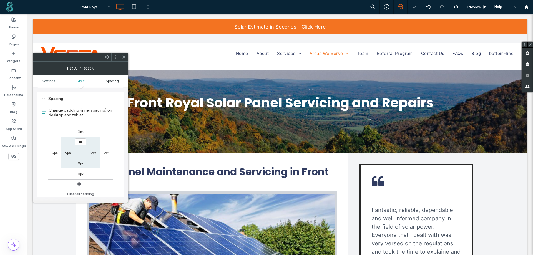
scroll to position [139, 0]
type input "**"
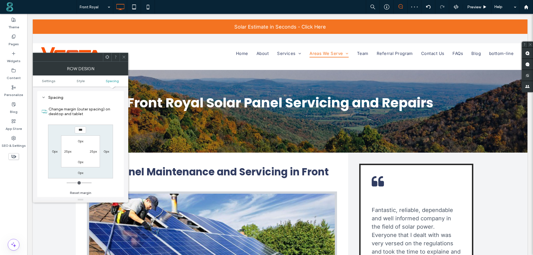
click at [126, 58] on div at bounding box center [124, 57] width 8 height 8
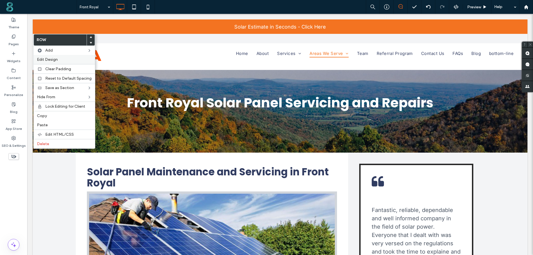
click at [51, 59] on span "Edit Design" at bounding box center [47, 59] width 21 height 5
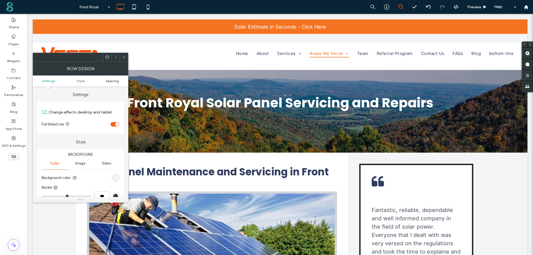
click at [115, 81] on span "Spacing" at bounding box center [112, 81] width 13 height 4
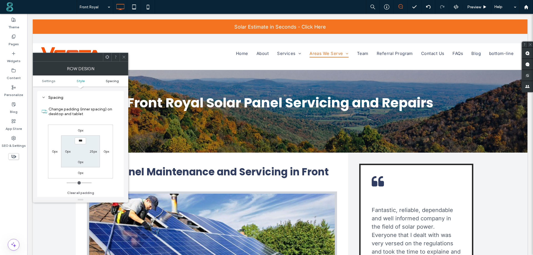
type input "**"
type input "*"
type input "**"
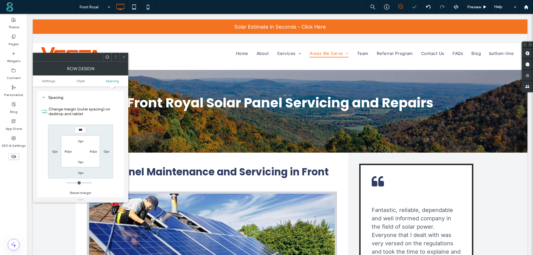
click at [124, 56] on icon at bounding box center [124, 57] width 4 height 4
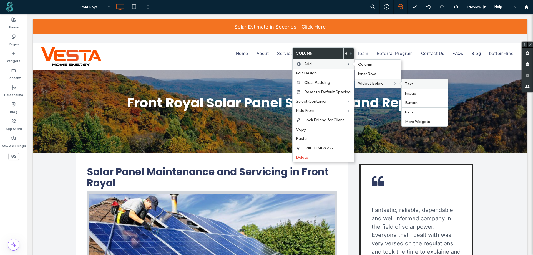
click at [412, 85] on label "Text" at bounding box center [424, 84] width 39 height 5
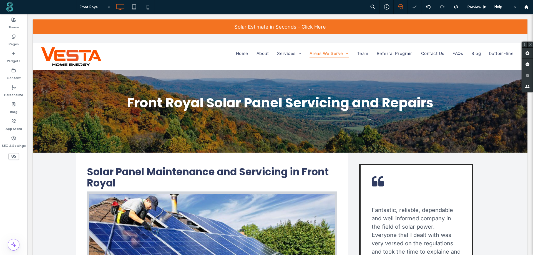
type input "*****"
type input "**"
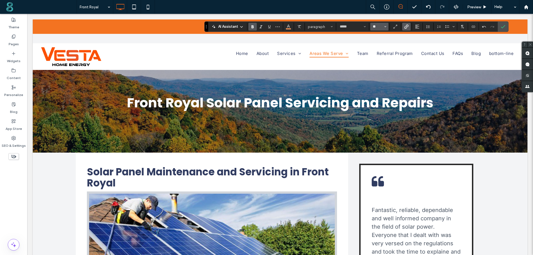
click at [378, 26] on input "**" at bounding box center [378, 26] width 11 height 4
type input "**"
click at [289, 24] on icon "Color" at bounding box center [288, 26] width 4 height 4
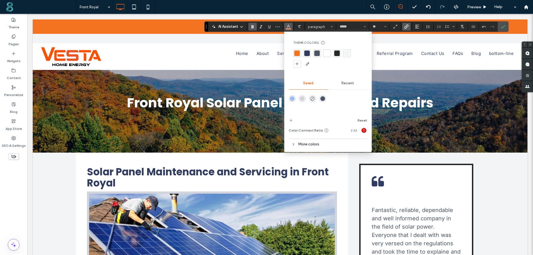
click at [306, 54] on div at bounding box center [308, 54] width 6 height 6
click at [381, 26] on input "**" at bounding box center [378, 26] width 11 height 4
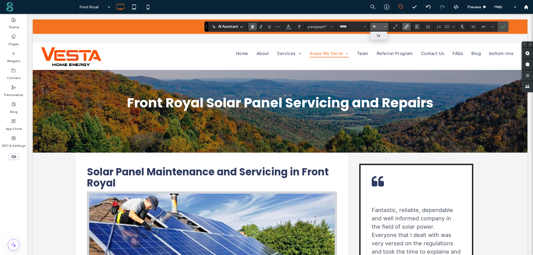
type input "**"
click at [407, 26] on icon "Link" at bounding box center [407, 26] width 4 height 4
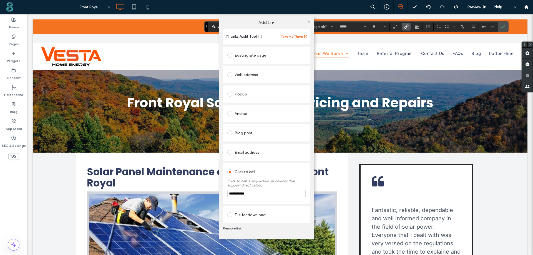
click at [310, 22] on icon at bounding box center [309, 22] width 4 height 4
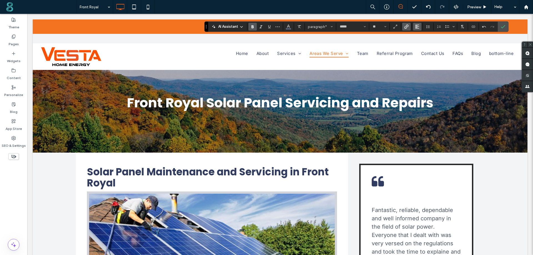
click at [419, 26] on icon "Alignment" at bounding box center [417, 26] width 4 height 4
click at [424, 50] on div "ui.textEditor.alignment.right" at bounding box center [423, 52] width 7 height 4
click at [504, 27] on use "Confirm" at bounding box center [503, 26] width 4 height 3
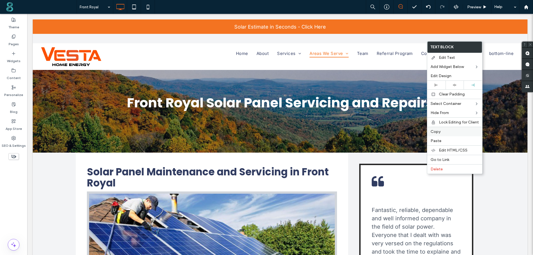
click at [438, 130] on span "Copy" at bounding box center [436, 131] width 10 height 5
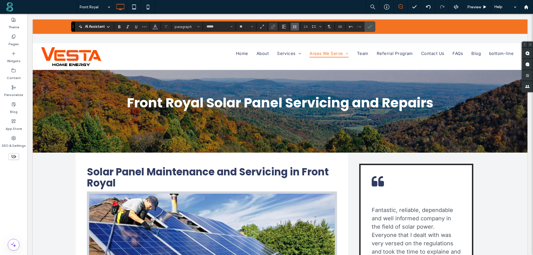
type input "**"
click at [275, 26] on use "Link" at bounding box center [273, 26] width 4 height 4
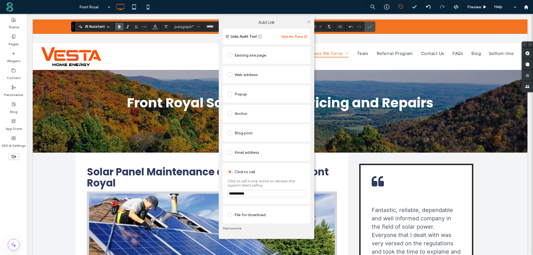
click at [252, 154] on div "Email address" at bounding box center [267, 152] width 78 height 9
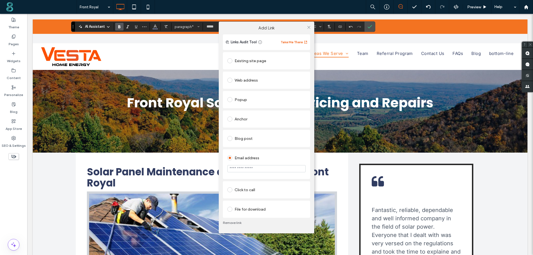
click at [257, 167] on input "email" at bounding box center [267, 168] width 78 height 7
paste input "**********"
type input "**********"
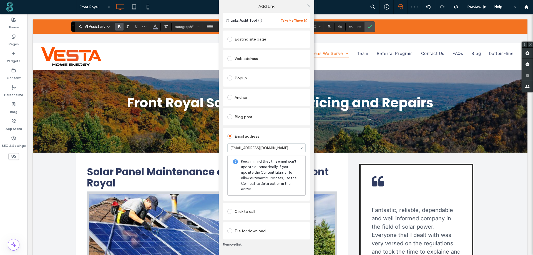
click at [309, 8] on icon at bounding box center [309, 6] width 4 height 4
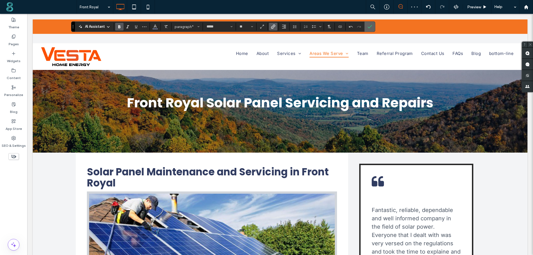
click at [371, 26] on use "Confirm" at bounding box center [370, 26] width 4 height 3
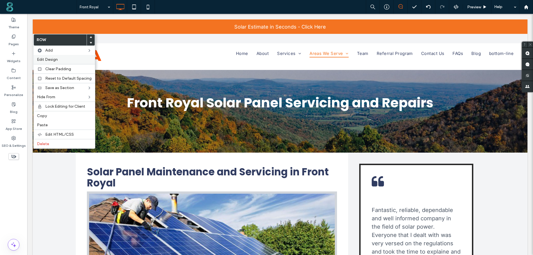
click at [51, 57] on span "Edit Design" at bounding box center [47, 59] width 21 height 5
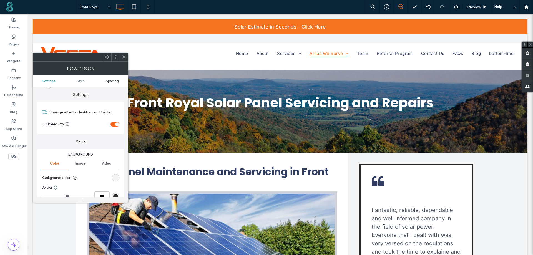
click at [115, 81] on span "Spacing" at bounding box center [112, 81] width 13 height 4
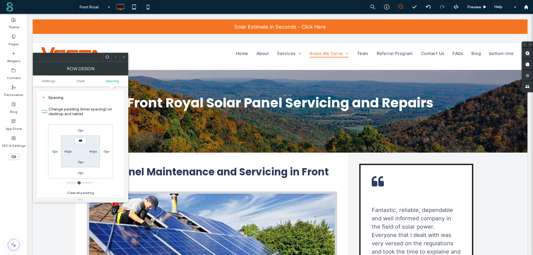
click at [122, 56] on icon at bounding box center [124, 57] width 4 height 4
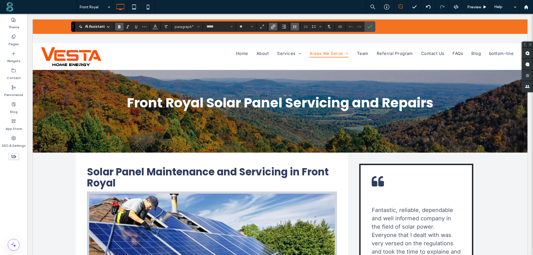
click at [295, 26] on icon "Line Height" at bounding box center [295, 26] width 4 height 4
click at [305, 52] on div "1.5" at bounding box center [304, 51] width 14 height 4
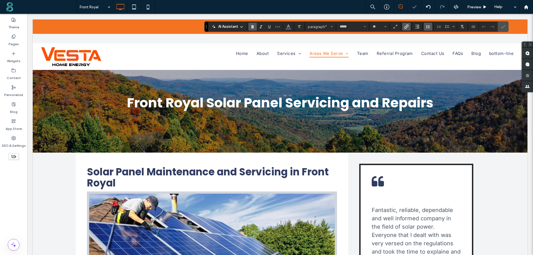
click at [428, 26] on icon "Line Height" at bounding box center [428, 26] width 4 height 4
click at [433, 50] on div "1.5" at bounding box center [437, 51] width 14 height 4
click at [504, 24] on span "Confirm" at bounding box center [503, 26] width 4 height 9
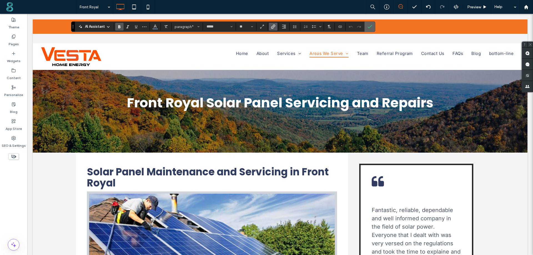
click at [370, 23] on span "Confirm" at bounding box center [369, 27] width 3 height 10
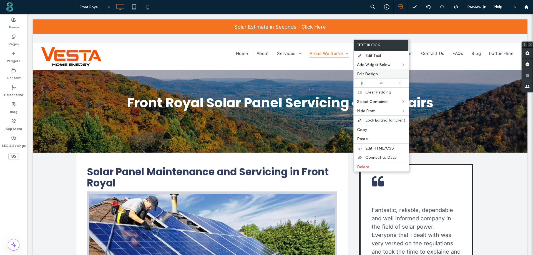
click at [370, 71] on div "Edit Design" at bounding box center [381, 73] width 55 height 9
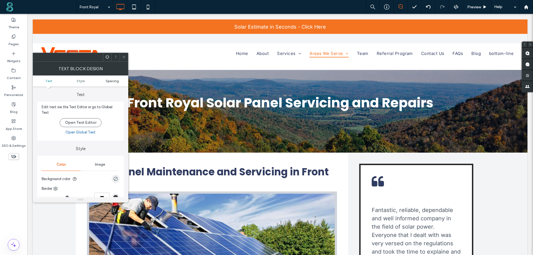
click at [109, 82] on span "Spacing" at bounding box center [112, 81] width 13 height 4
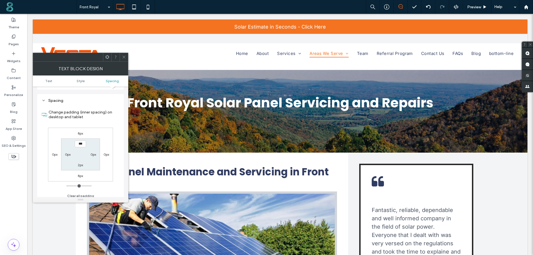
scroll to position [139, 0]
type input "*"
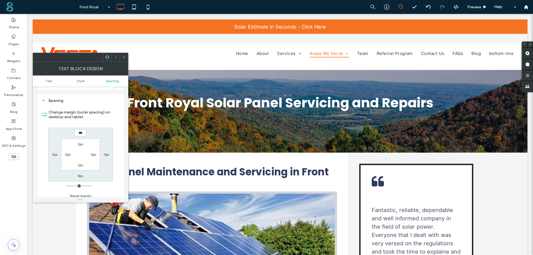
type input "*"
click at [121, 58] on div at bounding box center [124, 57] width 8 height 8
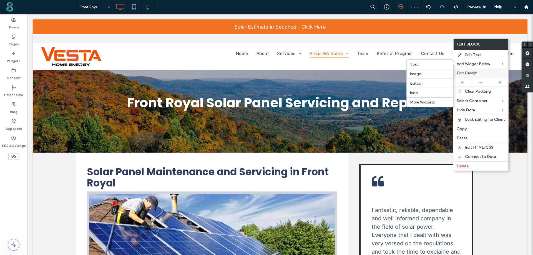
click at [463, 69] on div "Edit Design" at bounding box center [481, 73] width 55 height 9
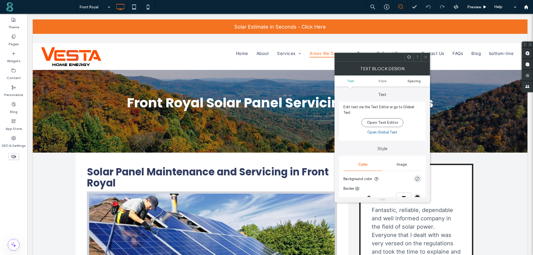
click at [410, 80] on span "Spacing" at bounding box center [414, 81] width 13 height 4
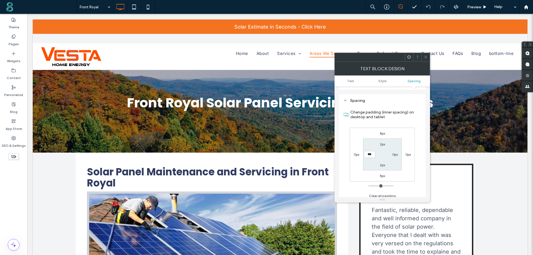
type input "*"
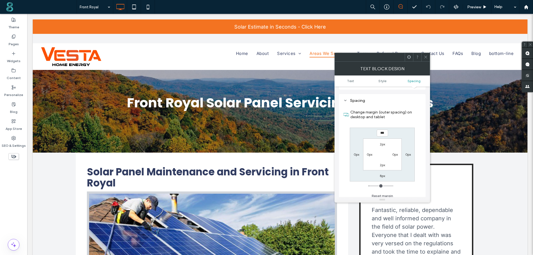
type input "*"
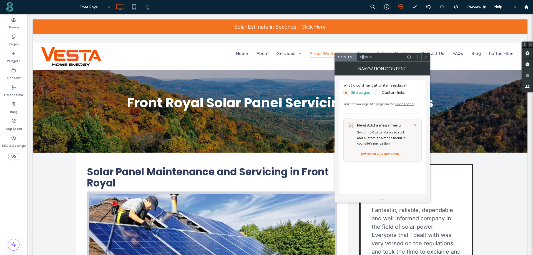
click at [364, 58] on span "Design" at bounding box center [366, 57] width 12 height 4
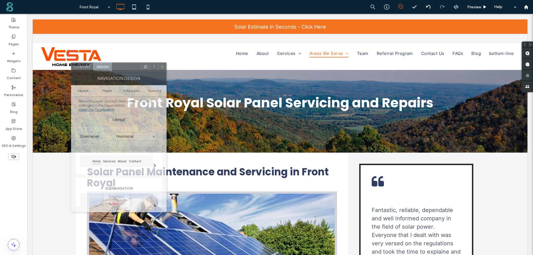
drag, startPoint x: 387, startPoint y: 58, endPoint x: 123, endPoint y: 68, distance: 263.9
click at [123, 68] on div at bounding box center [127, 67] width 30 height 8
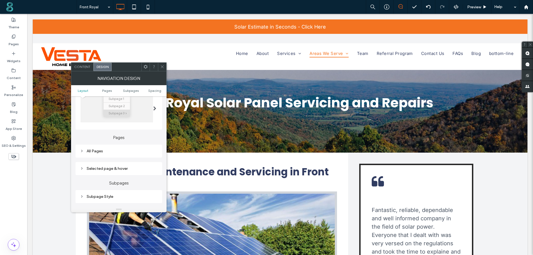
scroll to position [111, 0]
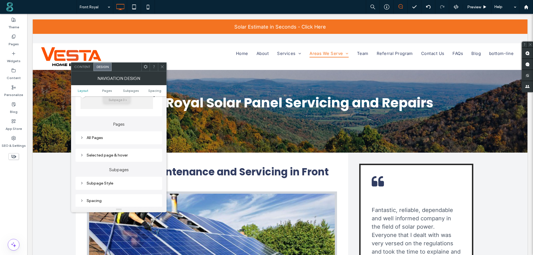
click at [103, 140] on div "All Pages" at bounding box center [119, 138] width 78 height 5
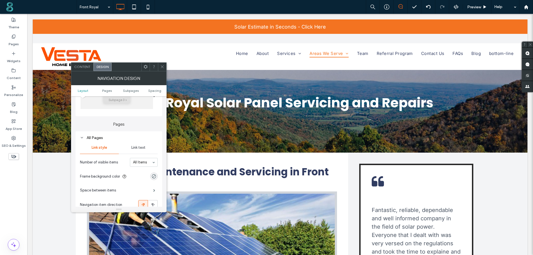
scroll to position [139, 0]
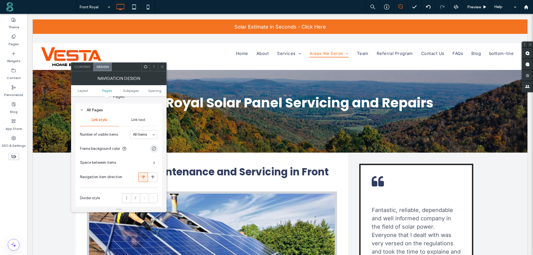
click at [140, 122] on span "Link text" at bounding box center [138, 120] width 14 height 4
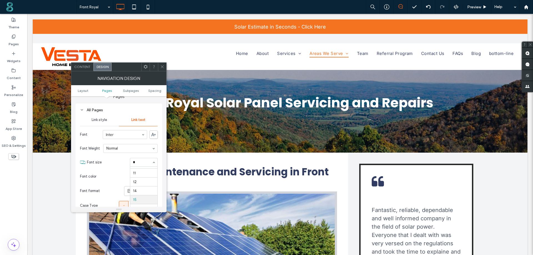
scroll to position [7, 0]
type input "**"
click at [130, 191] on use at bounding box center [129, 191] width 3 height 4
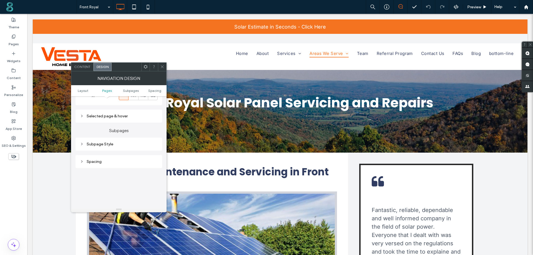
scroll to position [250, 0]
click at [106, 114] on div "Selected page & hover" at bounding box center [119, 115] width 78 height 5
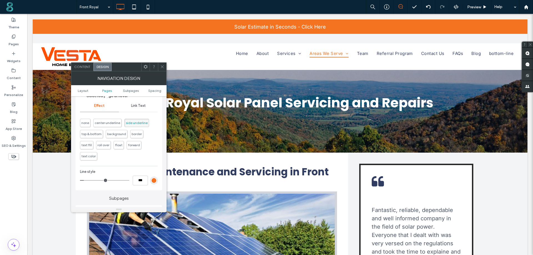
scroll to position [278, 0]
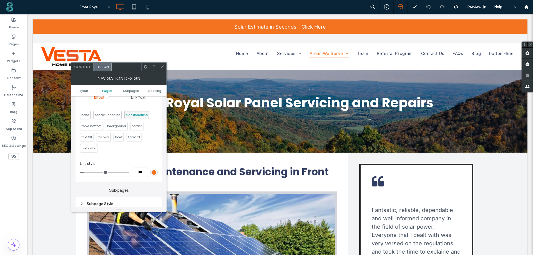
type input "*"
type input "***"
type input "*"
type input "***"
drag, startPoint x: 86, startPoint y: 171, endPoint x: 68, endPoint y: 173, distance: 18.1
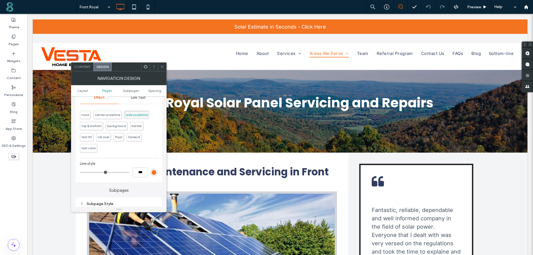
type input "*"
click at [80, 173] on input "range" at bounding box center [104, 172] width 49 height 1
click at [120, 124] on span "background" at bounding box center [116, 126] width 19 height 4
click at [154, 167] on div "rgb(51, 51, 51)" at bounding box center [154, 168] width 5 height 5
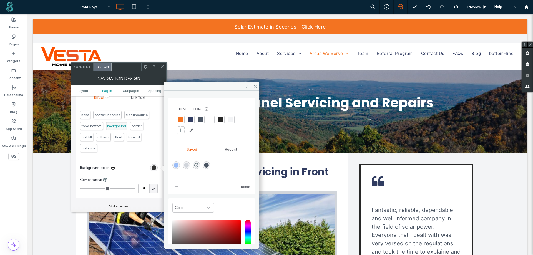
click at [189, 165] on div "rgba(209,213,219,1)" at bounding box center [186, 165] width 5 height 5
type input "*******"
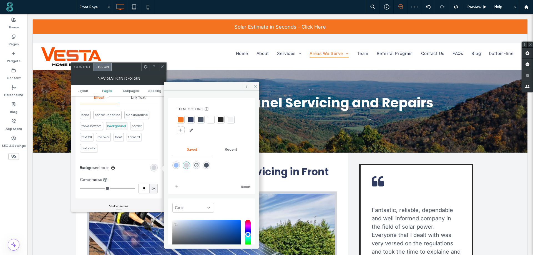
click at [137, 98] on span "Link Text" at bounding box center [138, 98] width 15 height 4
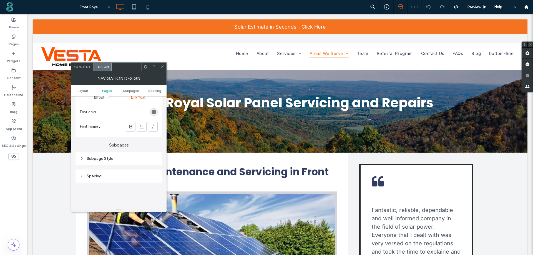
click at [154, 111] on div "rgb(100, 100, 100)" at bounding box center [154, 112] width 5 height 5
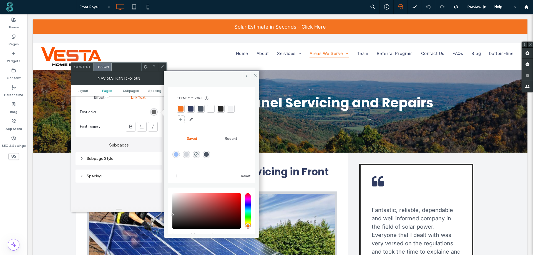
click at [191, 108] on div at bounding box center [191, 109] width 6 height 6
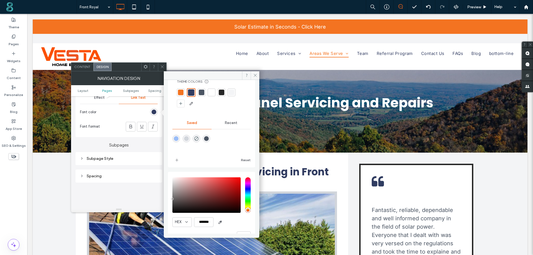
scroll to position [31, 0]
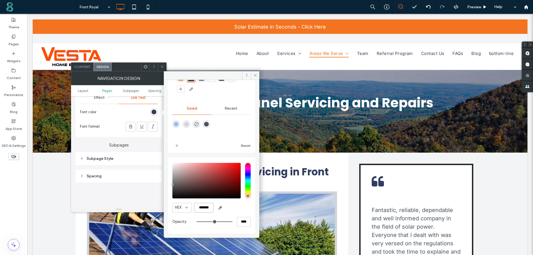
click at [205, 210] on input "*******" at bounding box center [203, 208] width 19 height 10
paste input "color picker textbox"
type input "*******"
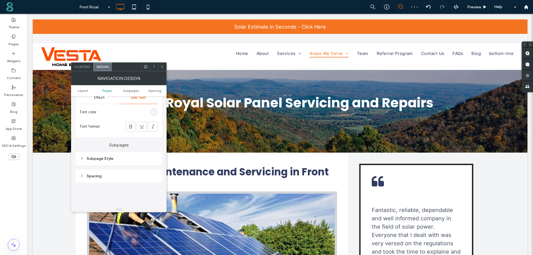
scroll to position [250, 0]
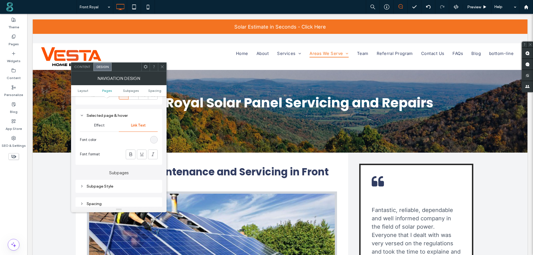
click at [104, 126] on span "Effect" at bounding box center [99, 125] width 11 height 4
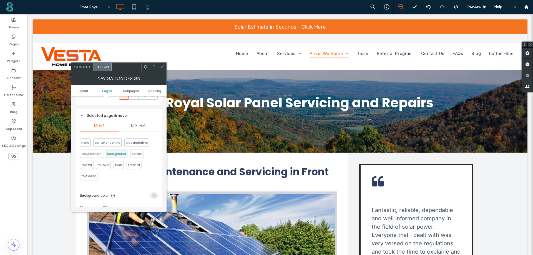
click at [156, 196] on div "rgb(209, 213, 219)" at bounding box center [154, 195] width 5 height 5
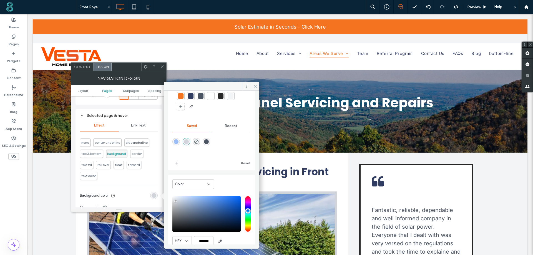
scroll to position [46, 0]
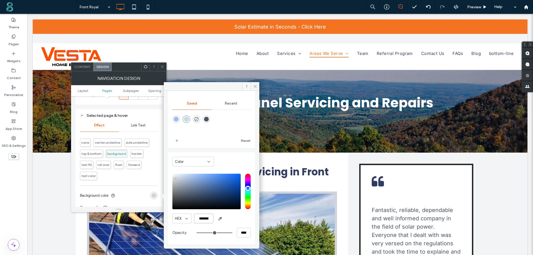
click at [204, 221] on input "*******" at bounding box center [203, 219] width 19 height 10
paste input "color picker textbox"
type input "*******"
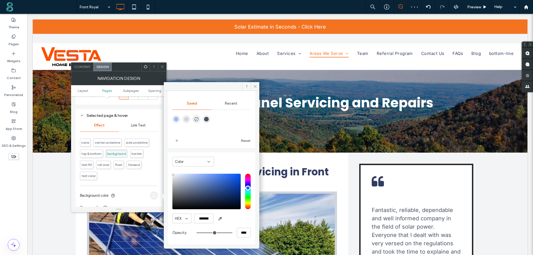
click at [135, 126] on span "Link Text" at bounding box center [138, 125] width 15 height 4
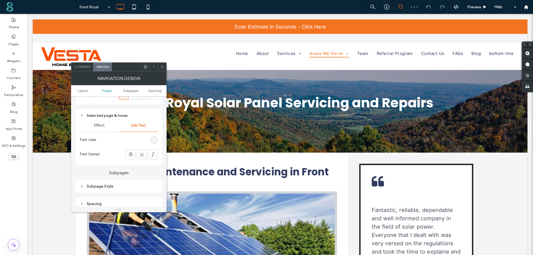
click at [155, 140] on div "rgb(243, 244, 246)" at bounding box center [154, 140] width 5 height 5
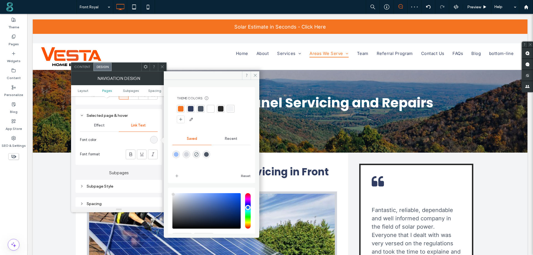
click at [191, 108] on div at bounding box center [191, 109] width 6 height 6
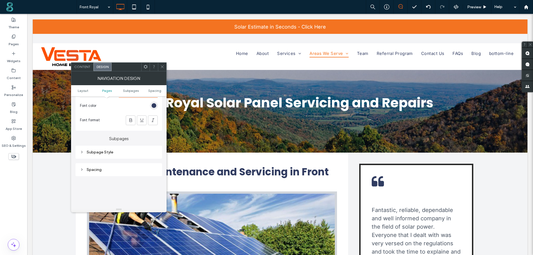
scroll to position [306, 0]
click at [114, 130] on div "Subpage Style" at bounding box center [119, 131] width 78 height 5
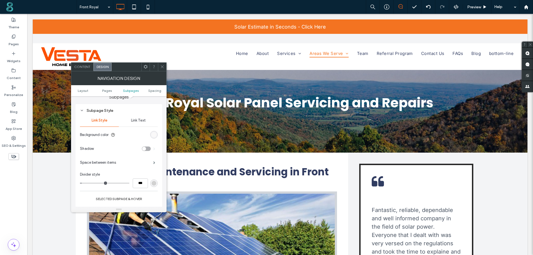
scroll to position [333, 0]
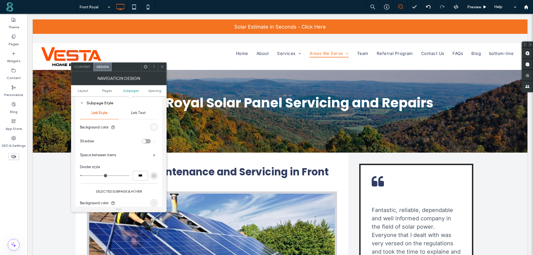
click at [153, 128] on div "rgb(250, 249, 249)" at bounding box center [154, 127] width 5 height 5
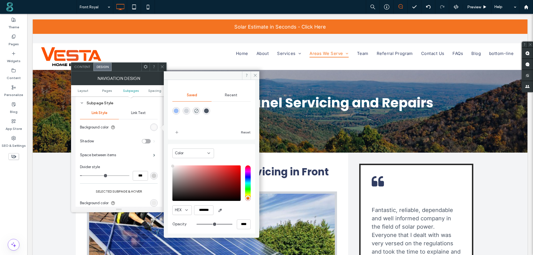
scroll to position [46, 0]
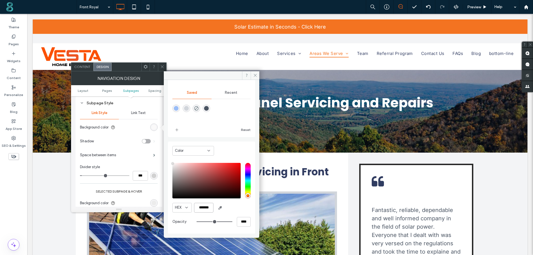
click at [205, 207] on input "*******" at bounding box center [203, 208] width 19 height 10
paste input "color picker textbox"
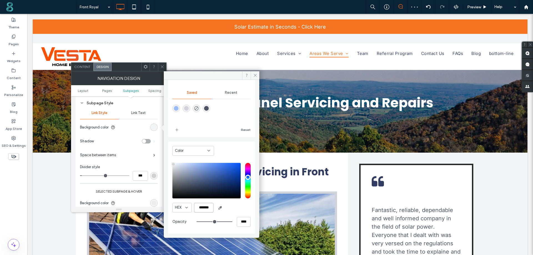
type input "*******"
type input "*"
type input "***"
drag, startPoint x: 84, startPoint y: 174, endPoint x: 69, endPoint y: 178, distance: 15.2
type input "*"
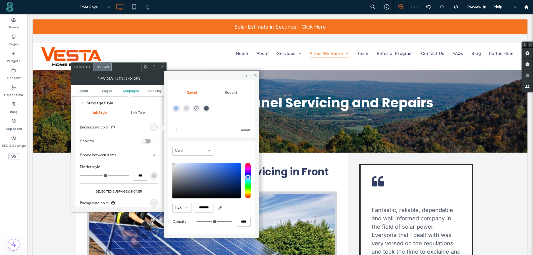
click at [80, 176] on input "range" at bounding box center [104, 176] width 49 height 1
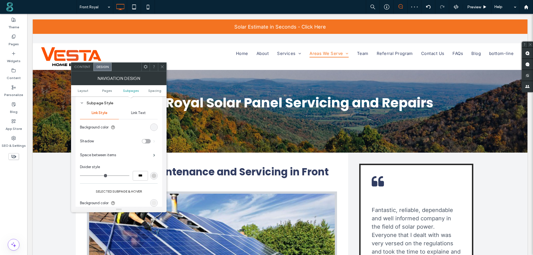
click at [137, 112] on span "Link Text" at bounding box center [138, 113] width 15 height 4
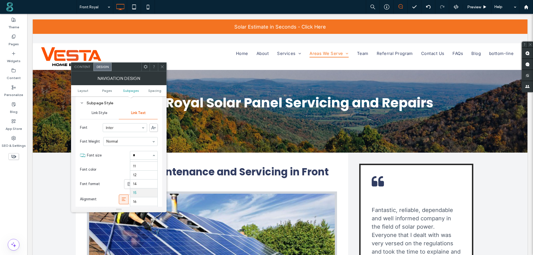
scroll to position [7, 0]
type input "**"
click at [154, 170] on div "rgb(153, 153, 153)" at bounding box center [154, 169] width 5 height 5
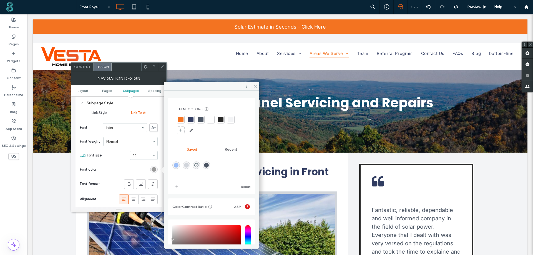
click at [192, 117] on div at bounding box center [191, 120] width 6 height 6
click at [128, 184] on icon at bounding box center [129, 184] width 6 height 6
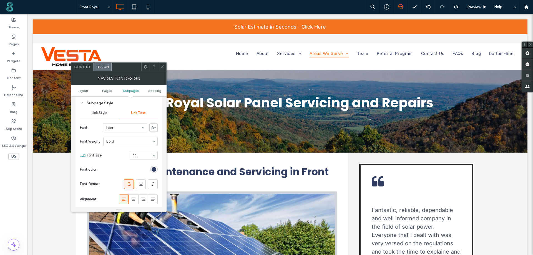
click at [102, 112] on span "Link Style" at bounding box center [100, 113] width 16 height 4
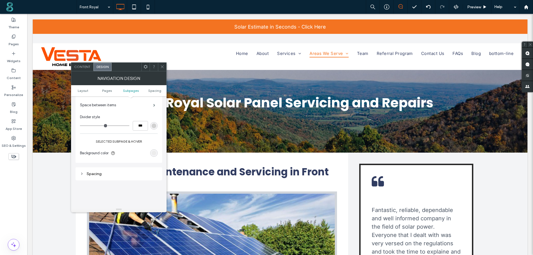
scroll to position [389, 0]
click at [157, 147] on div "rgb(236, 236, 236)" at bounding box center [154, 148] width 8 height 8
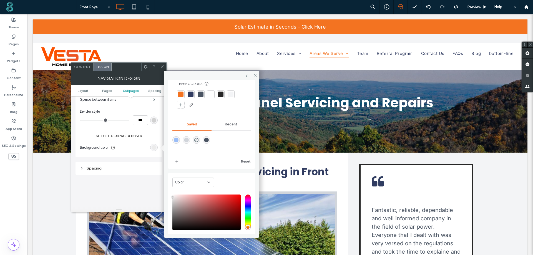
scroll to position [28, 0]
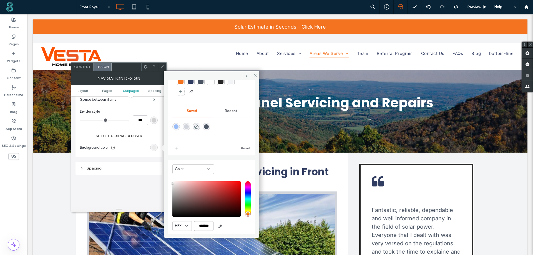
click at [205, 225] on input "*******" at bounding box center [203, 226] width 19 height 10
paste input "color picker textbox"
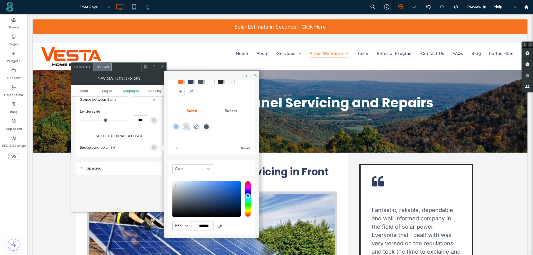
type input "*******"
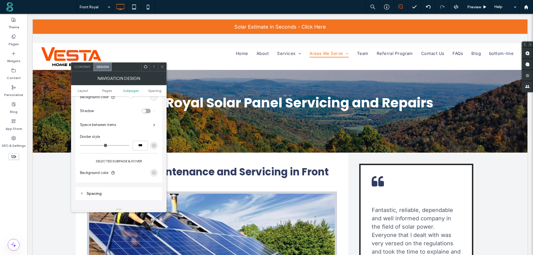
scroll to position [361, 0]
click at [155, 126] on span at bounding box center [154, 127] width 2 height 3
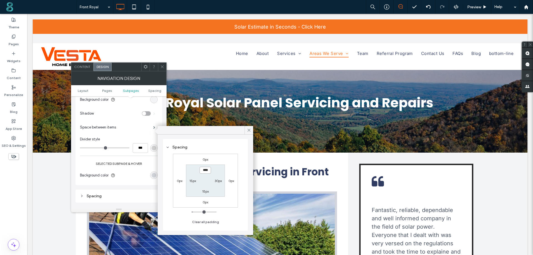
click at [204, 172] on input "****" at bounding box center [205, 170] width 11 height 7
type input "**"
click at [204, 170] on label "10px" at bounding box center [205, 170] width 7 height 4
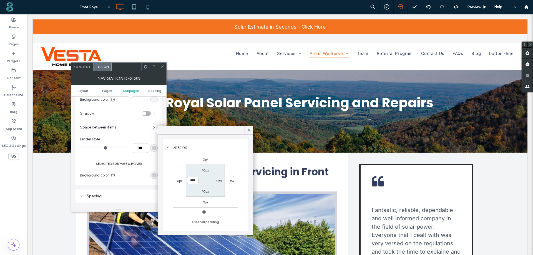
type input "**"
type input "*"
type input "**"
type input "*"
type input "**"
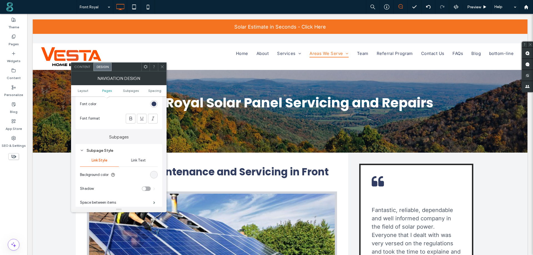
scroll to position [278, 0]
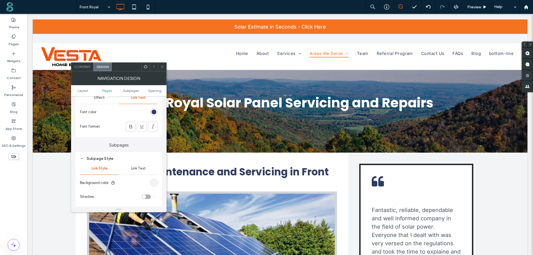
click at [101, 98] on span "Effect" at bounding box center [99, 98] width 11 height 4
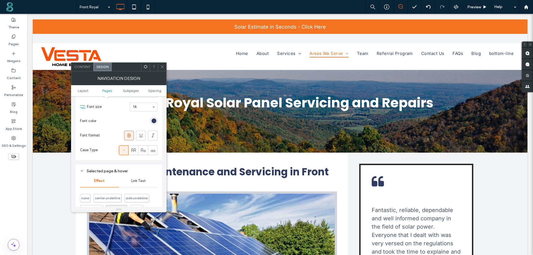
scroll to position [139, 0]
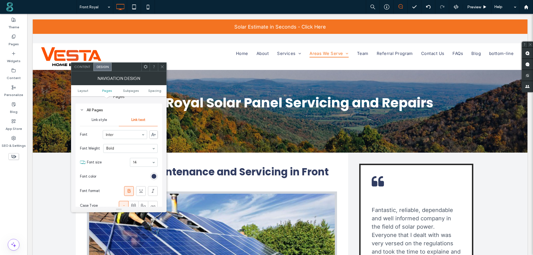
click at [96, 119] on span "Link style" at bounding box center [100, 120] width 16 height 4
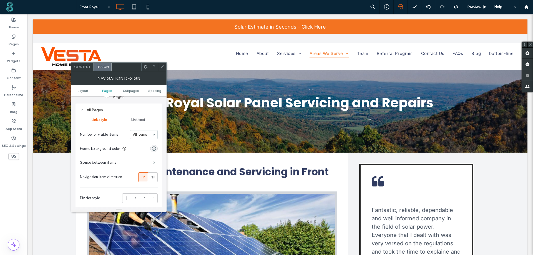
click at [154, 164] on span at bounding box center [154, 162] width 2 height 3
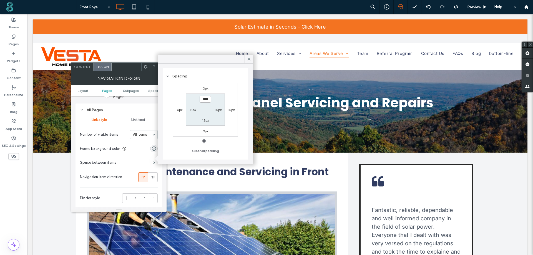
click at [204, 99] on input "****" at bounding box center [205, 99] width 11 height 7
type input "**"
click at [207, 100] on label "13px" at bounding box center [205, 99] width 6 height 4
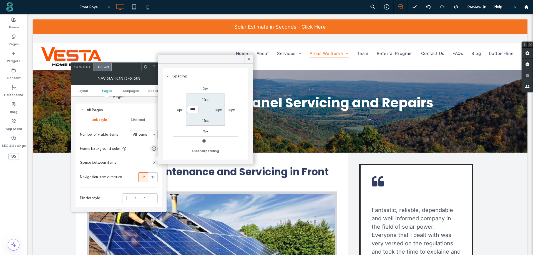
type input "**"
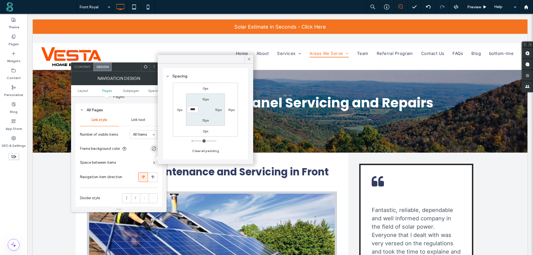
click at [231, 109] on label "15px" at bounding box center [231, 110] width 7 height 4
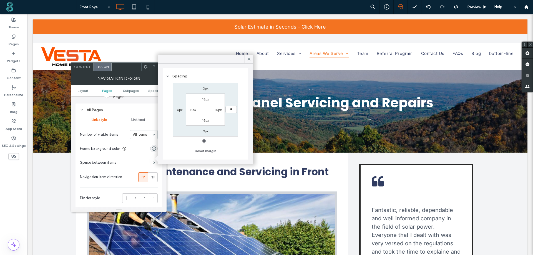
type input "*"
type input "***"
click at [248, 59] on icon at bounding box center [249, 59] width 5 height 5
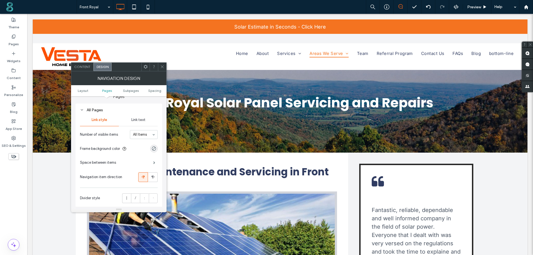
click at [164, 66] on icon at bounding box center [162, 67] width 4 height 4
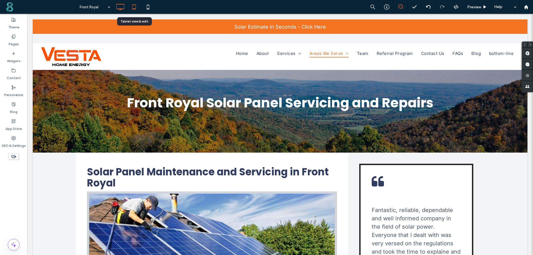
click at [135, 8] on icon at bounding box center [134, 6] width 11 height 11
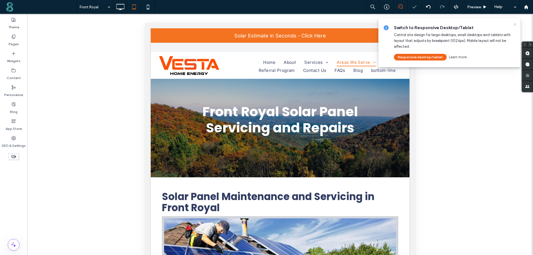
click at [514, 24] on icon at bounding box center [515, 24] width 4 height 4
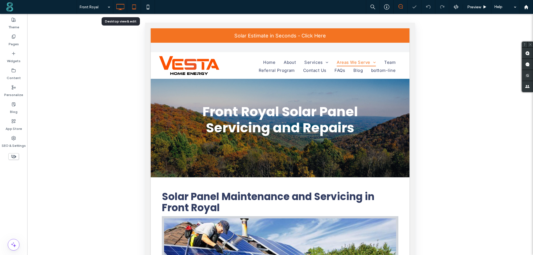
click at [118, 7] on icon at bounding box center [120, 6] width 11 height 11
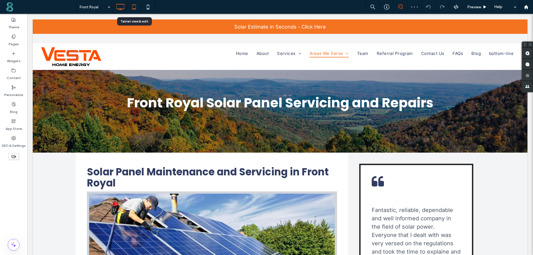
click at [134, 5] on use at bounding box center [134, 6] width 4 height 5
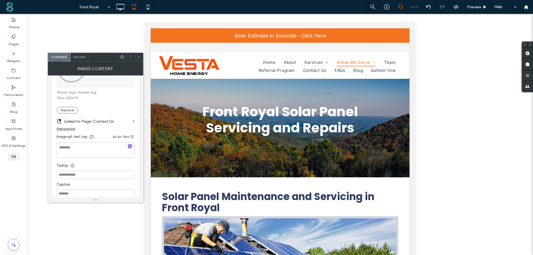
scroll to position [111, 0]
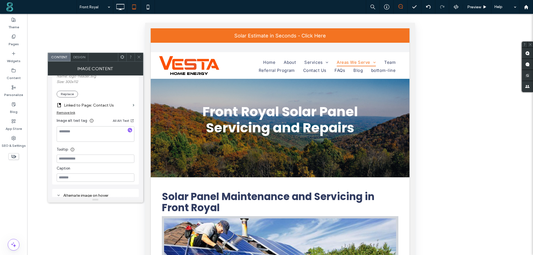
click at [140, 56] on icon at bounding box center [139, 57] width 4 height 4
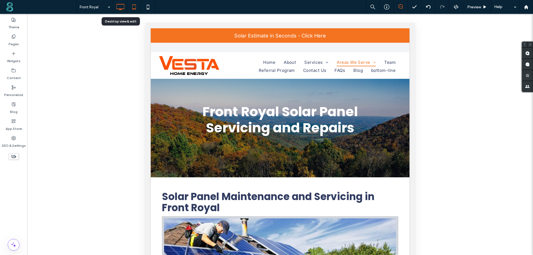
click at [119, 7] on icon at bounding box center [120, 6] width 11 height 11
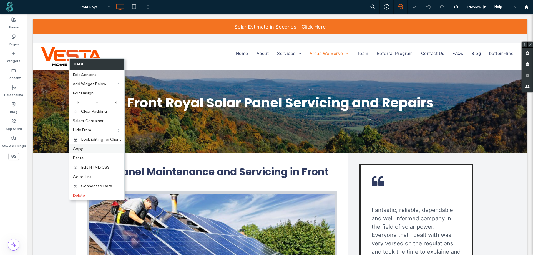
click at [84, 150] on label "Copy" at bounding box center [97, 149] width 48 height 5
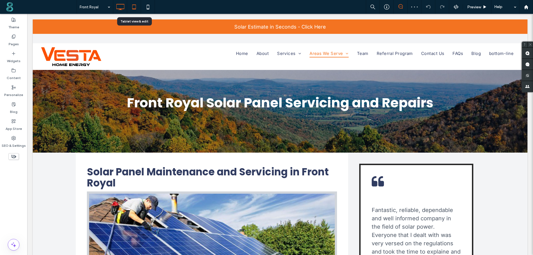
click at [134, 6] on icon at bounding box center [134, 6] width 11 height 11
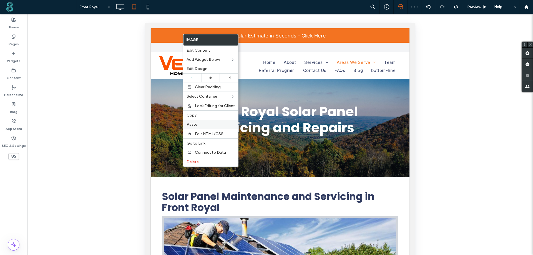
click at [194, 125] on span "Paste" at bounding box center [192, 124] width 11 height 5
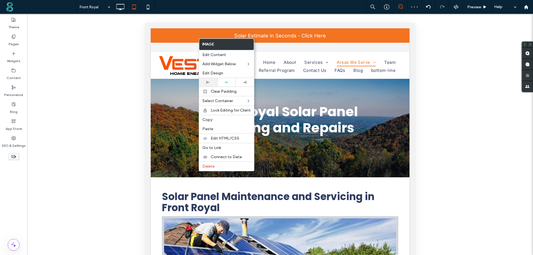
click at [207, 83] on use at bounding box center [208, 82] width 3 height 3
click at [214, 73] on span "Edit Design" at bounding box center [213, 73] width 21 height 5
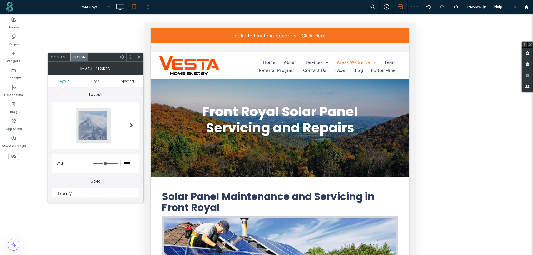
click at [124, 81] on span "Spacing" at bounding box center [127, 81] width 13 height 4
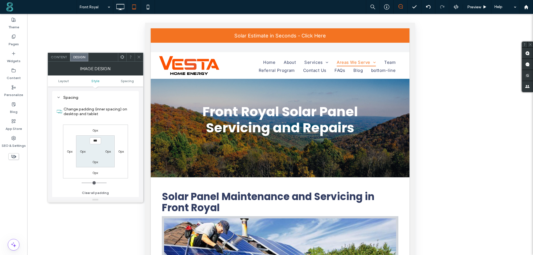
scroll to position [63, 0]
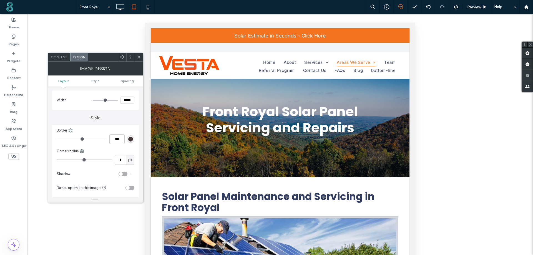
click at [126, 101] on input "*****" at bounding box center [128, 100] width 14 height 7
type input "*****"
type input "***"
click at [137, 57] on icon at bounding box center [139, 57] width 4 height 4
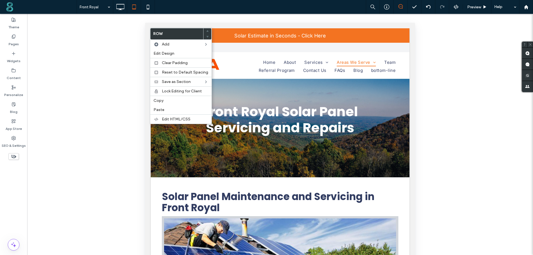
click at [108, 39] on div "Unhide? Yes Unhide? Yes Unhide? Yes Unhide? Yes Unhide? Yes Unhide? Yes Unhide?…" at bounding box center [280, 141] width 506 height 255
click at [116, 6] on icon at bounding box center [120, 6] width 11 height 11
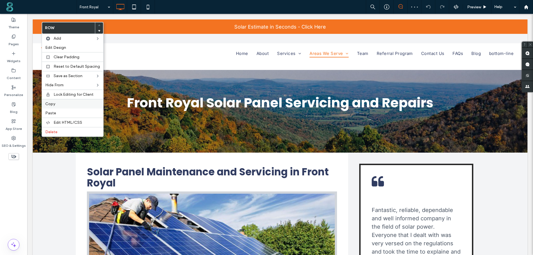
click at [56, 104] on label "Copy" at bounding box center [72, 104] width 55 height 5
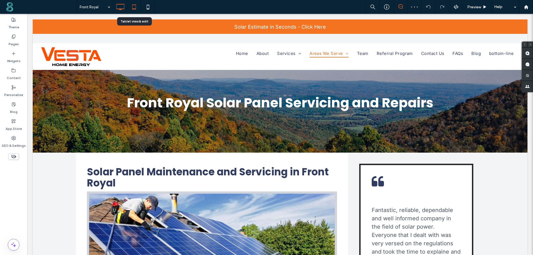
click at [133, 5] on use at bounding box center [134, 6] width 4 height 5
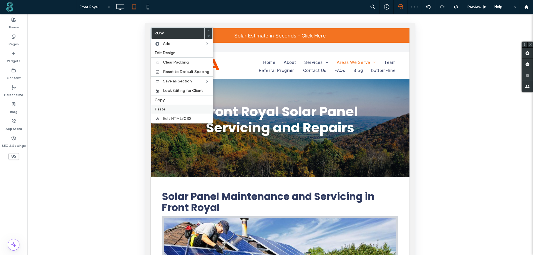
click at [163, 105] on div "Paste" at bounding box center [181, 109] width 61 height 9
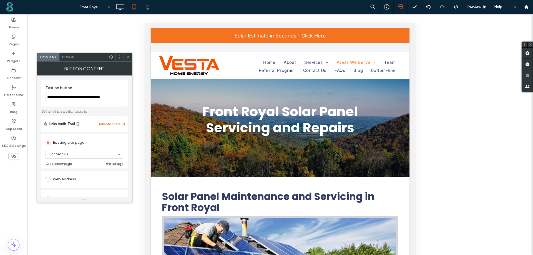
click at [67, 55] on span "Design" at bounding box center [68, 57] width 12 height 4
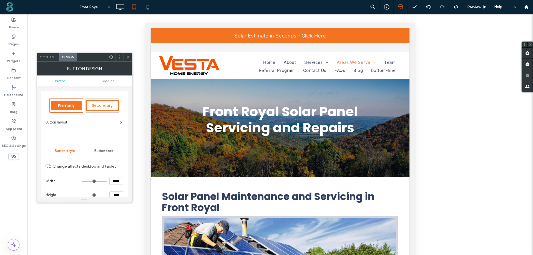
scroll to position [28, 0]
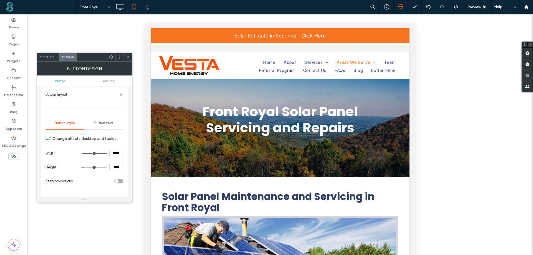
click at [109, 122] on span "Button text" at bounding box center [103, 123] width 19 height 4
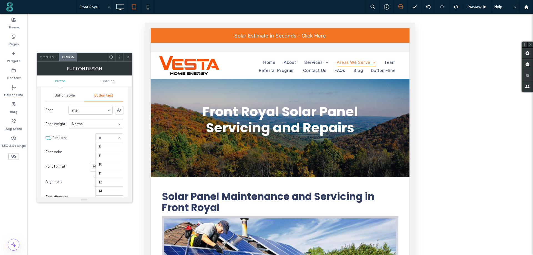
scroll to position [71, 0]
type input "**"
click at [128, 58] on use at bounding box center [127, 57] width 3 height 3
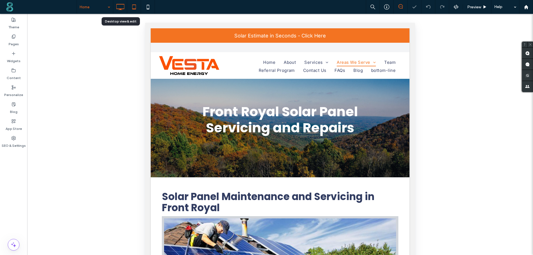
click at [118, 5] on icon at bounding box center [120, 6] width 11 height 11
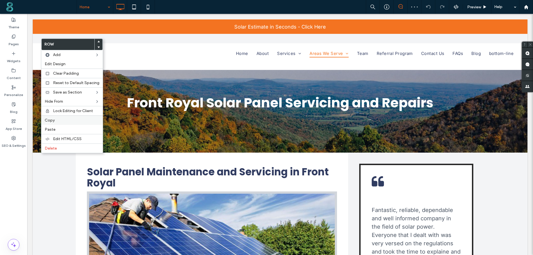
click at [53, 119] on span "Copy" at bounding box center [50, 120] width 10 height 5
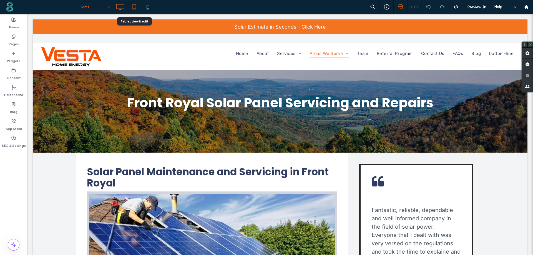
click at [133, 7] on use at bounding box center [134, 6] width 4 height 5
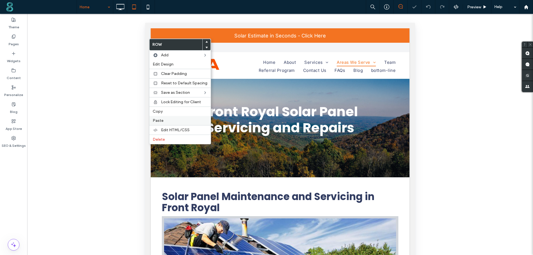
click at [160, 121] on span "Paste" at bounding box center [158, 120] width 11 height 5
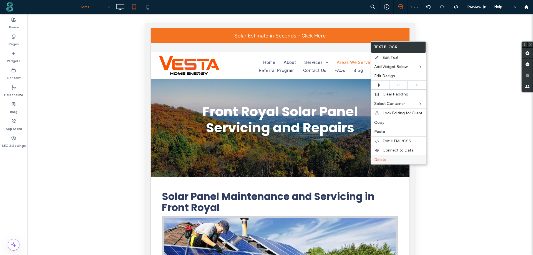
click at [381, 161] on span "Delete" at bounding box center [381, 160] width 12 height 5
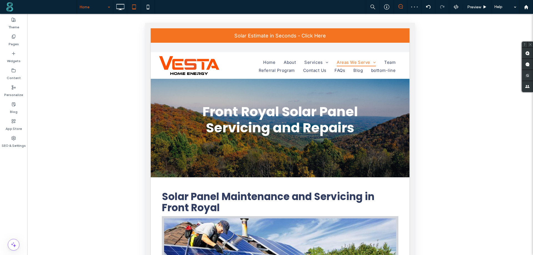
type input "*****"
type input "**"
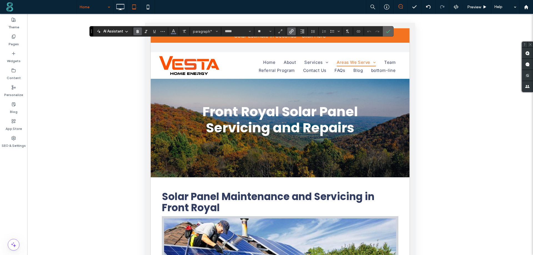
click at [385, 31] on label "Confirm" at bounding box center [388, 31] width 8 height 10
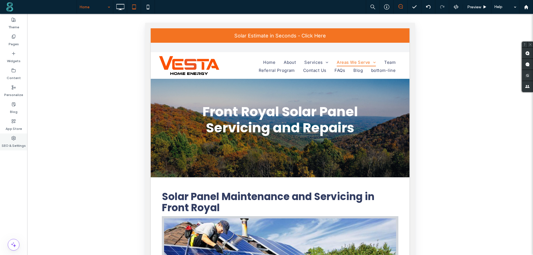
click at [7, 150] on div "SEO & Settings" at bounding box center [13, 142] width 27 height 17
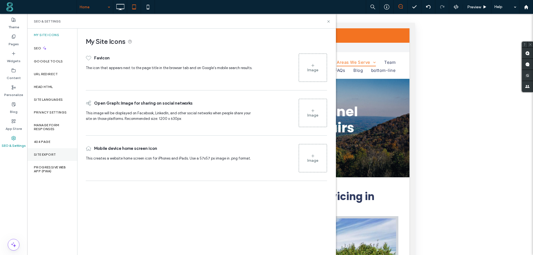
drag, startPoint x: 49, startPoint y: 167, endPoint x: 51, endPoint y: 159, distance: 8.8
click at [49, 167] on label "Progressive Web App (PWA)" at bounding box center [52, 170] width 37 height 8
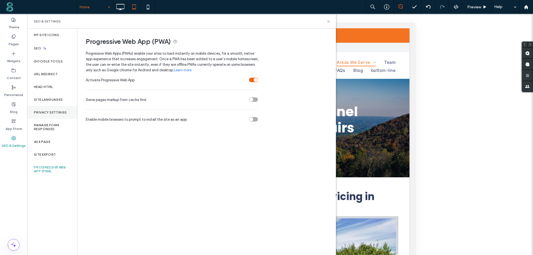
click at [55, 109] on div "Privacy Settings" at bounding box center [52, 112] width 50 height 13
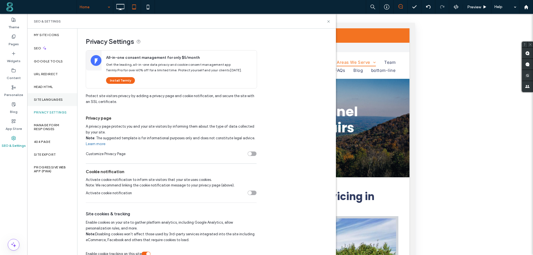
click at [54, 100] on label "Site Languages" at bounding box center [48, 100] width 29 height 4
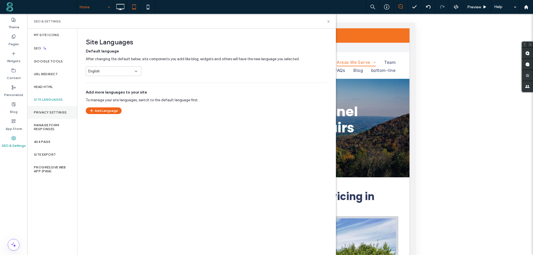
click at [39, 113] on label "Privacy Settings" at bounding box center [50, 113] width 33 height 4
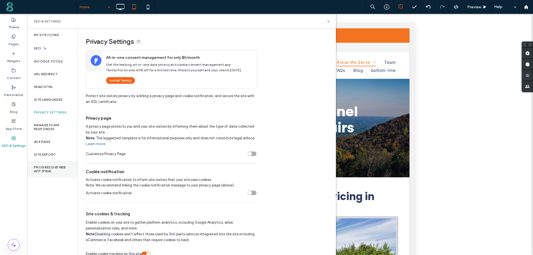
click at [49, 171] on label "Progressive Web App (PWA)" at bounding box center [52, 170] width 37 height 8
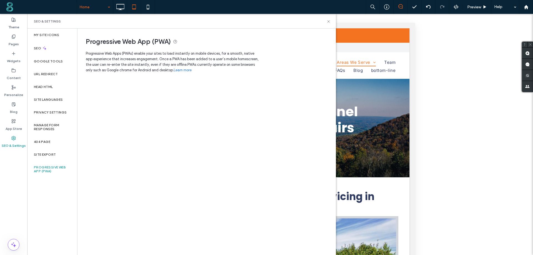
click at [14, 142] on label "SEO & Settings" at bounding box center [14, 145] width 24 height 8
click at [328, 20] on use at bounding box center [329, 21] width 2 height 2
